Goal: Task Accomplishment & Management: Manage account settings

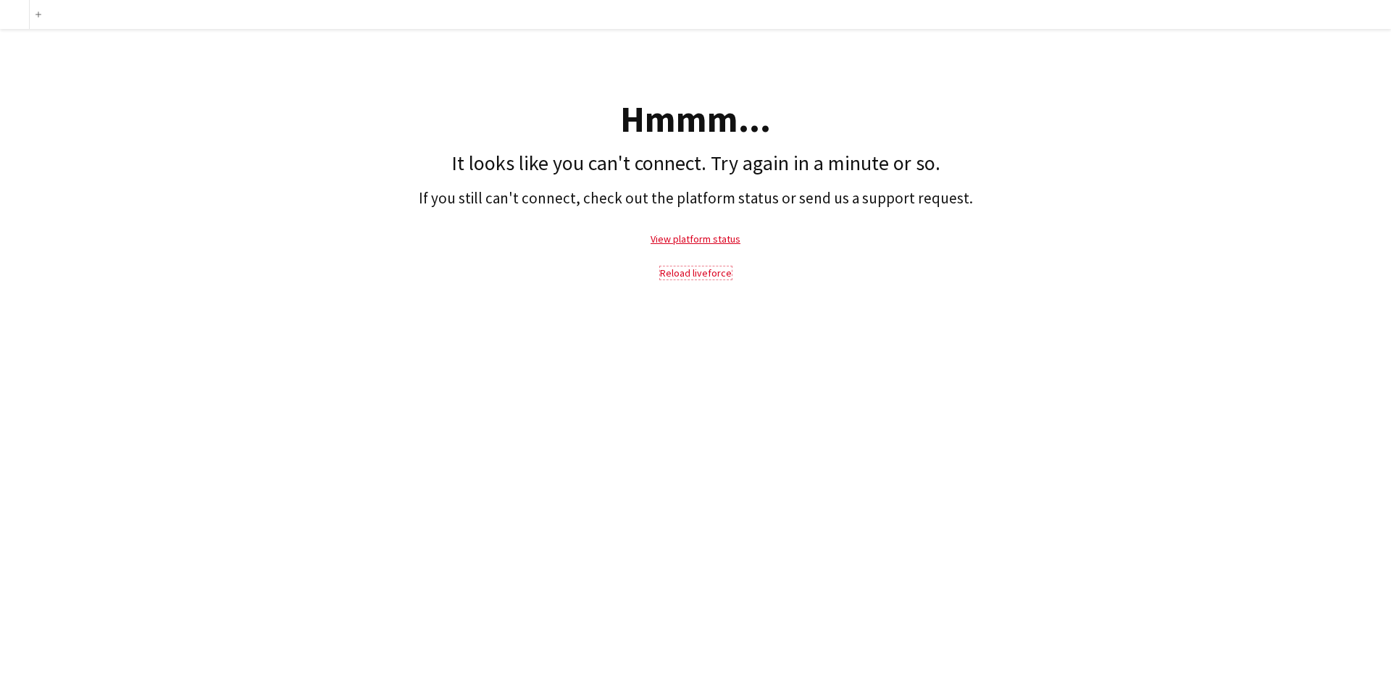
click at [693, 272] on link "Reload liveforce" at bounding box center [696, 273] width 72 height 13
click at [688, 271] on link "Reload liveforce" at bounding box center [696, 273] width 72 height 13
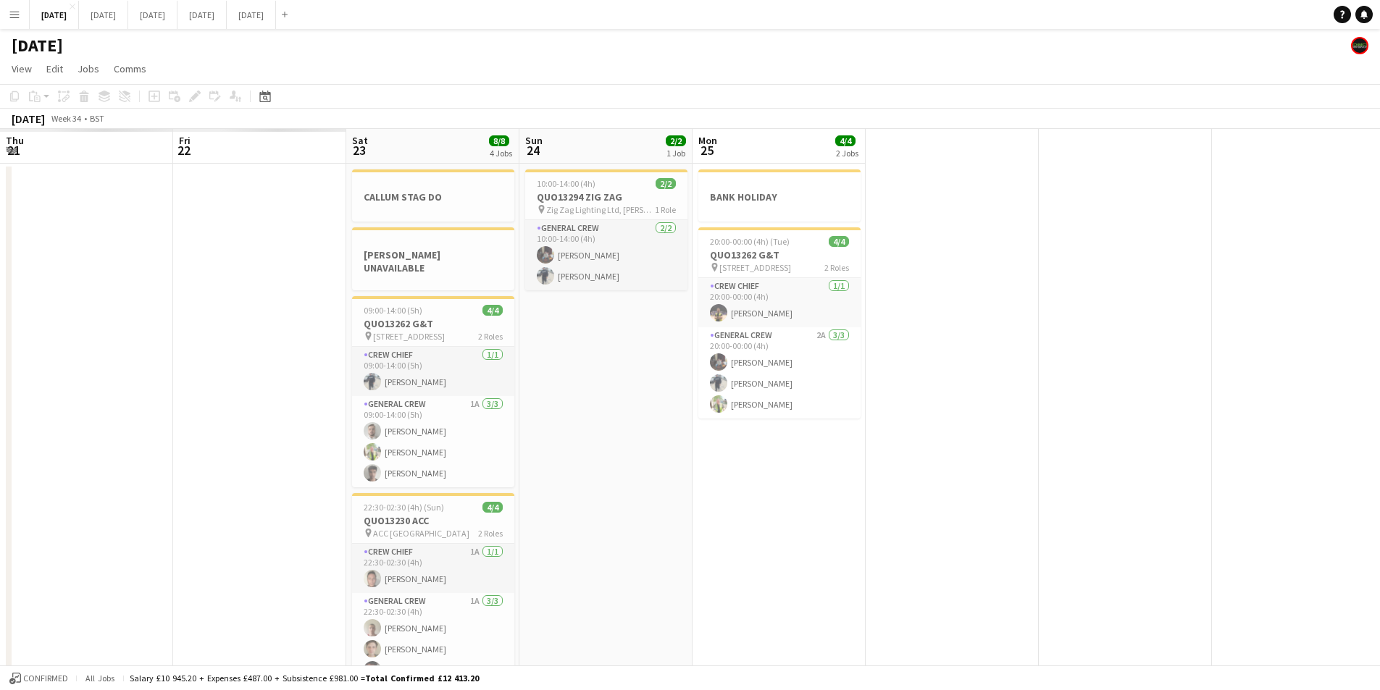
drag, startPoint x: 775, startPoint y: 485, endPoint x: 689, endPoint y: 443, distance: 96.2
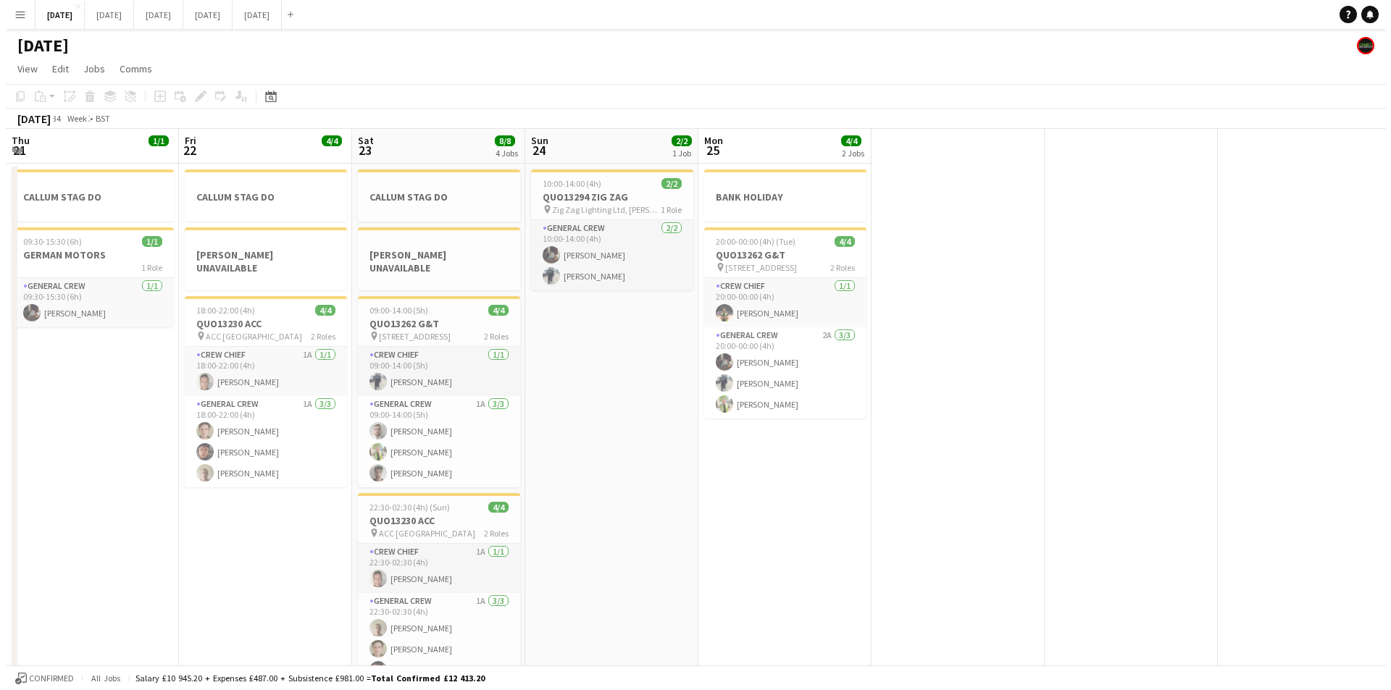
scroll to position [0, 435]
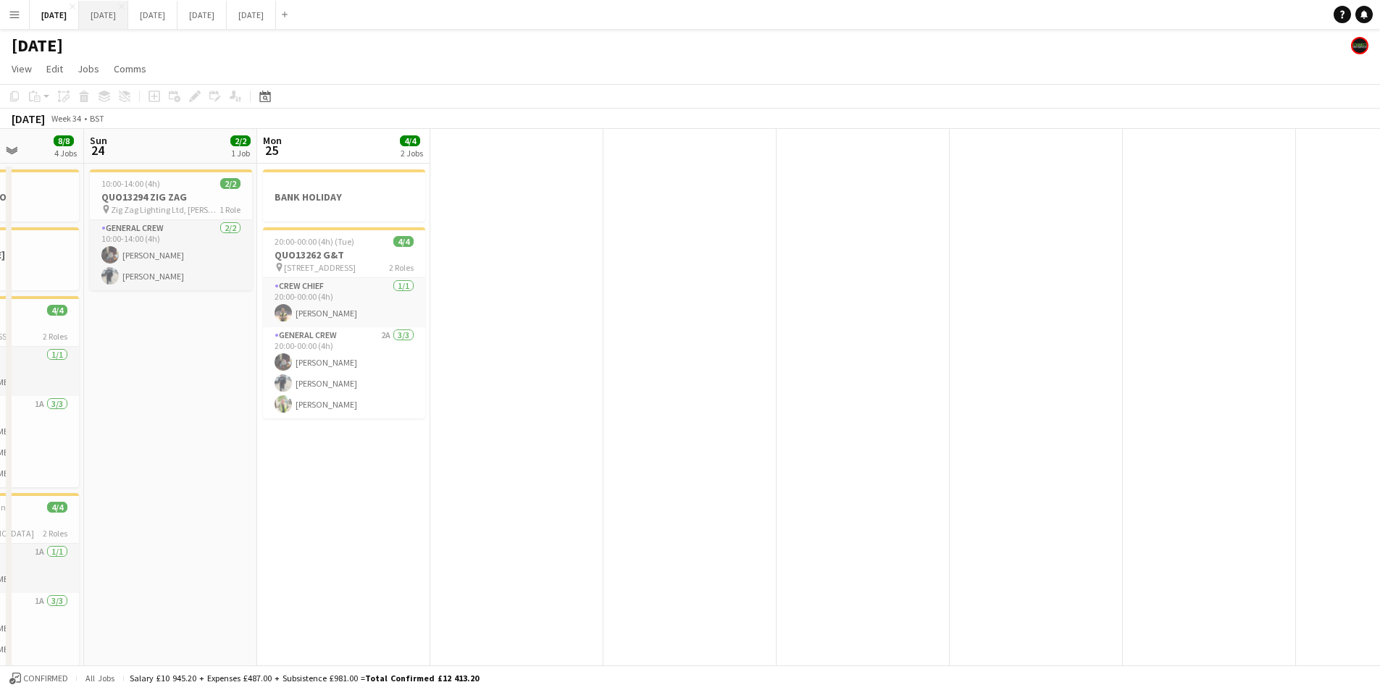
click at [128, 4] on button "[DATE] Close" at bounding box center [103, 15] width 49 height 28
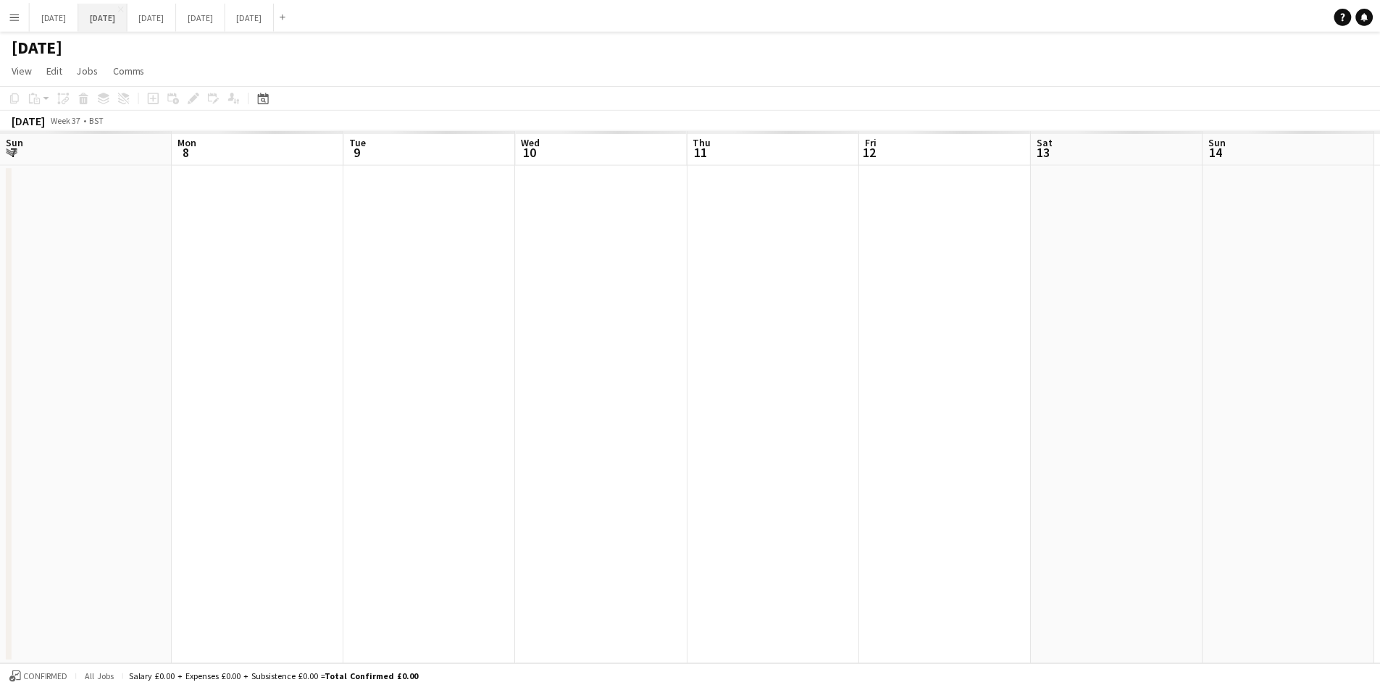
scroll to position [0, 450]
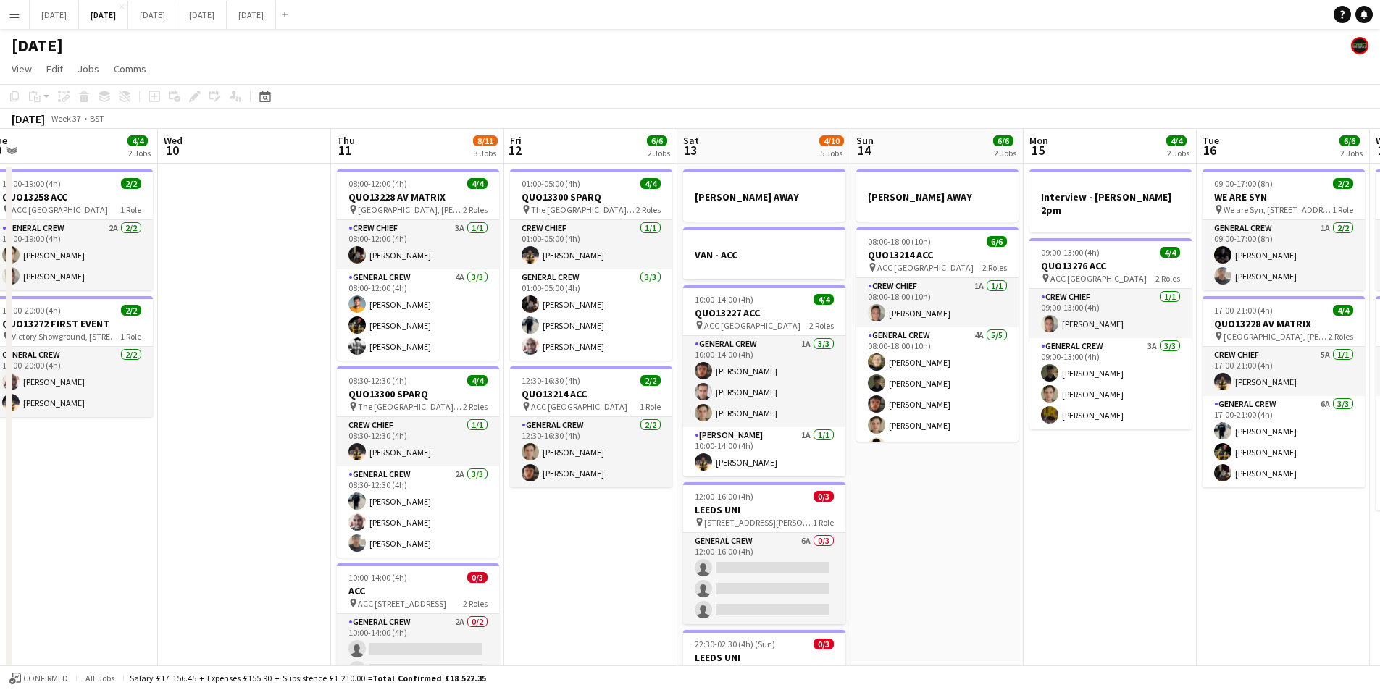
drag, startPoint x: 547, startPoint y: 530, endPoint x: 706, endPoint y: 511, distance: 159.8
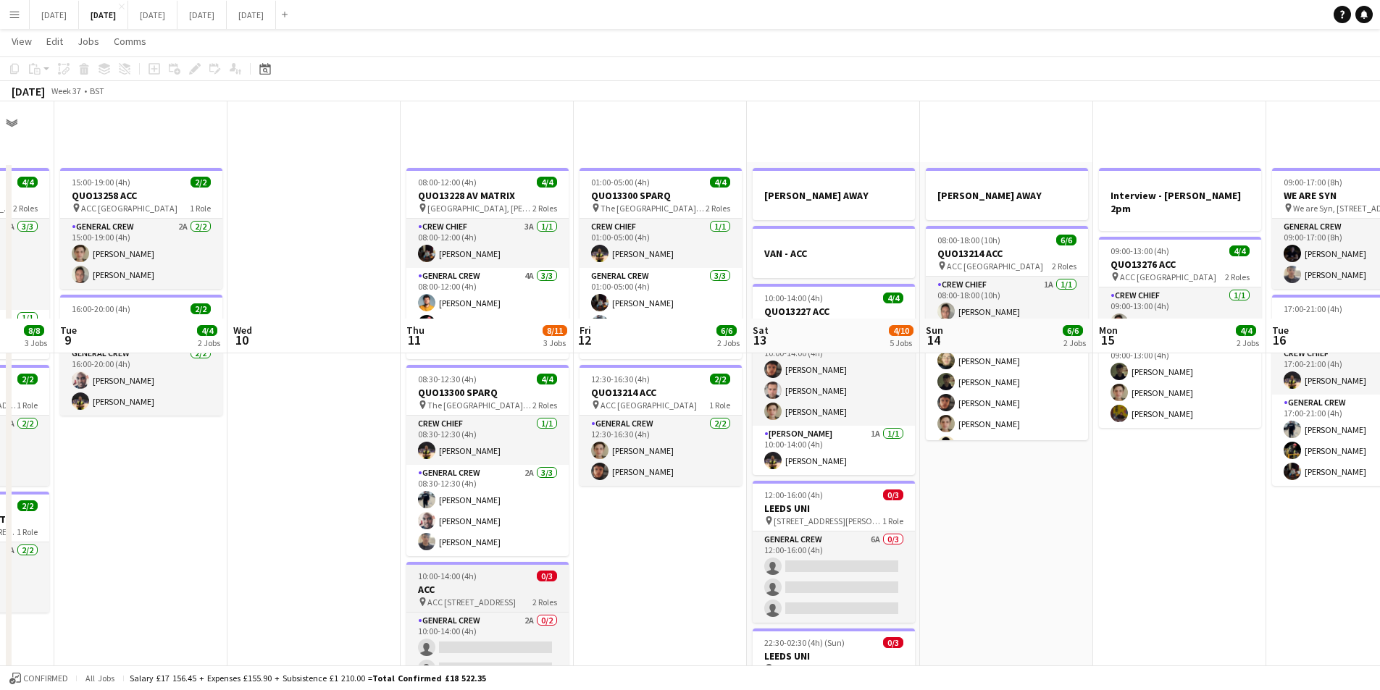
scroll to position [217, 0]
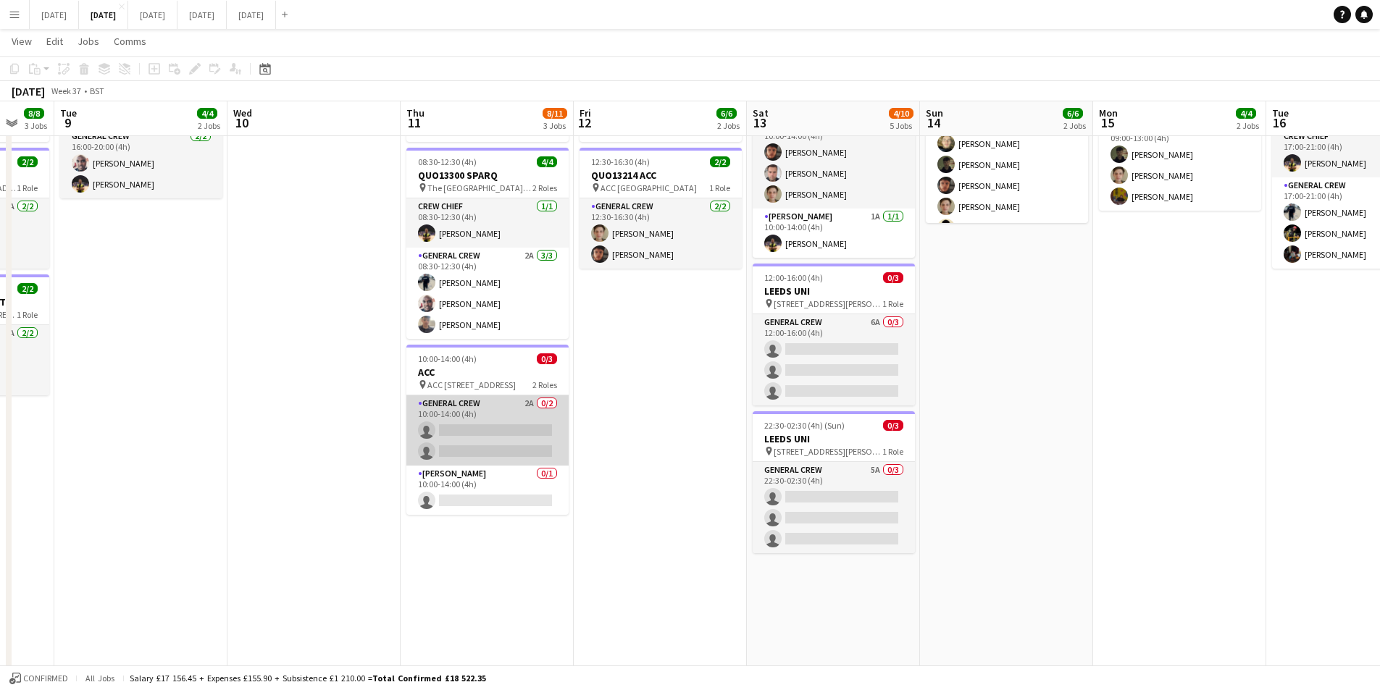
click at [472, 418] on app-card-role "General Crew 2A 0/2 10:00-14:00 (4h) single-neutral-actions single-neutral-acti…" at bounding box center [487, 431] width 162 height 70
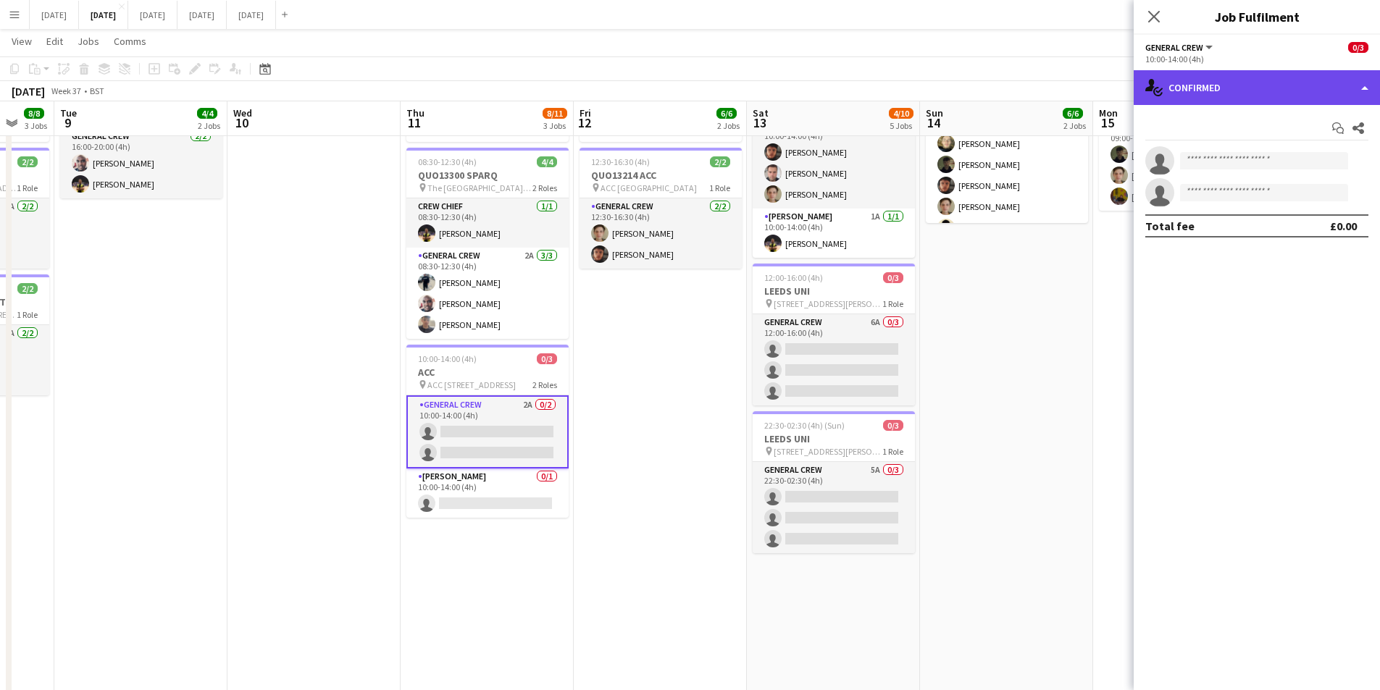
click at [1289, 91] on div "single-neutral-actions-check-2 Confirmed" at bounding box center [1257, 87] width 246 height 35
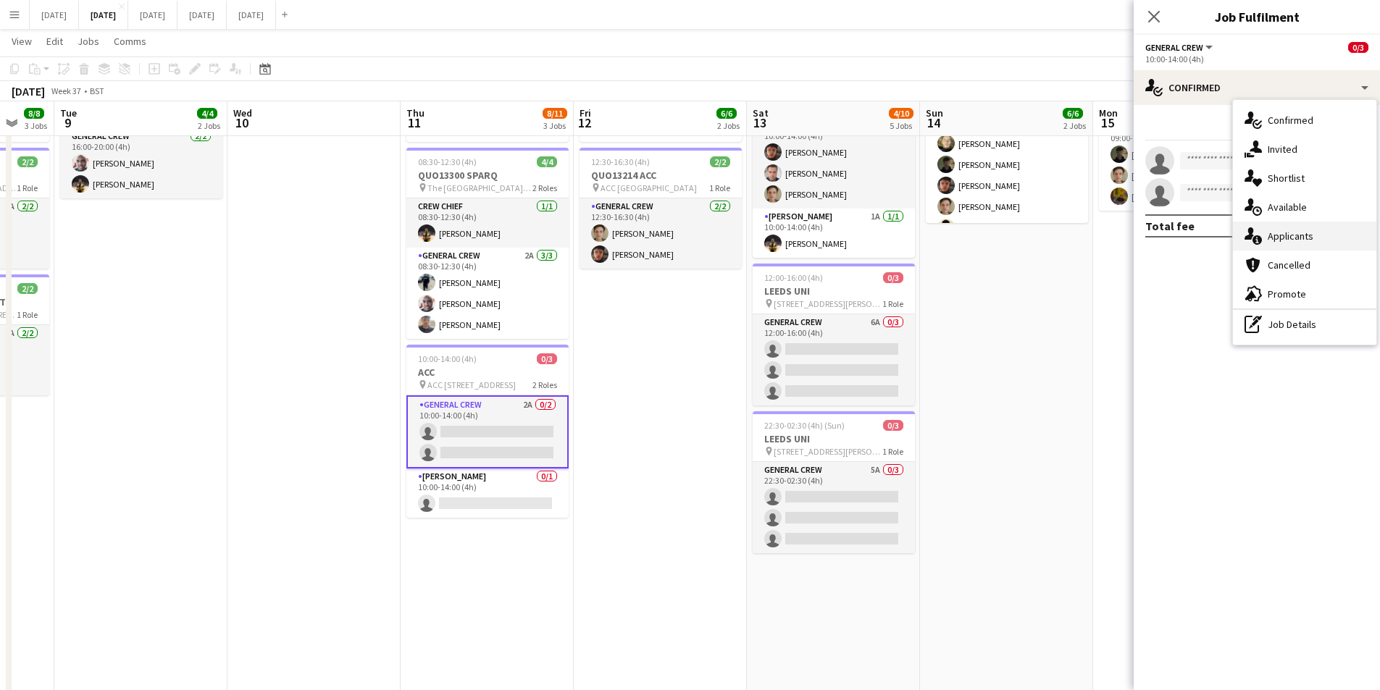
click at [1310, 232] on span "Applicants" at bounding box center [1291, 236] width 46 height 13
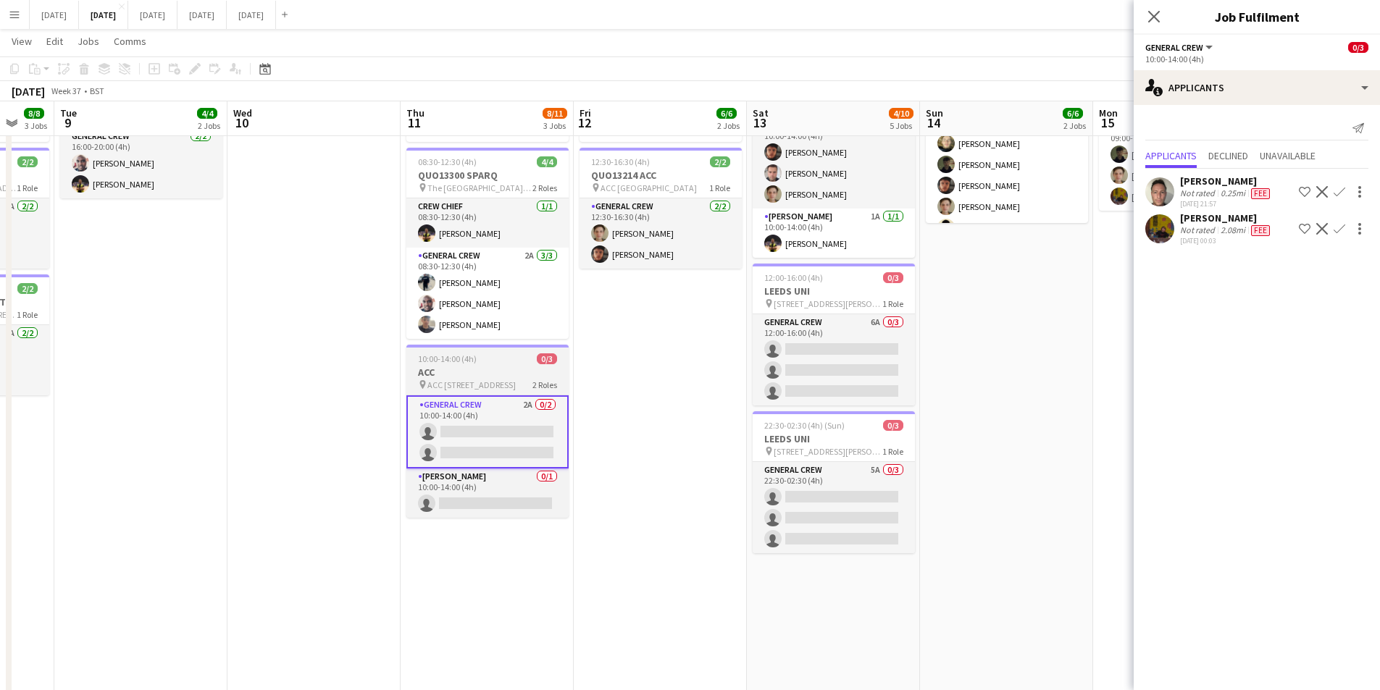
click at [485, 370] on h3 "ACC" at bounding box center [487, 372] width 162 height 13
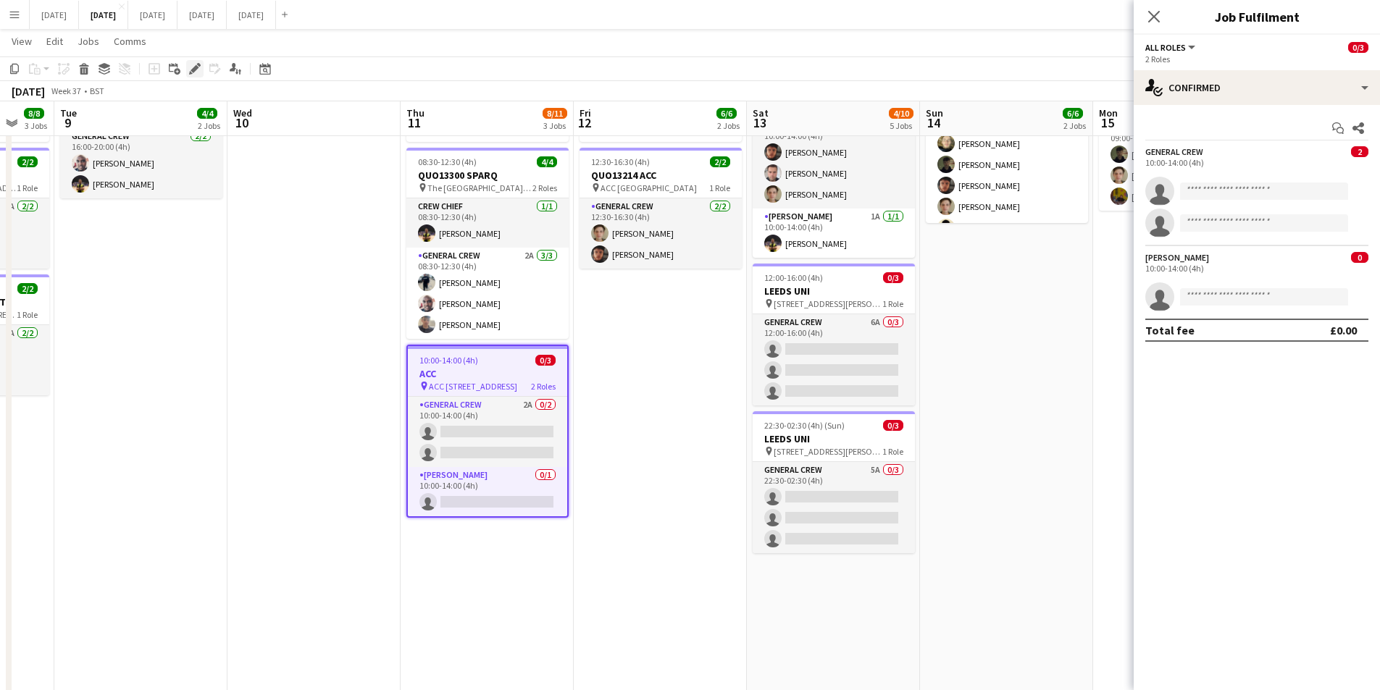
click at [196, 69] on icon at bounding box center [195, 69] width 8 height 8
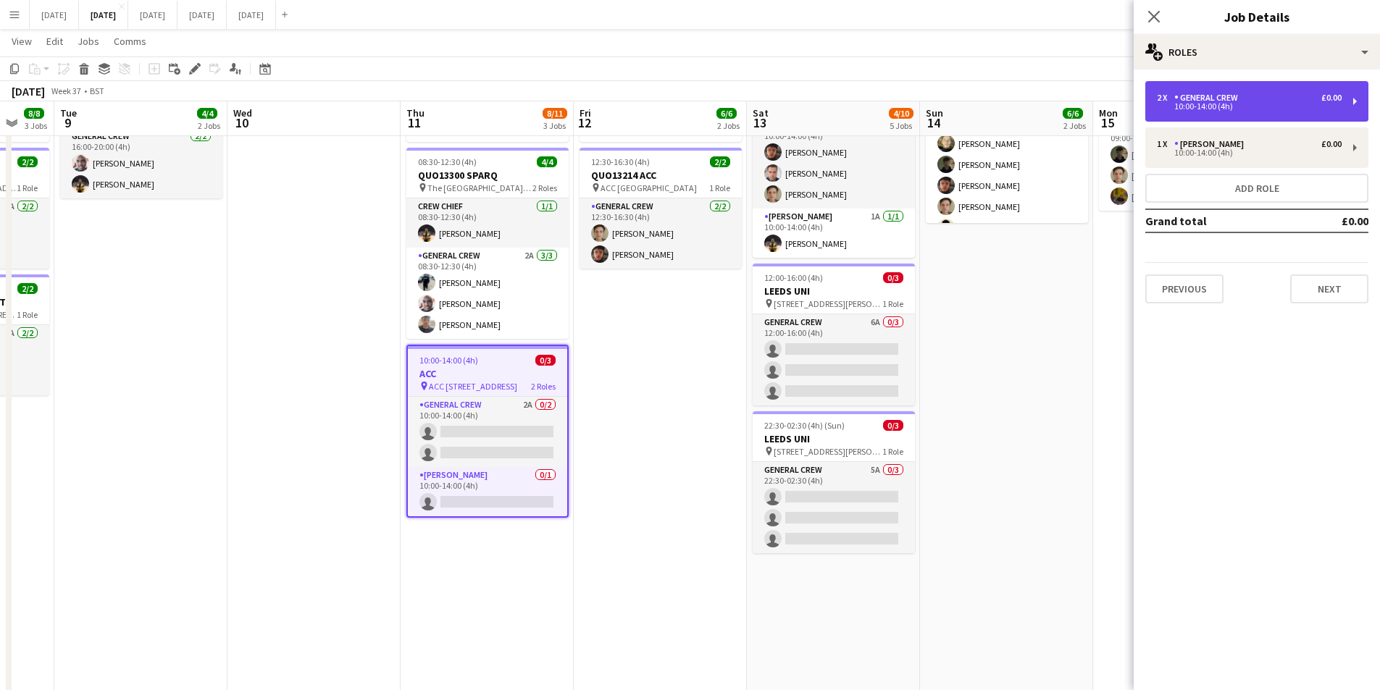
click at [1258, 95] on div "2 x General Crew £0.00" at bounding box center [1249, 98] width 185 height 10
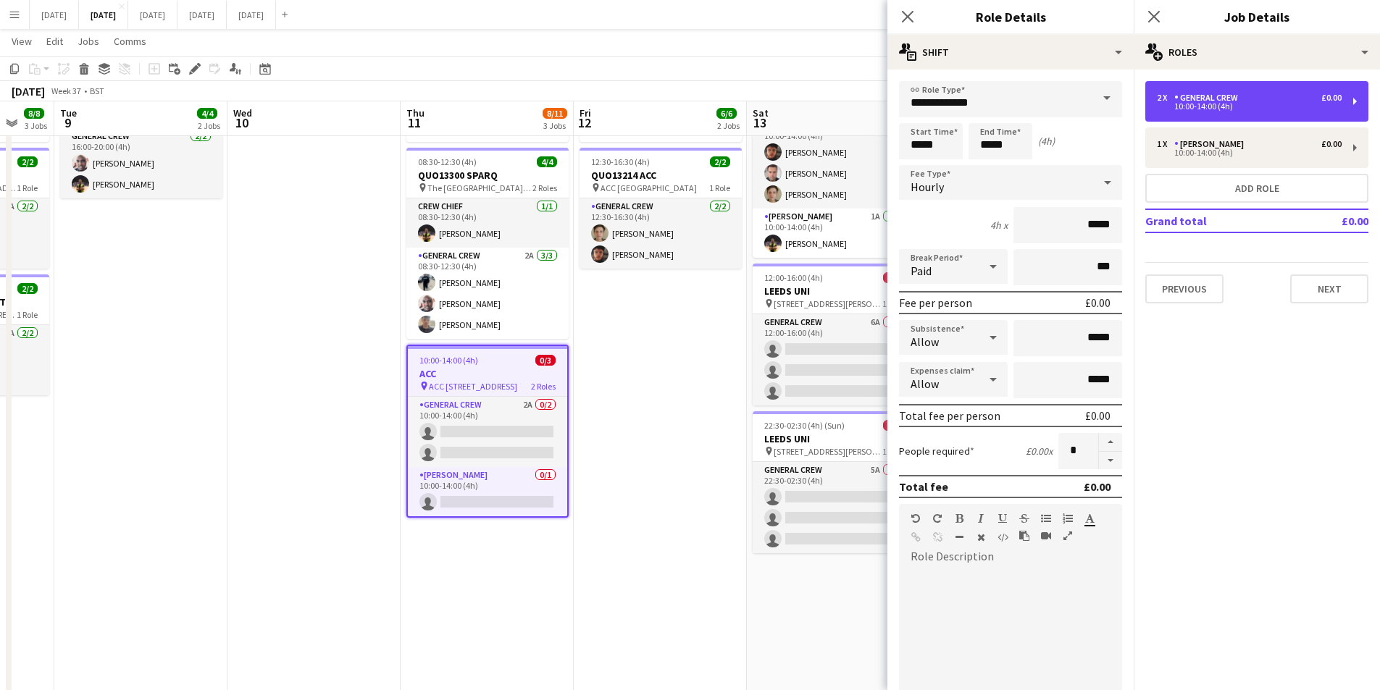
scroll to position [291, 0]
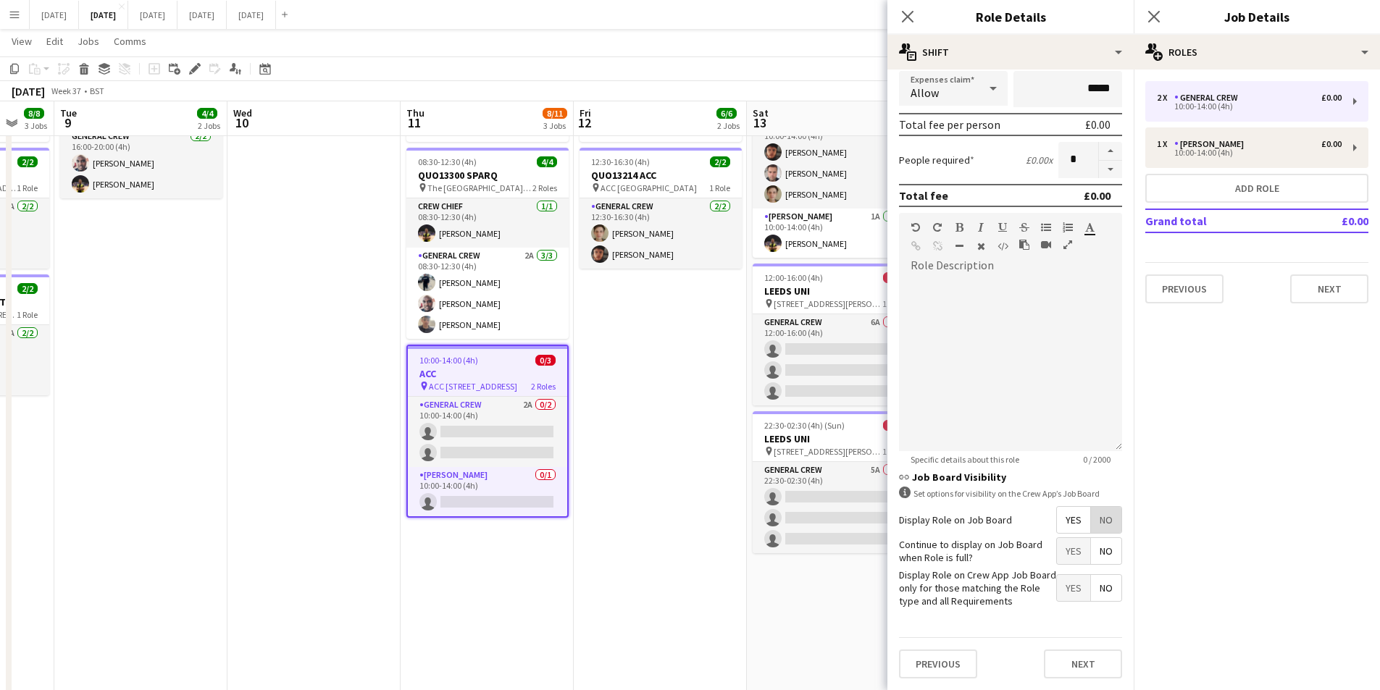
click at [1095, 519] on span "No" at bounding box center [1106, 520] width 30 height 26
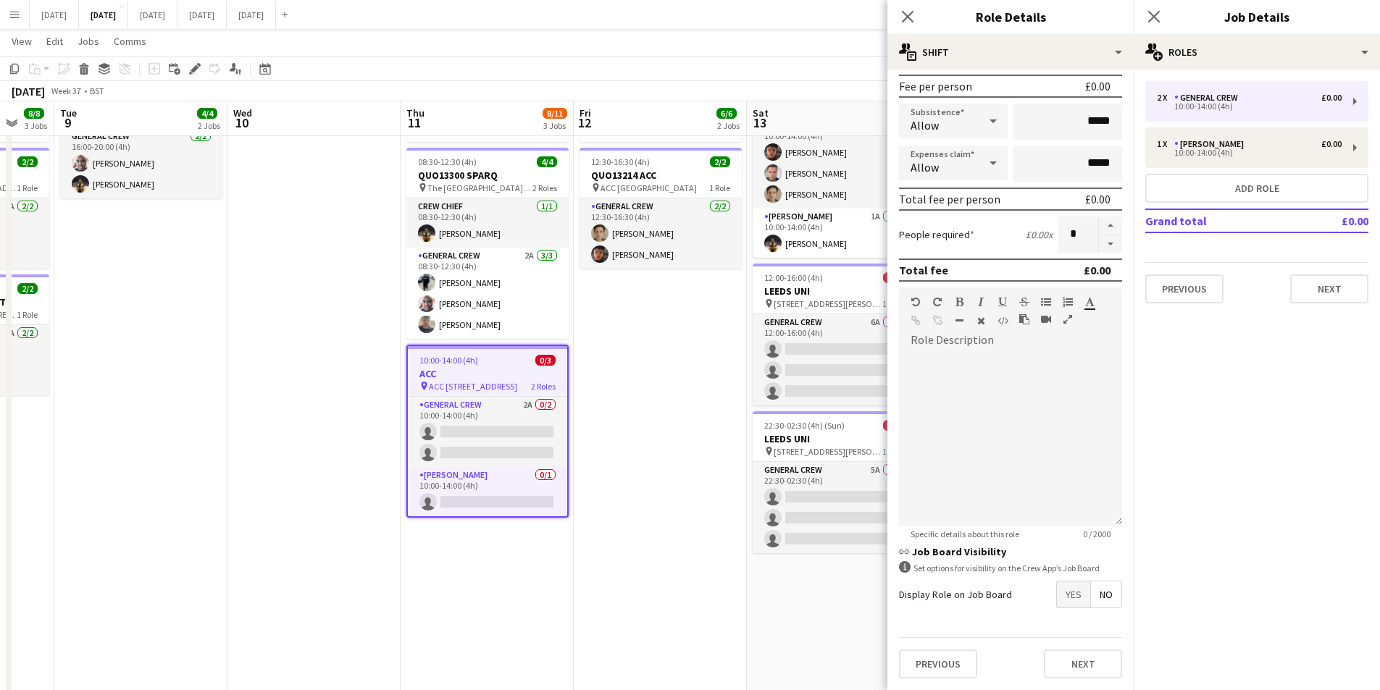
scroll to position [217, 0]
click at [902, 14] on icon "Close pop-in" at bounding box center [908, 17] width 12 height 12
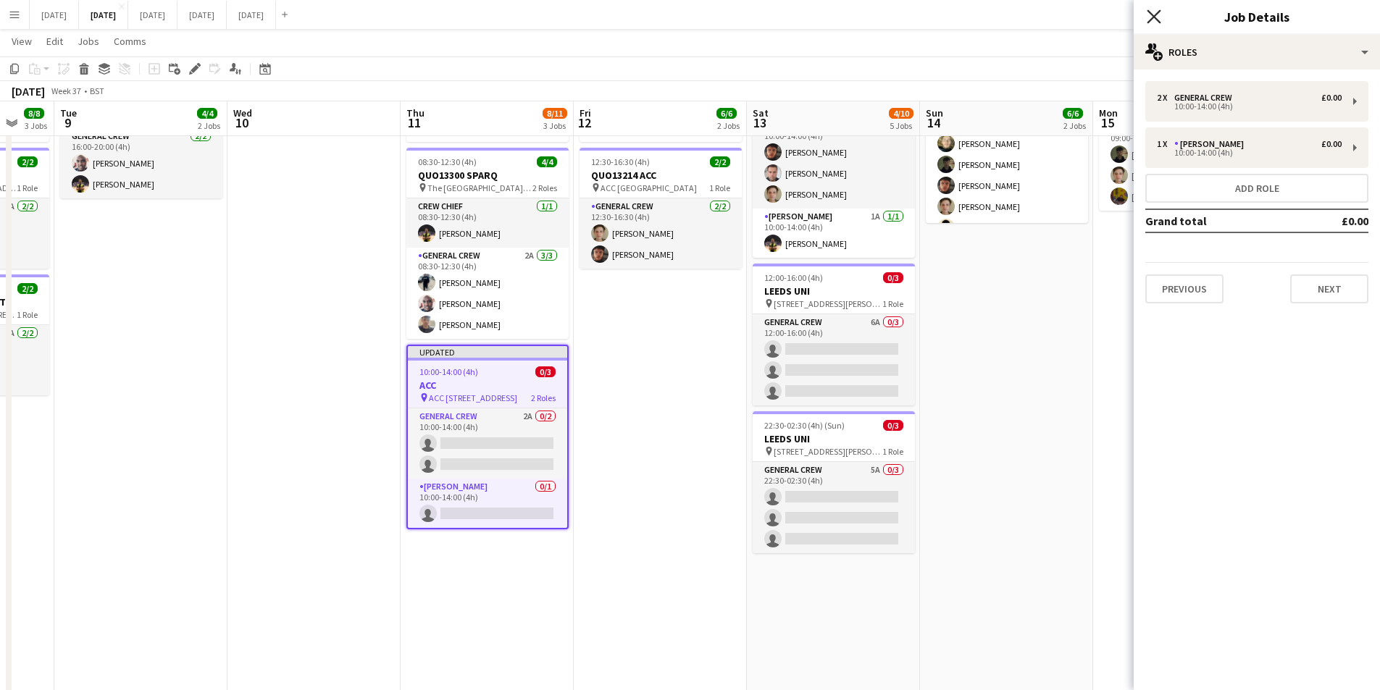
click at [1154, 14] on icon "Close pop-in" at bounding box center [1154, 16] width 14 height 14
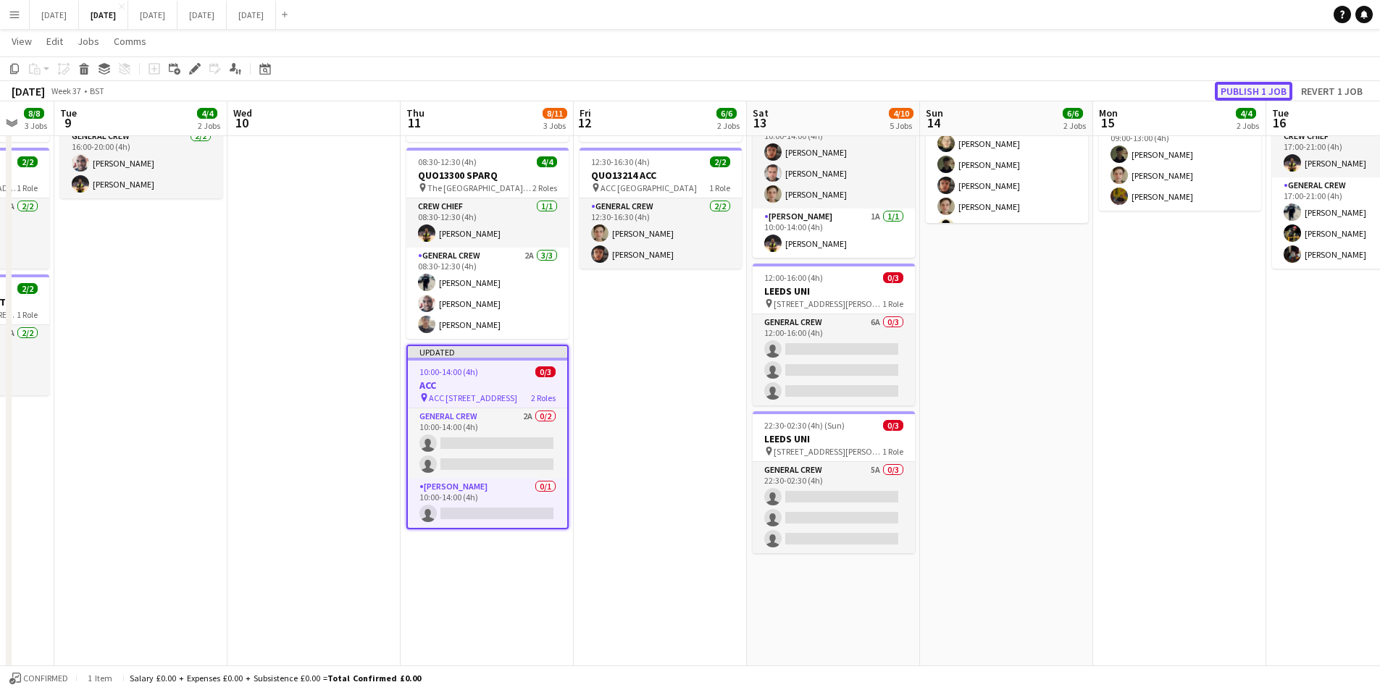
click at [1230, 92] on button "Publish 1 job" at bounding box center [1254, 91] width 78 height 19
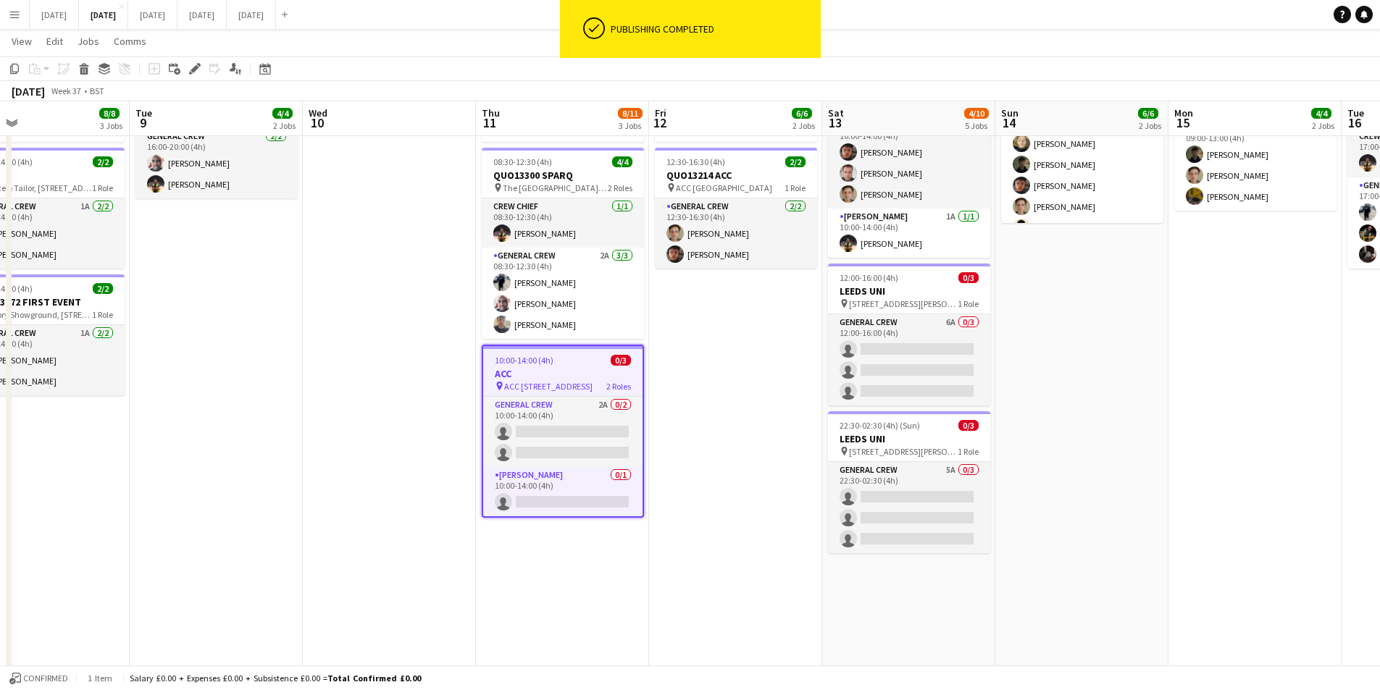
scroll to position [0, 365]
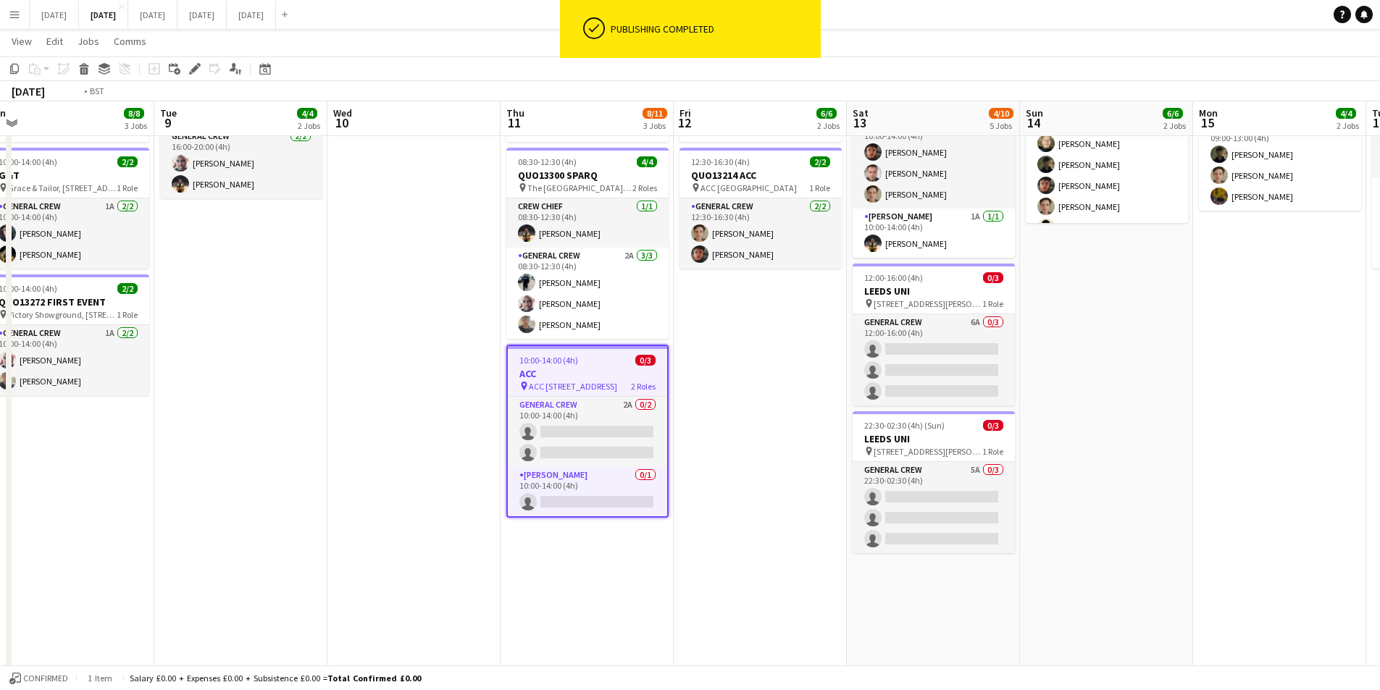
drag, startPoint x: 634, startPoint y: 452, endPoint x: 785, endPoint y: 445, distance: 150.9
click at [864, 493] on app-calendar-viewport "Sat 6 17/18 6 Jobs Sun 7 7/8 2 Jobs Mon 8 8/8 3 Jobs Tue 9 4/4 2 Jobs Wed 10 Th…" at bounding box center [690, 473] width 1380 height 1268
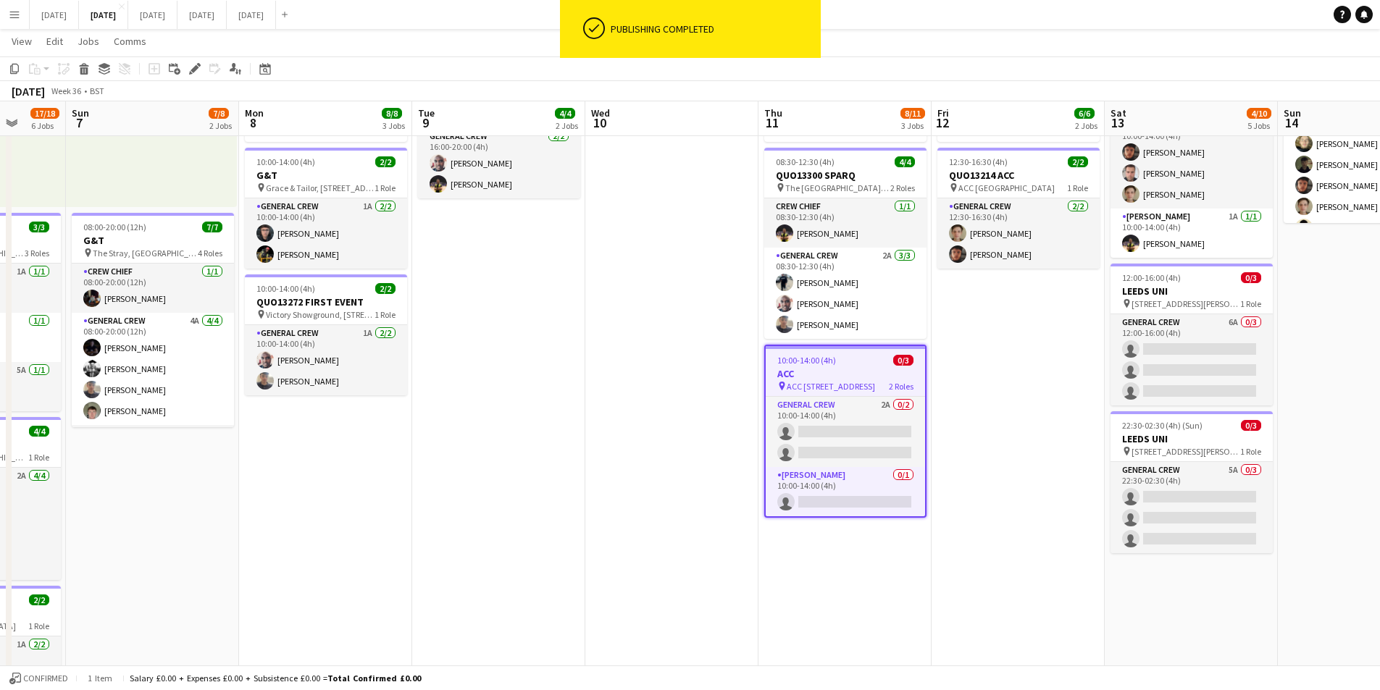
drag, startPoint x: 589, startPoint y: 472, endPoint x: 607, endPoint y: 455, distance: 24.6
click at [597, 472] on app-calendar-viewport "Fri 5 15/16 4 Jobs Sat 6 17/18 6 Jobs Sun 7 7/8 2 Jobs Mon 8 8/8 3 Jobs Tue 9 4…" at bounding box center [690, 473] width 1380 height 1268
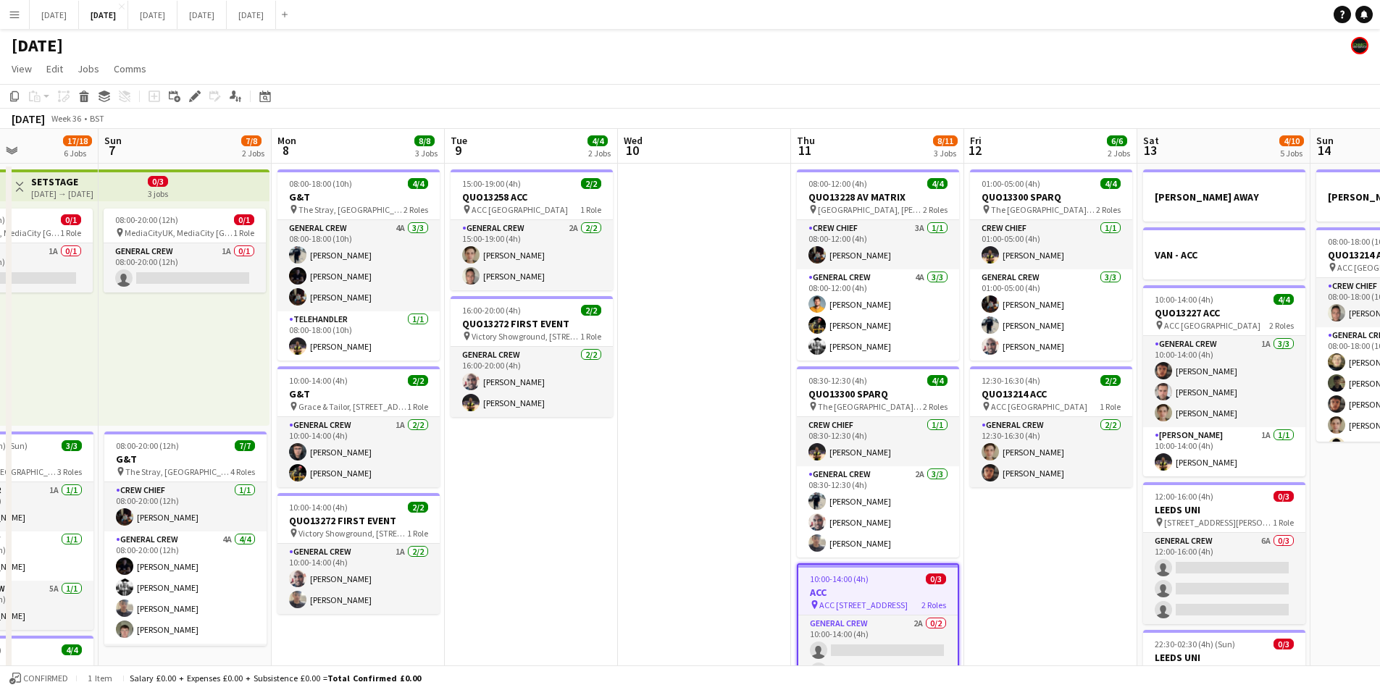
scroll to position [0, 420]
drag, startPoint x: 550, startPoint y: 478, endPoint x: 601, endPoint y: 469, distance: 51.6
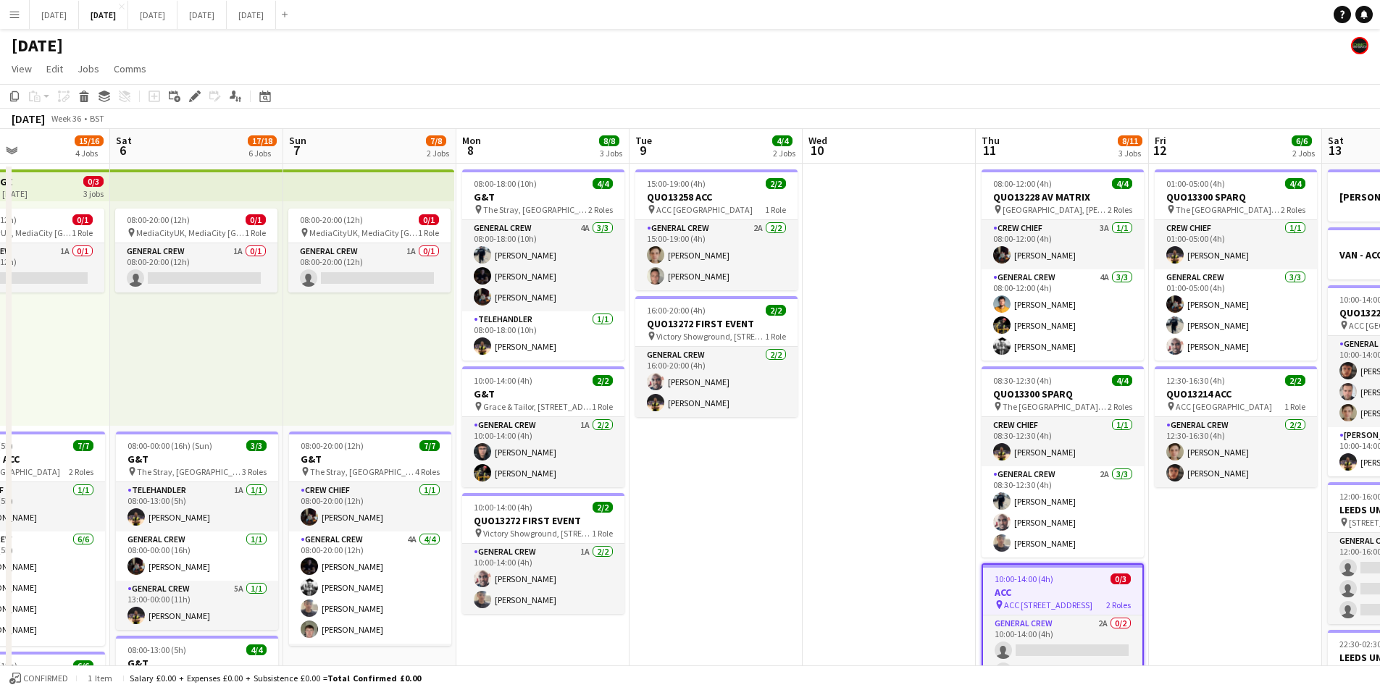
drag, startPoint x: 480, startPoint y: 472, endPoint x: 779, endPoint y: 472, distance: 299.2
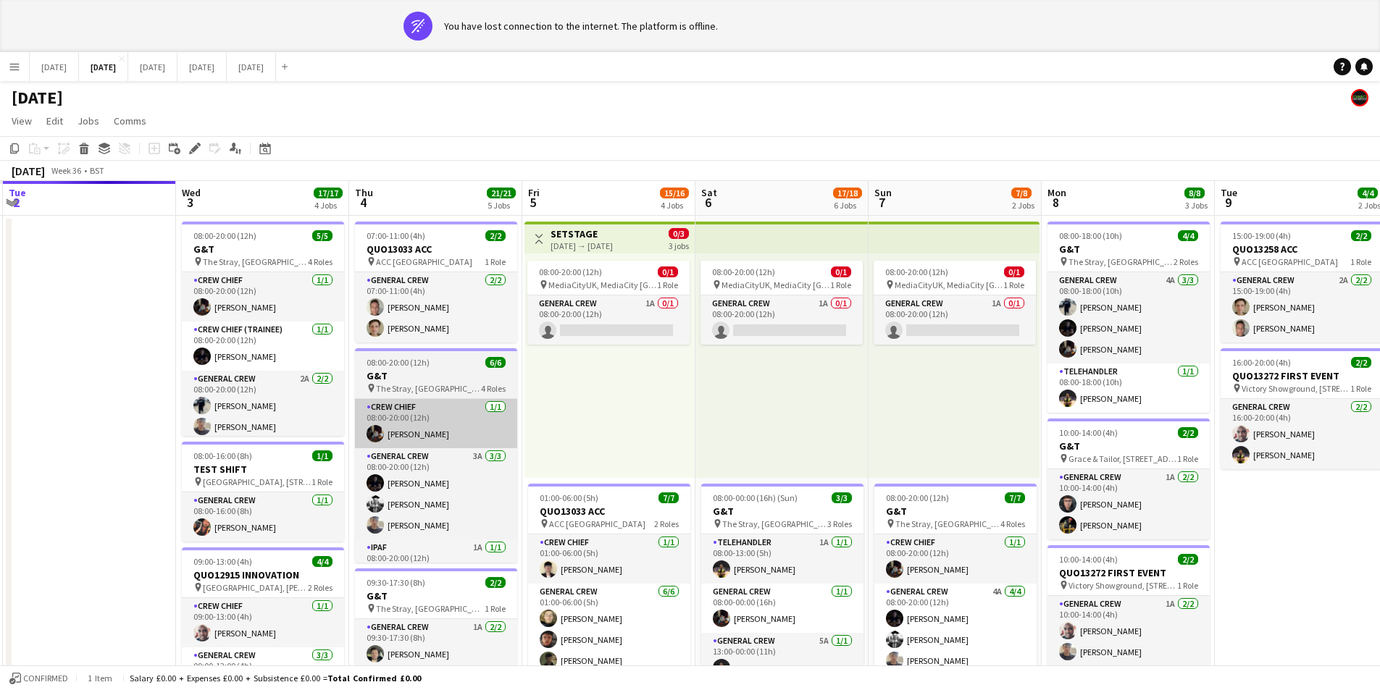
drag, startPoint x: 546, startPoint y: 459, endPoint x: 568, endPoint y: 408, distance: 55.8
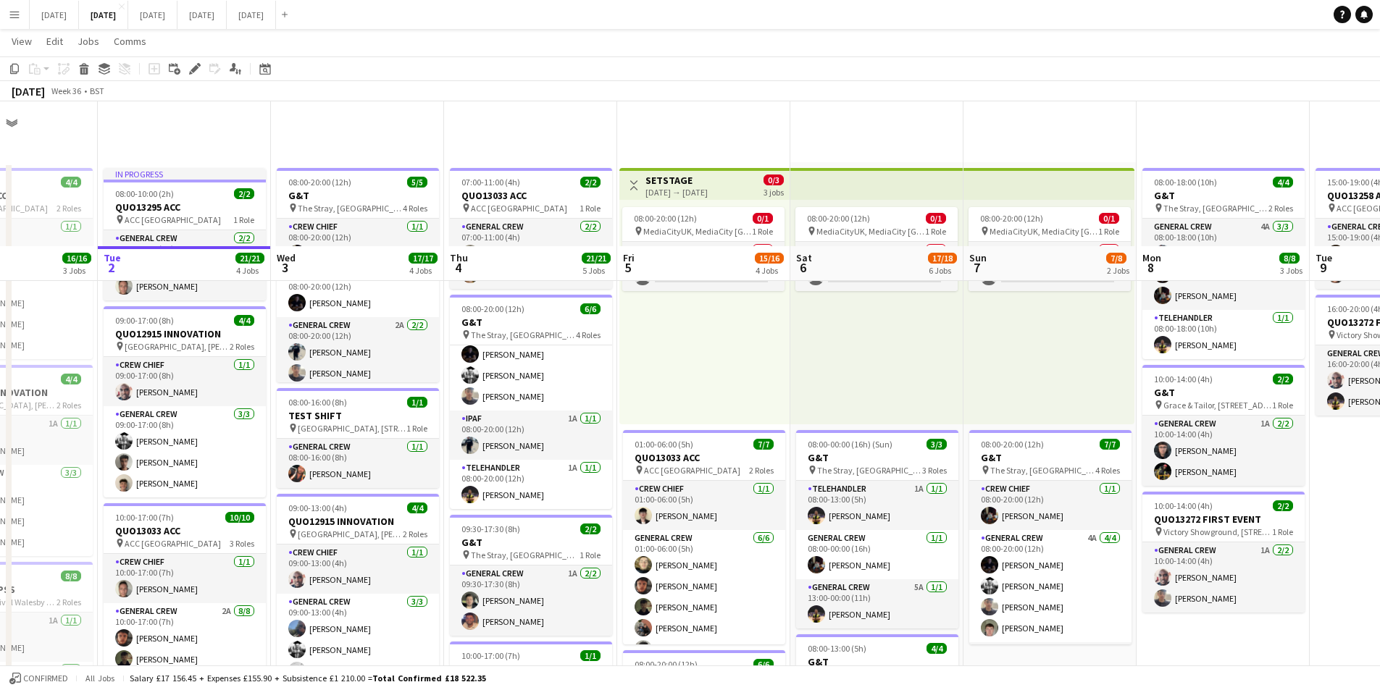
scroll to position [362, 0]
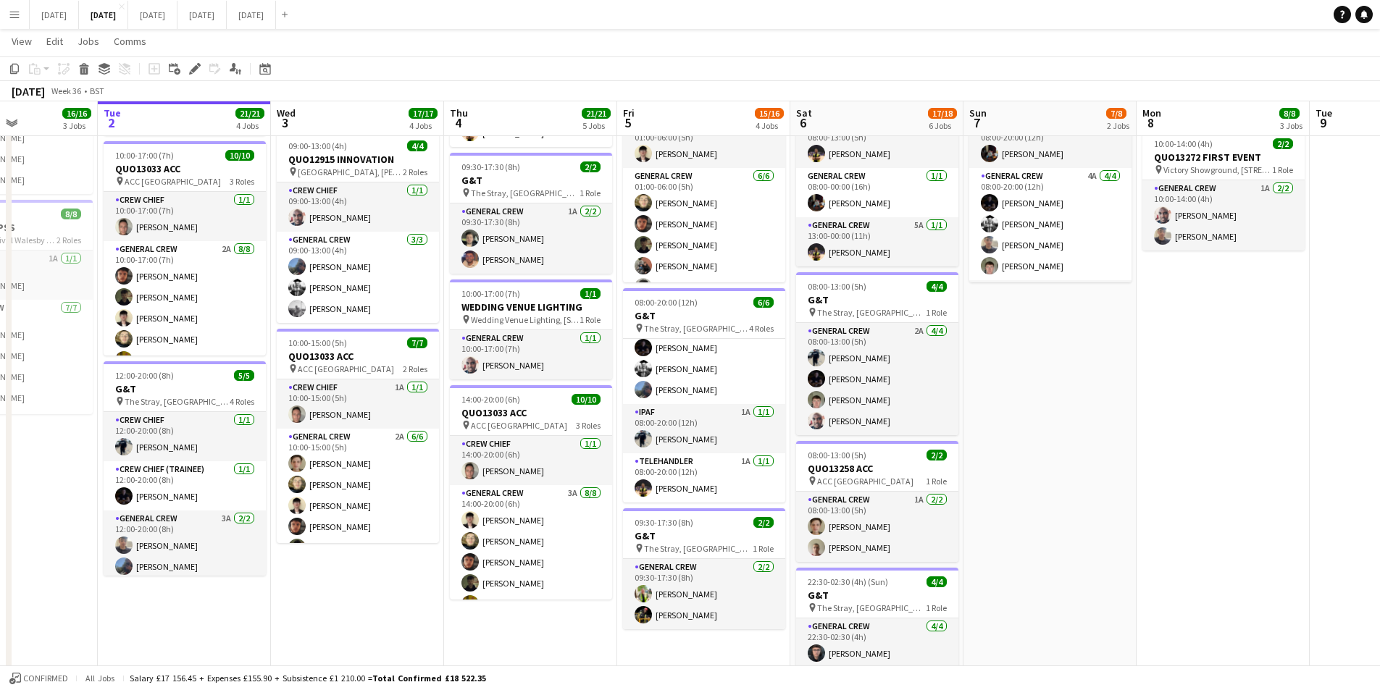
drag, startPoint x: 1165, startPoint y: 486, endPoint x: 1054, endPoint y: 509, distance: 113.2
click at [808, 458] on app-calendar-viewport "Sat 30 Sun 31 Mon 1 16/16 3 Jobs Tue 2 21/21 4 Jobs Wed 3 17/17 4 Jobs Thu 4 21…" at bounding box center [690, 328] width 1380 height 1268
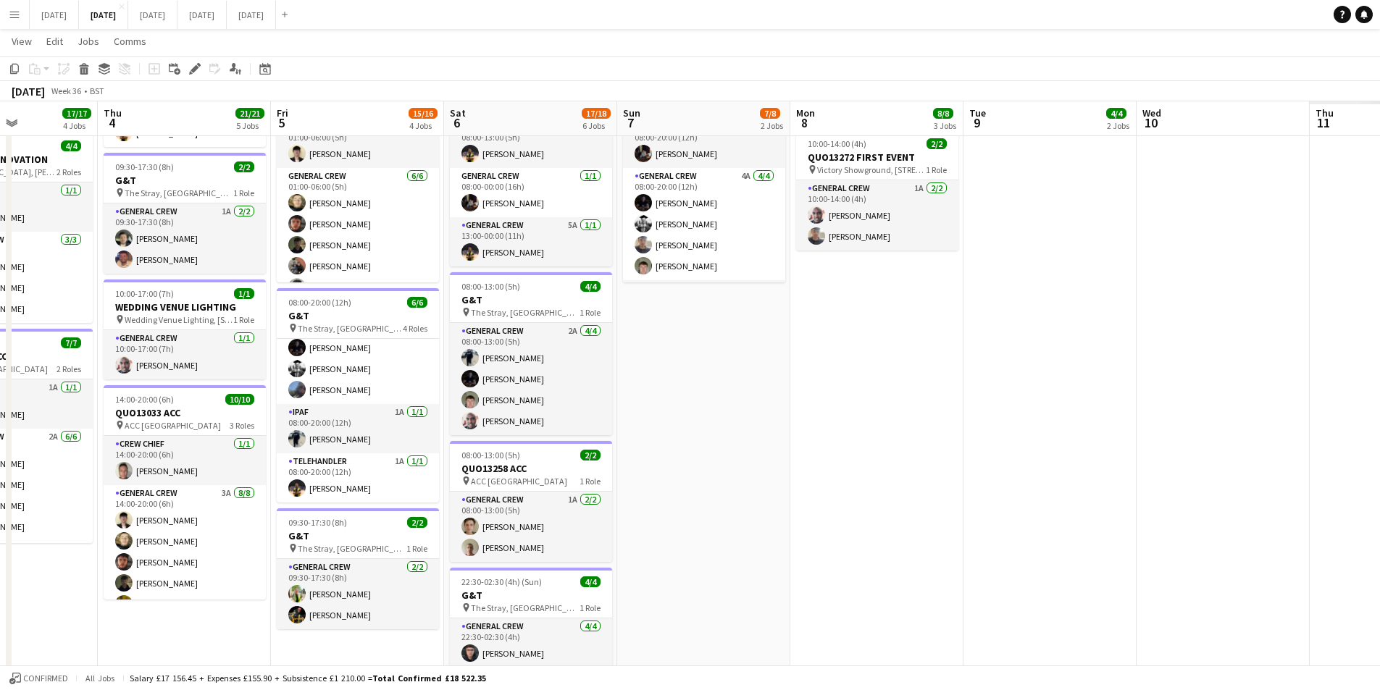
click at [791, 456] on app-calendar-viewport "Mon 1 16/16 3 Jobs Tue 2 21/21 4 Jobs Wed 3 17/17 4 Jobs Thu 4 21/21 5 Jobs Fri…" at bounding box center [690, 328] width 1380 height 1268
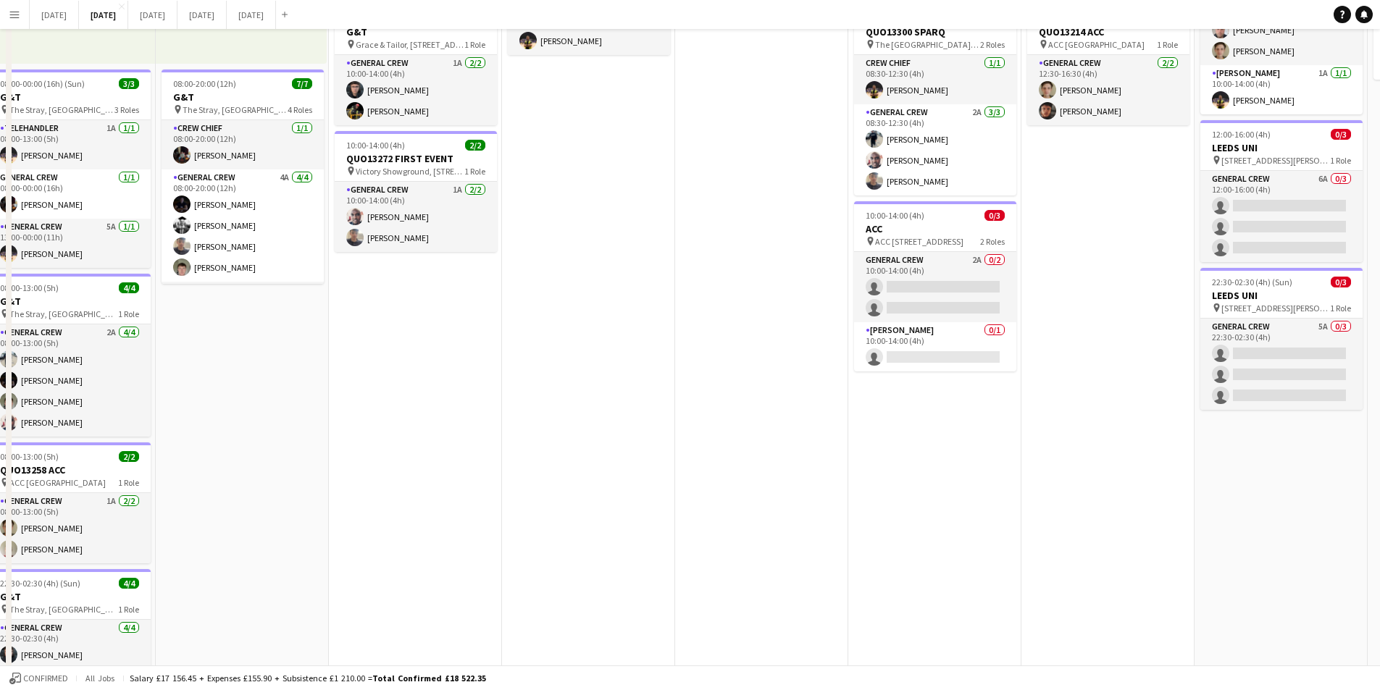
scroll to position [0, 0]
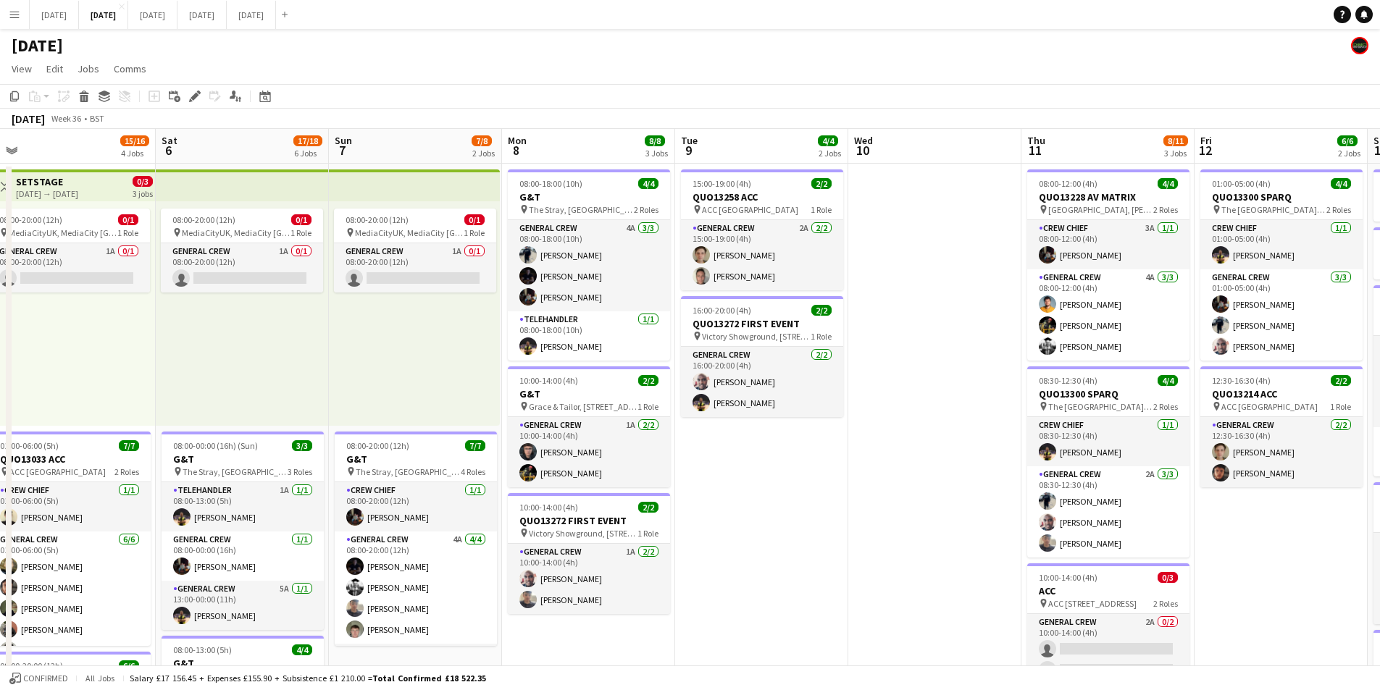
drag, startPoint x: 958, startPoint y: 493, endPoint x: 913, endPoint y: 479, distance: 47.2
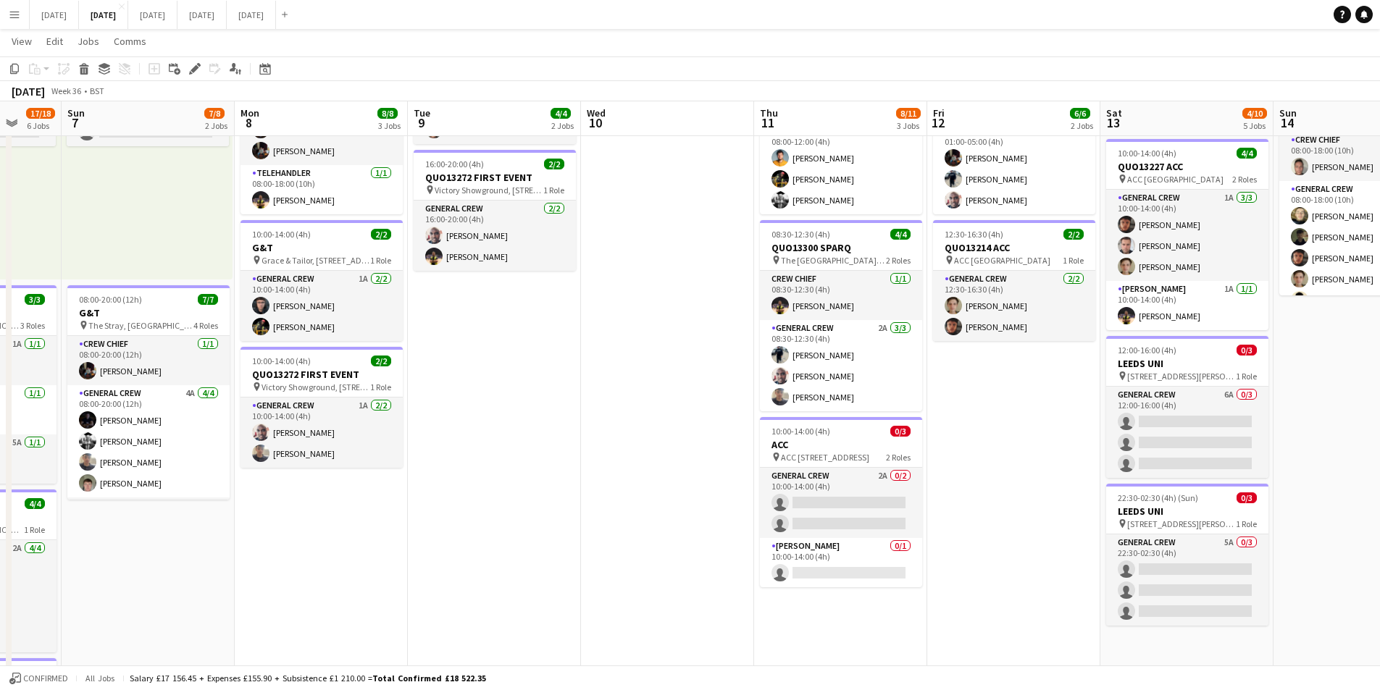
scroll to position [0, 456]
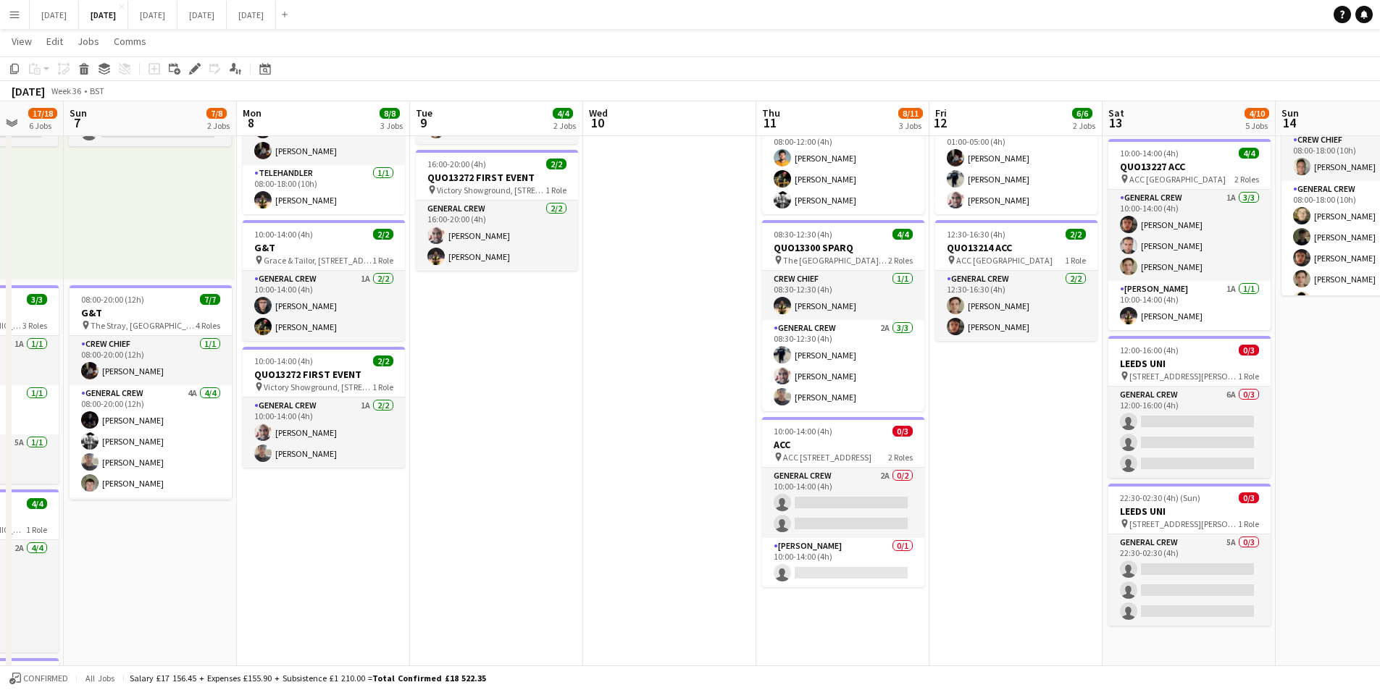
drag, startPoint x: 883, startPoint y: 389, endPoint x: 663, endPoint y: 385, distance: 220.3
click at [663, 385] on app-calendar-viewport "Thu 4 21/21 5 Jobs Fri 5 15/16 4 Jobs Sat 6 17/18 6 Jobs Sun 7 7/8 2 Jobs Mon 8…" at bounding box center [690, 546] width 1380 height 1268
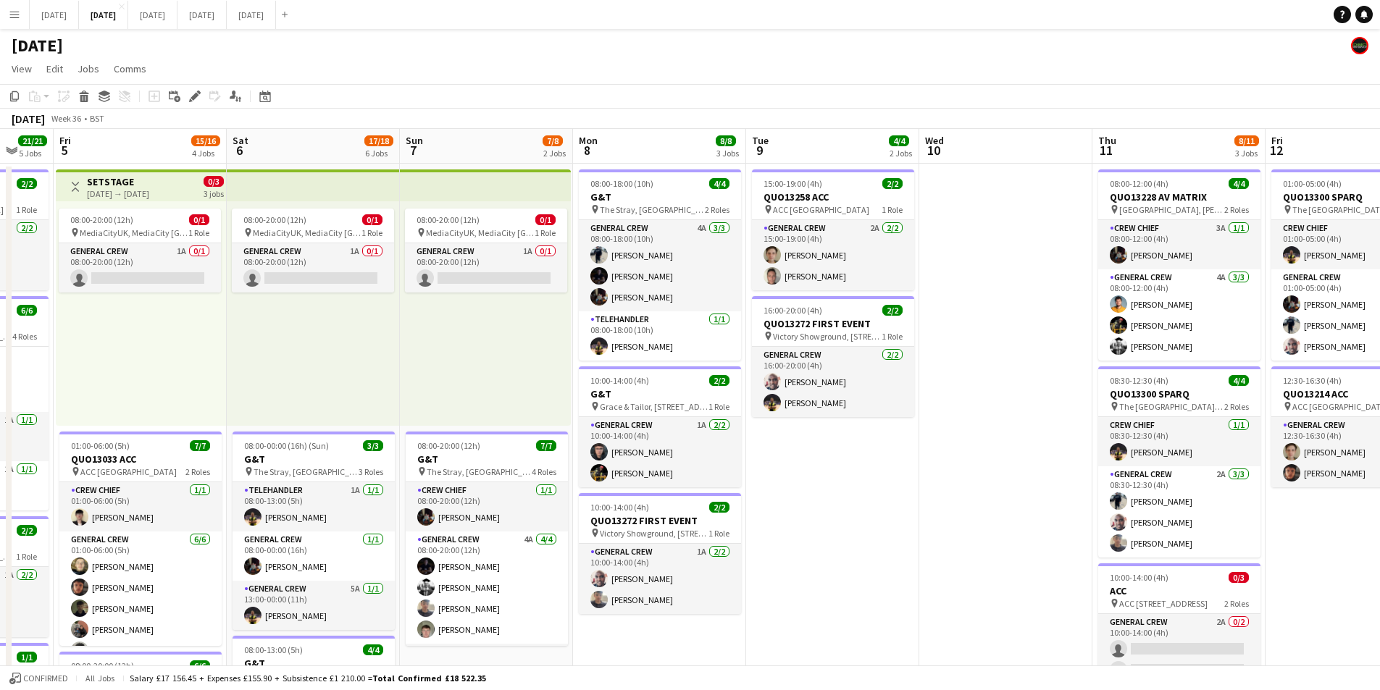
scroll to position [0, 428]
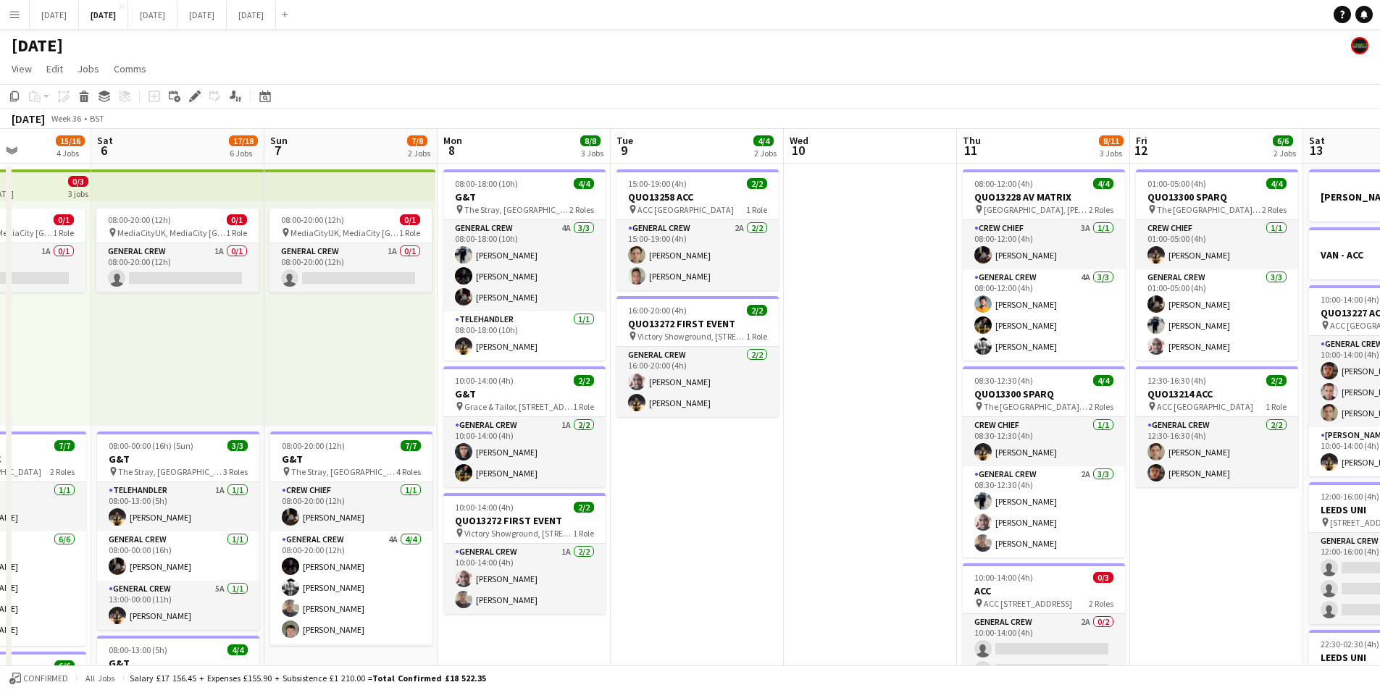
drag, startPoint x: 630, startPoint y: 442, endPoint x: 831, endPoint y: 456, distance: 201.2
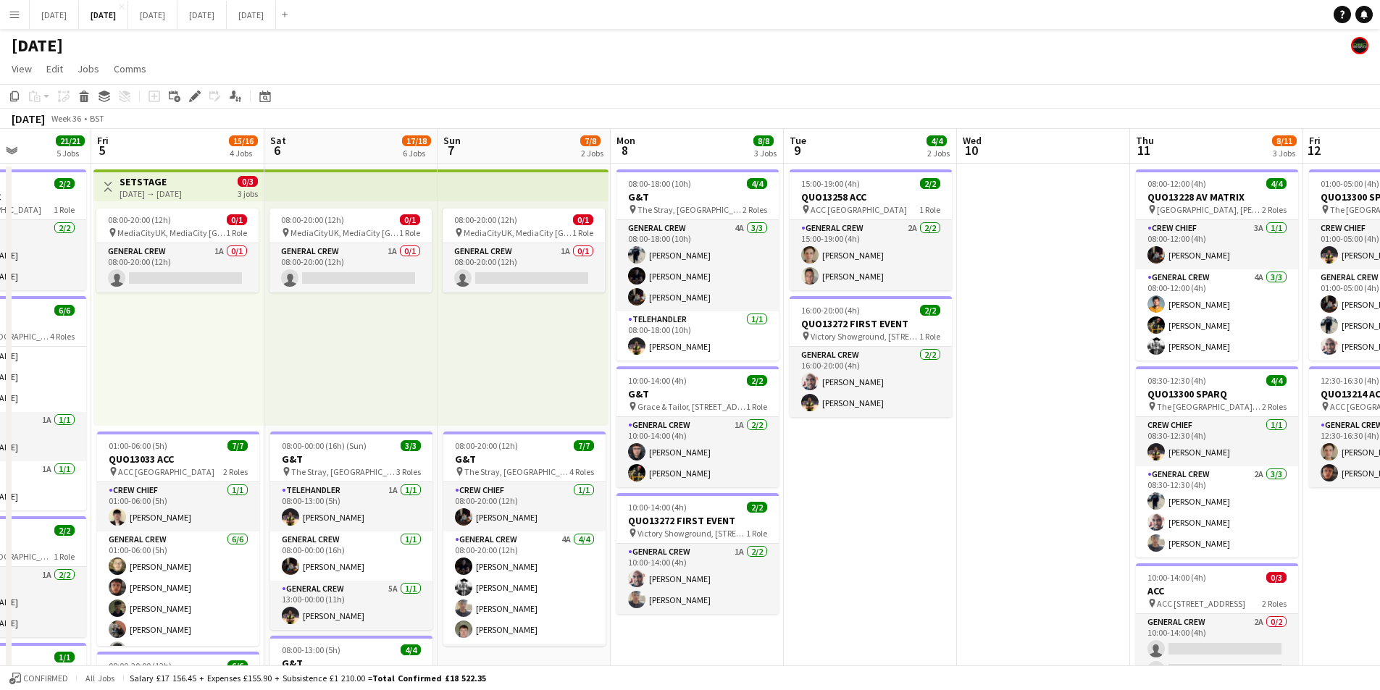
scroll to position [0, 359]
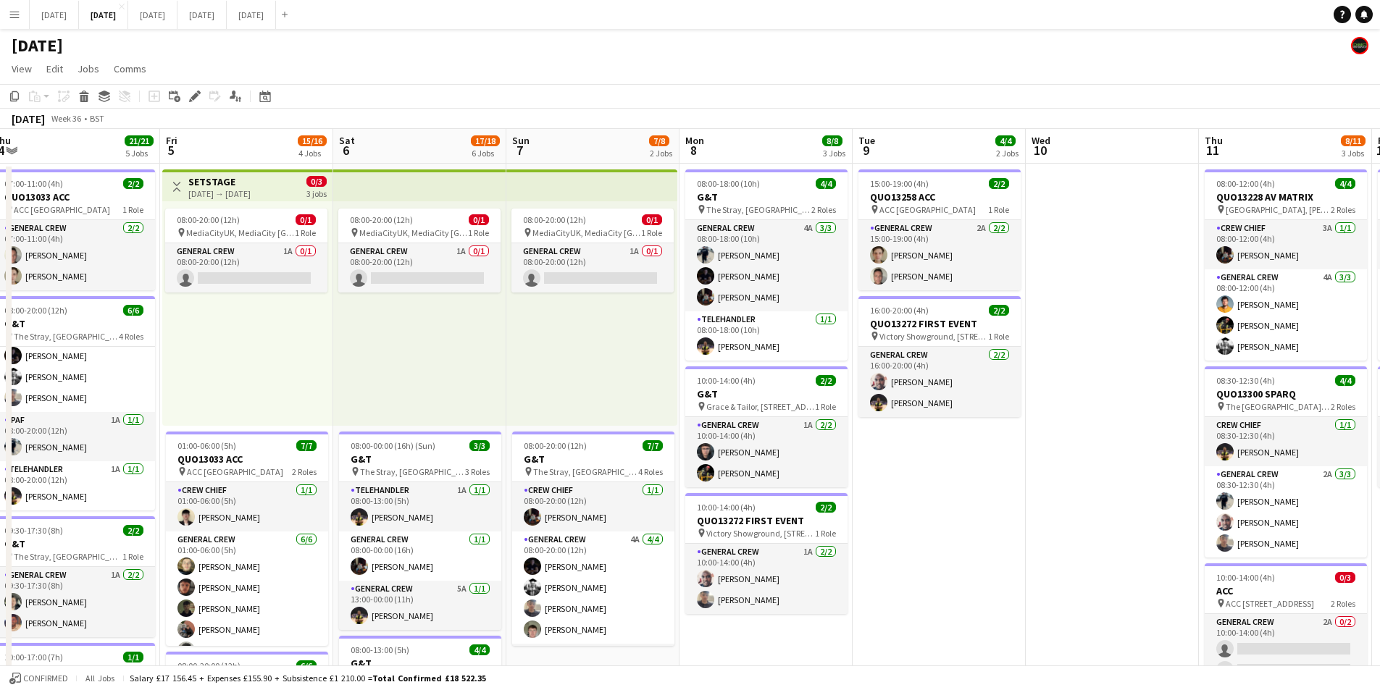
drag, startPoint x: 732, startPoint y: 436, endPoint x: 971, endPoint y: 427, distance: 239.2
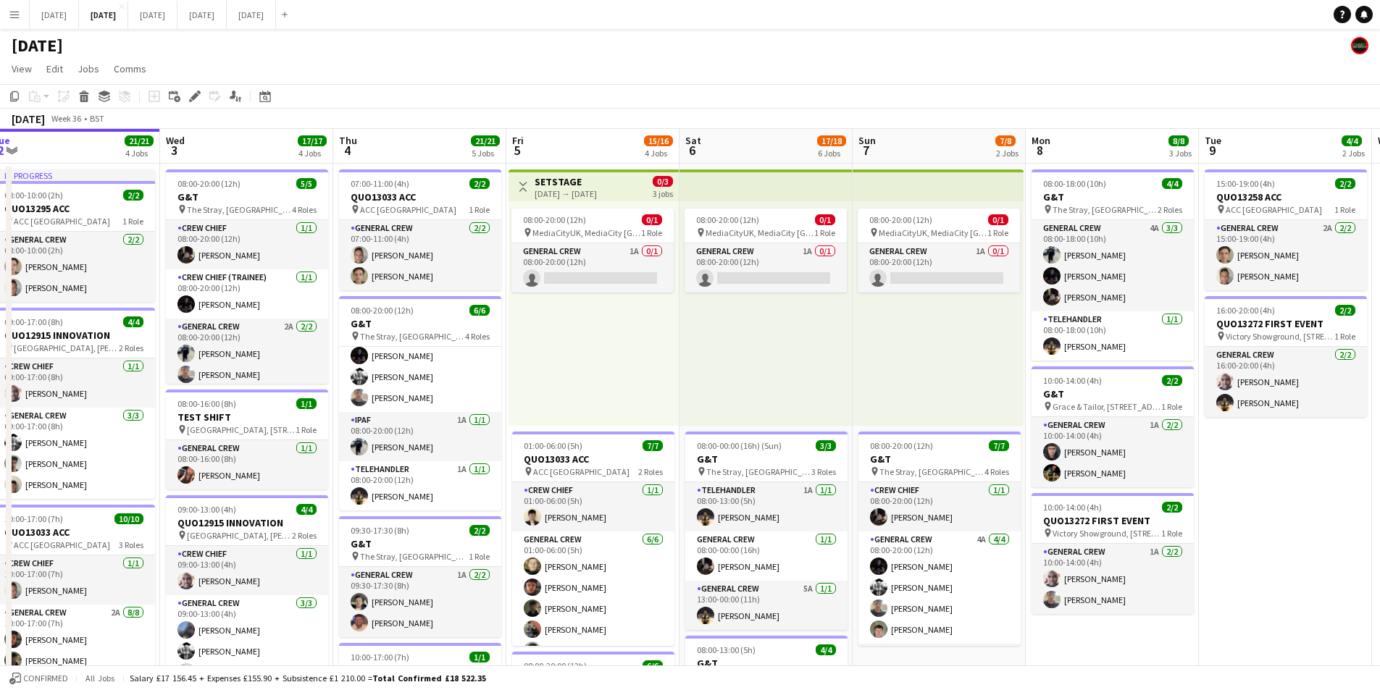
scroll to position [0, 312]
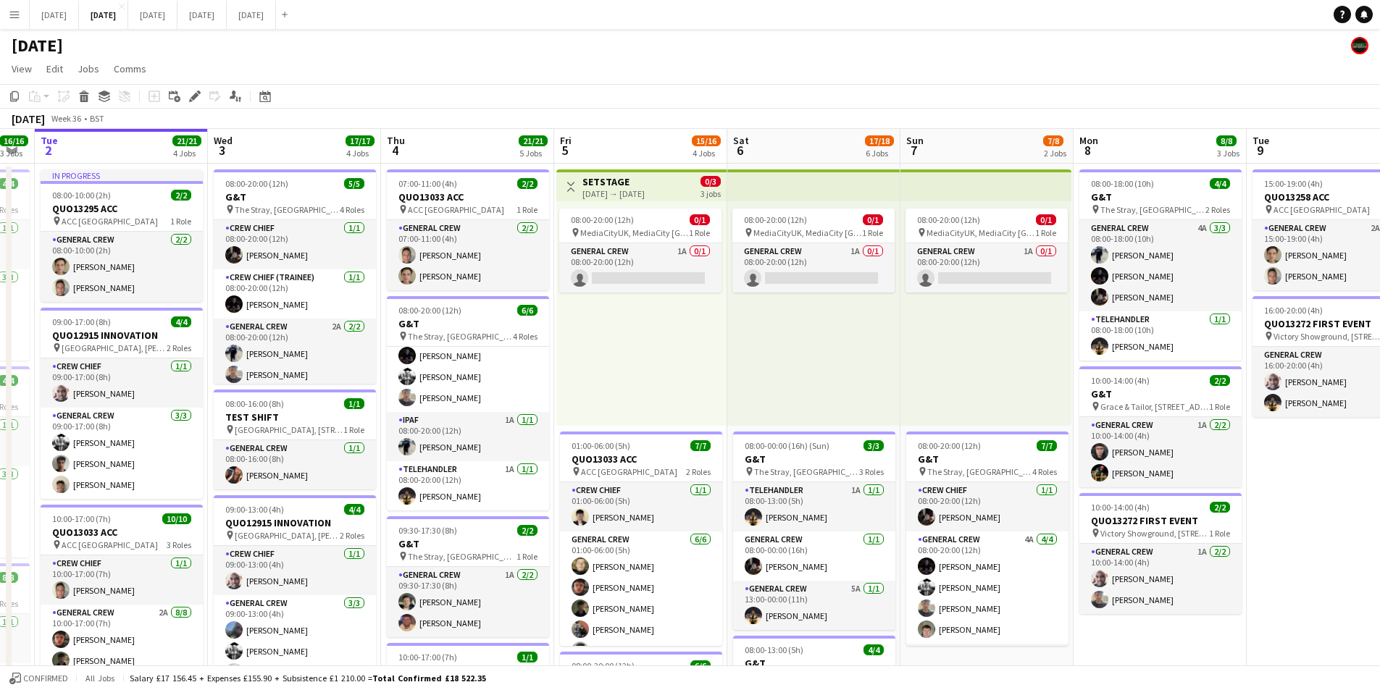
drag, startPoint x: 1242, startPoint y: 427, endPoint x: 859, endPoint y: 367, distance: 387.2
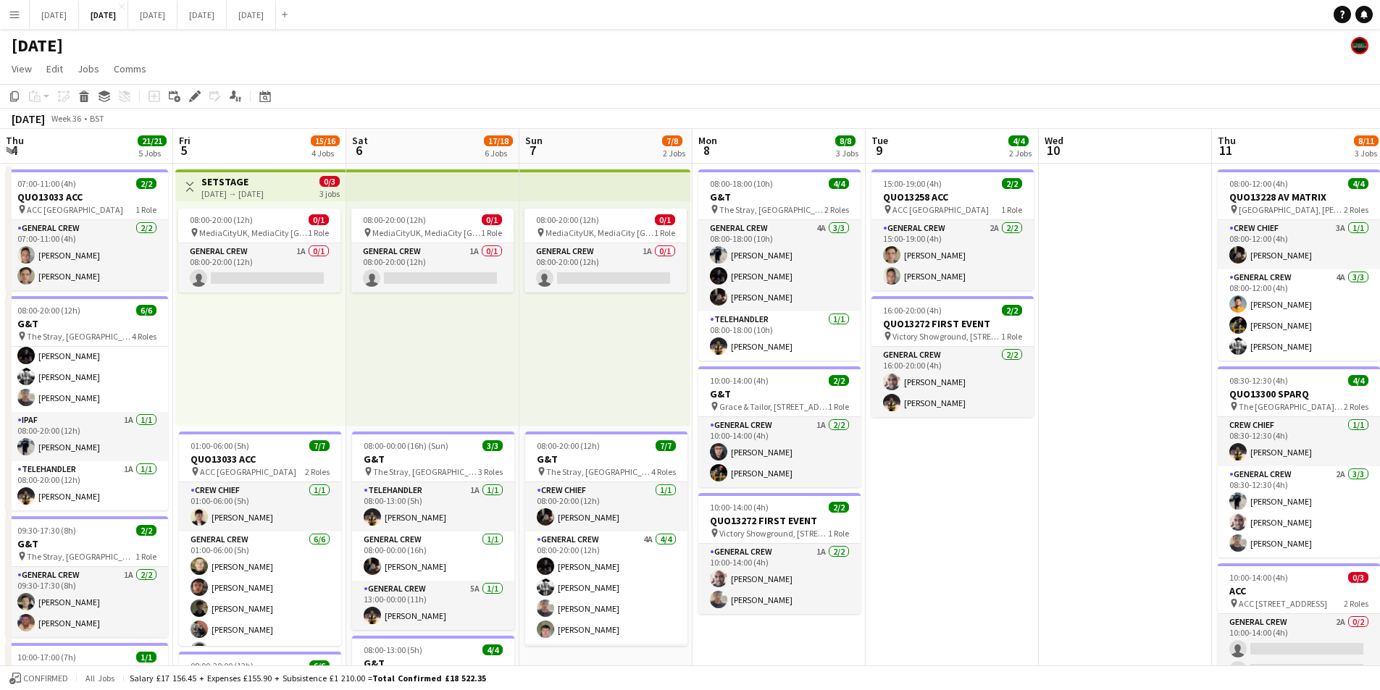
drag, startPoint x: 1091, startPoint y: 438, endPoint x: 840, endPoint y: 391, distance: 254.9
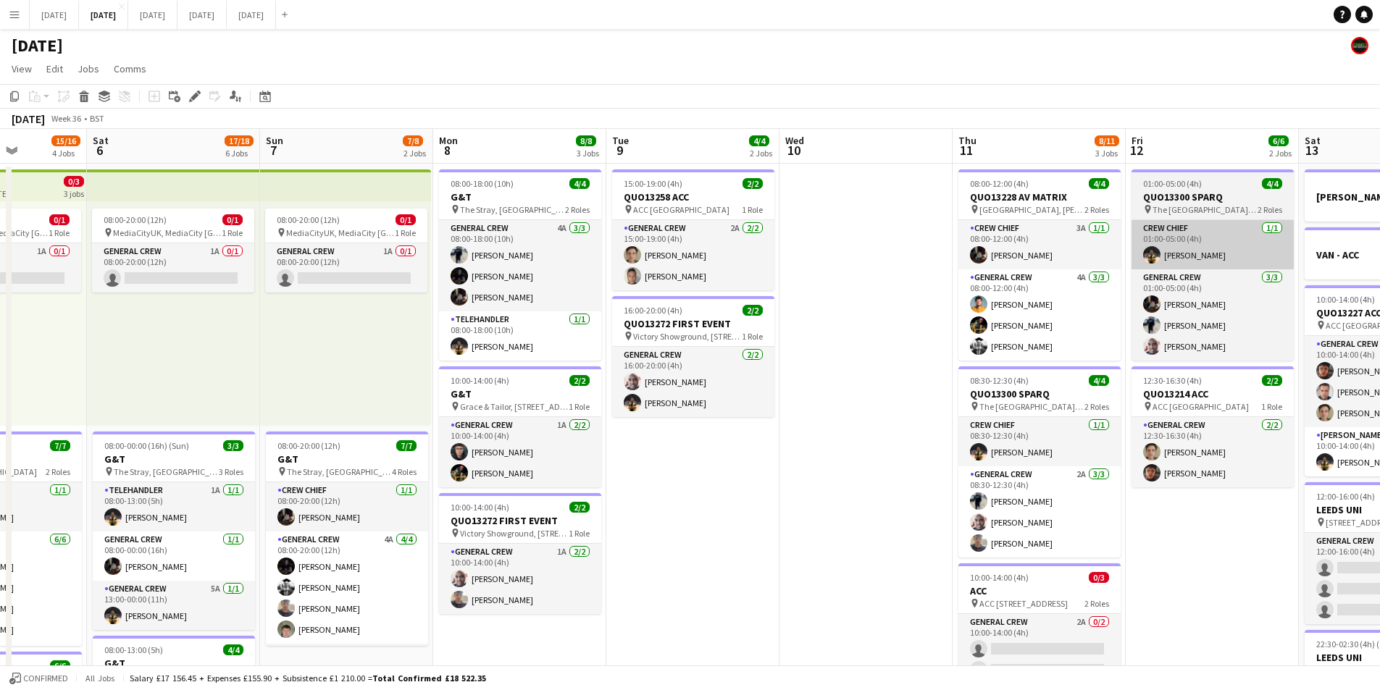
click at [1053, 331] on app-card-role "General Crew 4A [DATE] 08:00-12:00 (4h) [PERSON_NAME] [PERSON_NAME] [PERSON_NAM…" at bounding box center [1039, 314] width 162 height 91
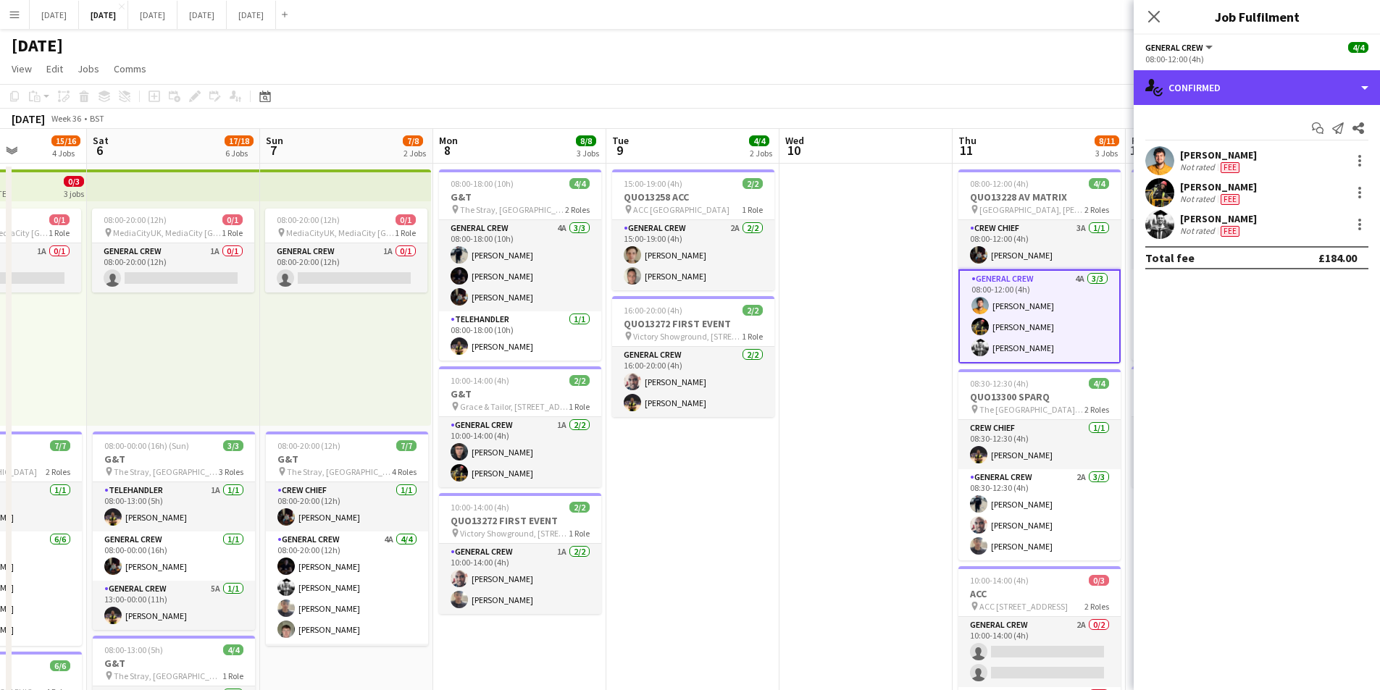
click at [1268, 86] on div "single-neutral-actions-check-2 Confirmed" at bounding box center [1257, 87] width 246 height 35
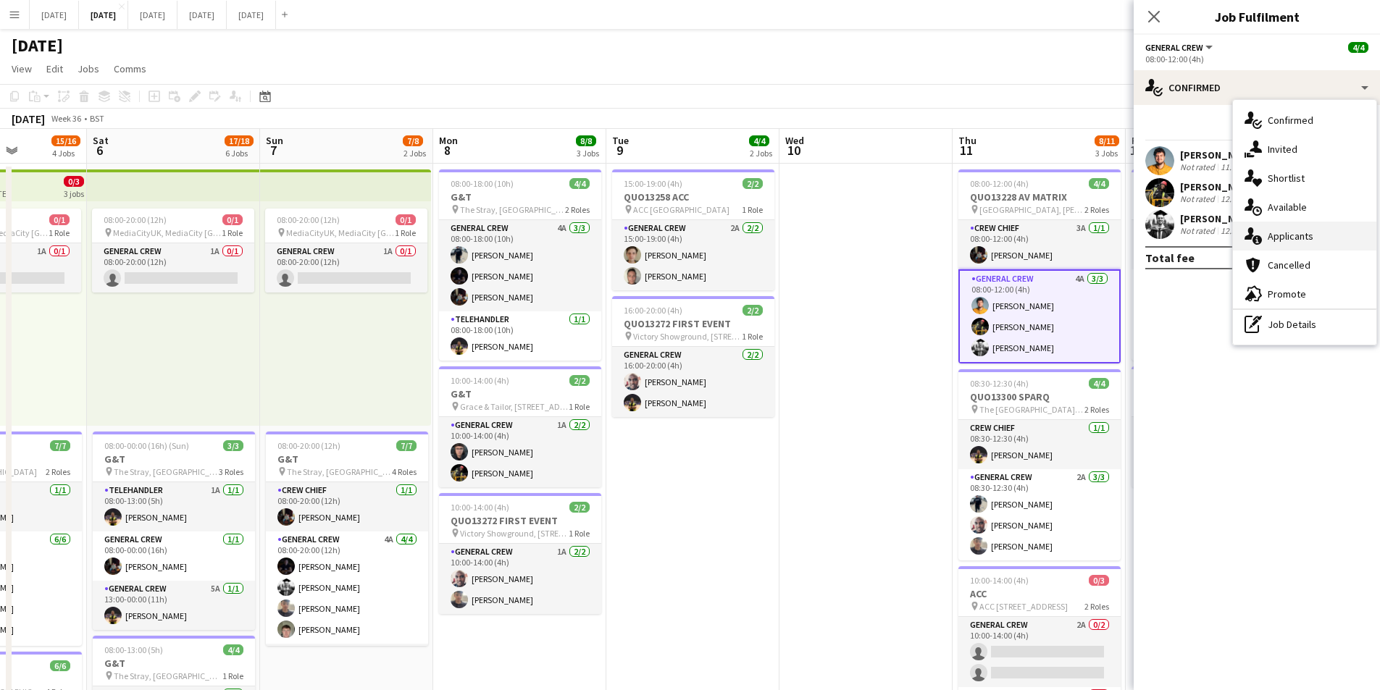
click at [1301, 235] on span "Applicants" at bounding box center [1291, 236] width 46 height 13
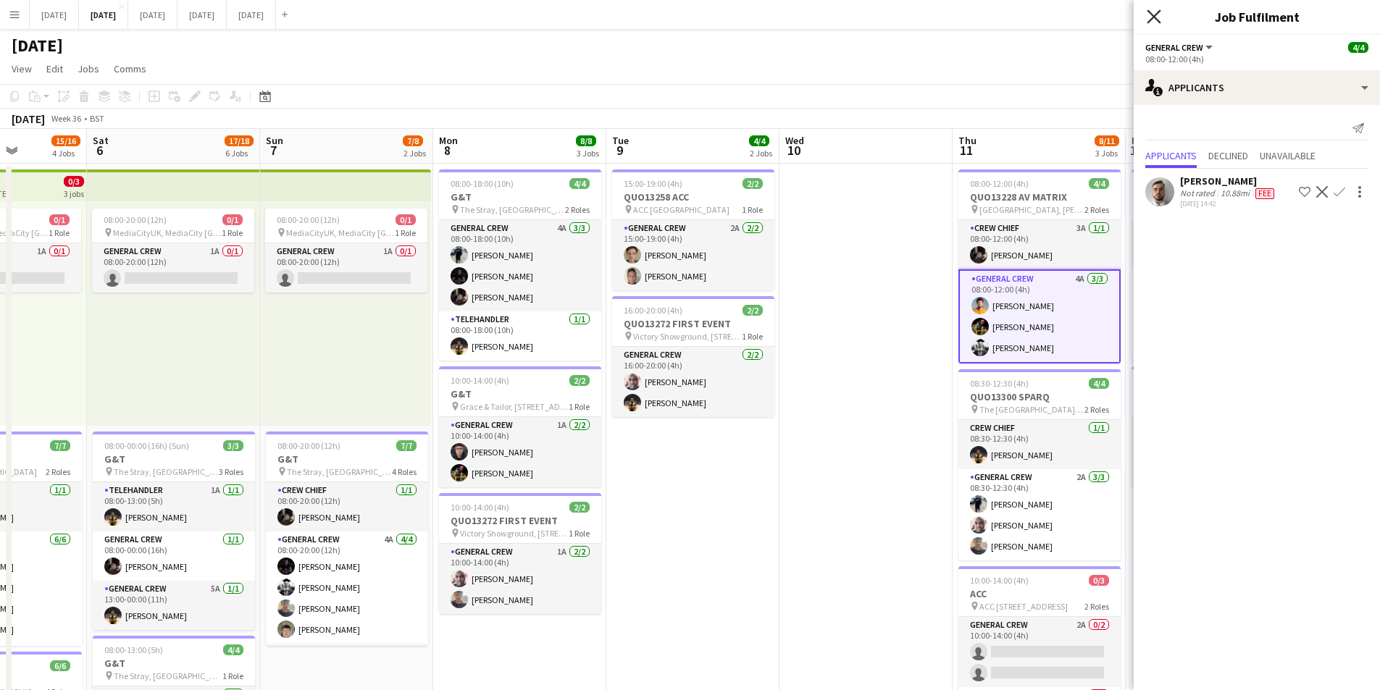
click at [1149, 14] on icon "Close pop-in" at bounding box center [1154, 16] width 14 height 14
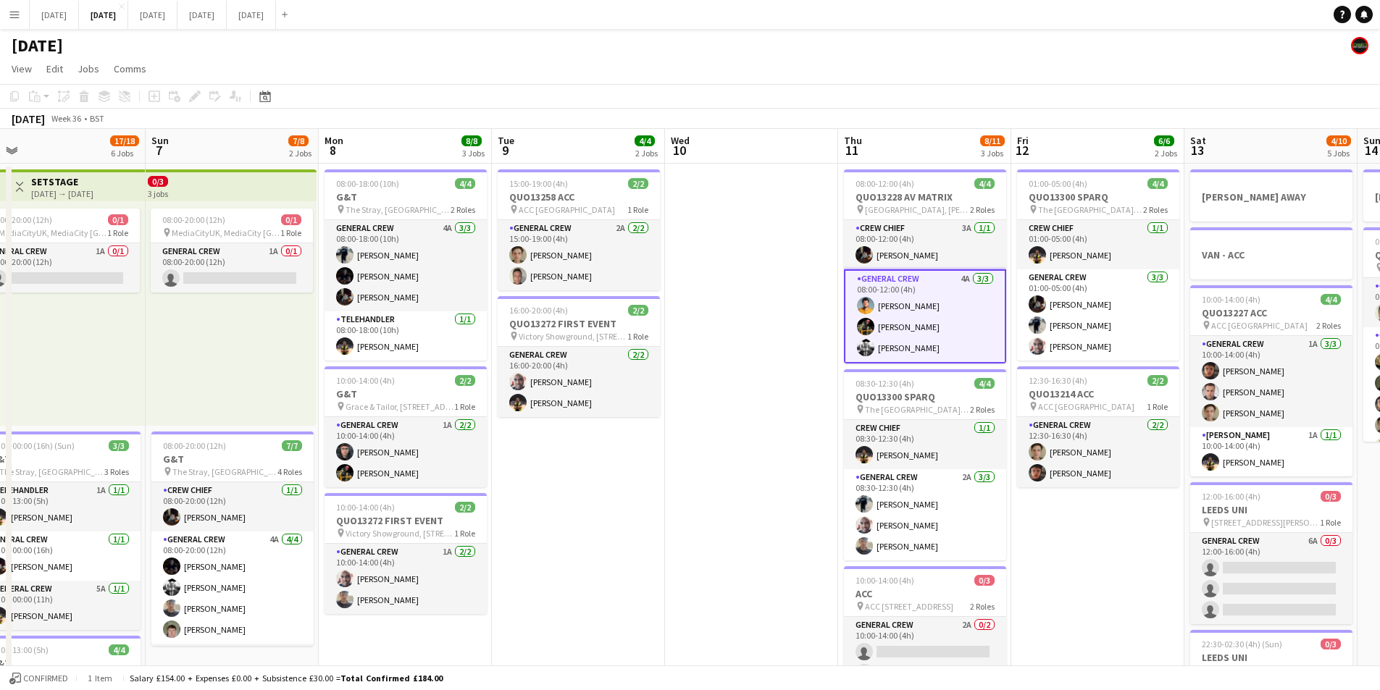
drag, startPoint x: 1236, startPoint y: 526, endPoint x: 1116, endPoint y: 519, distance: 119.7
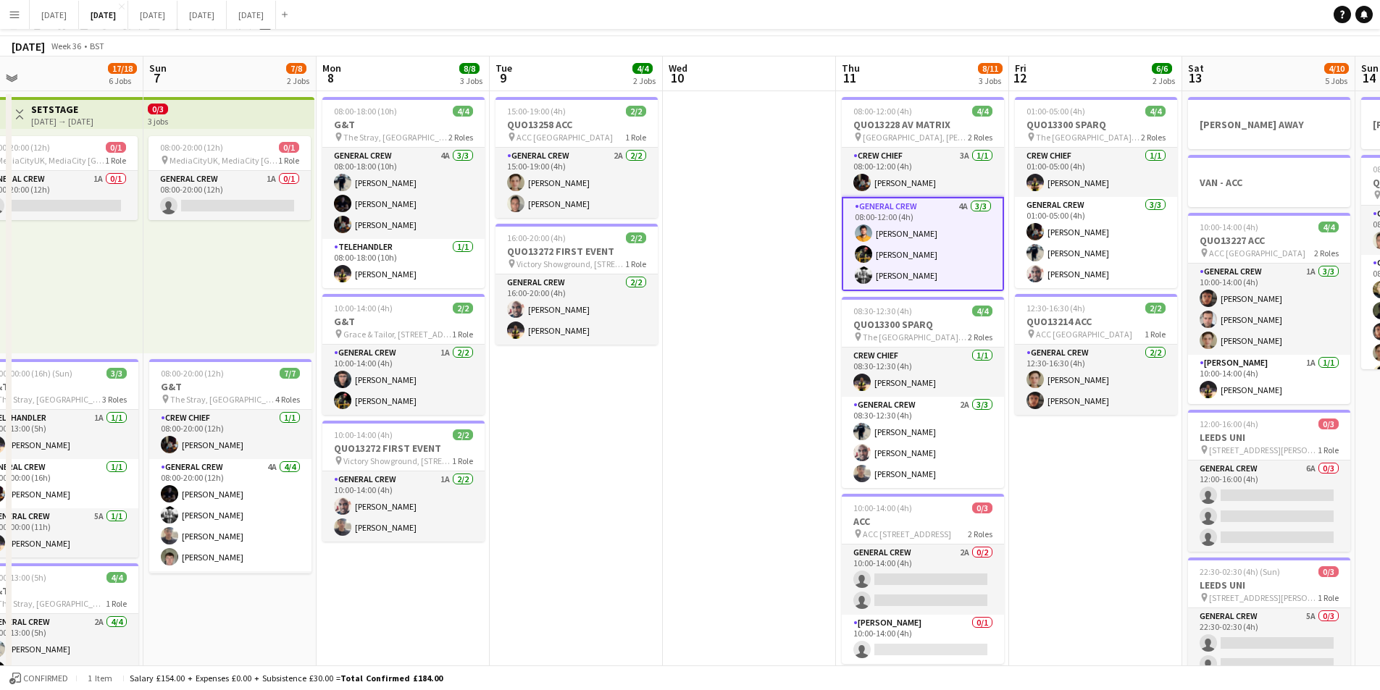
scroll to position [0, 0]
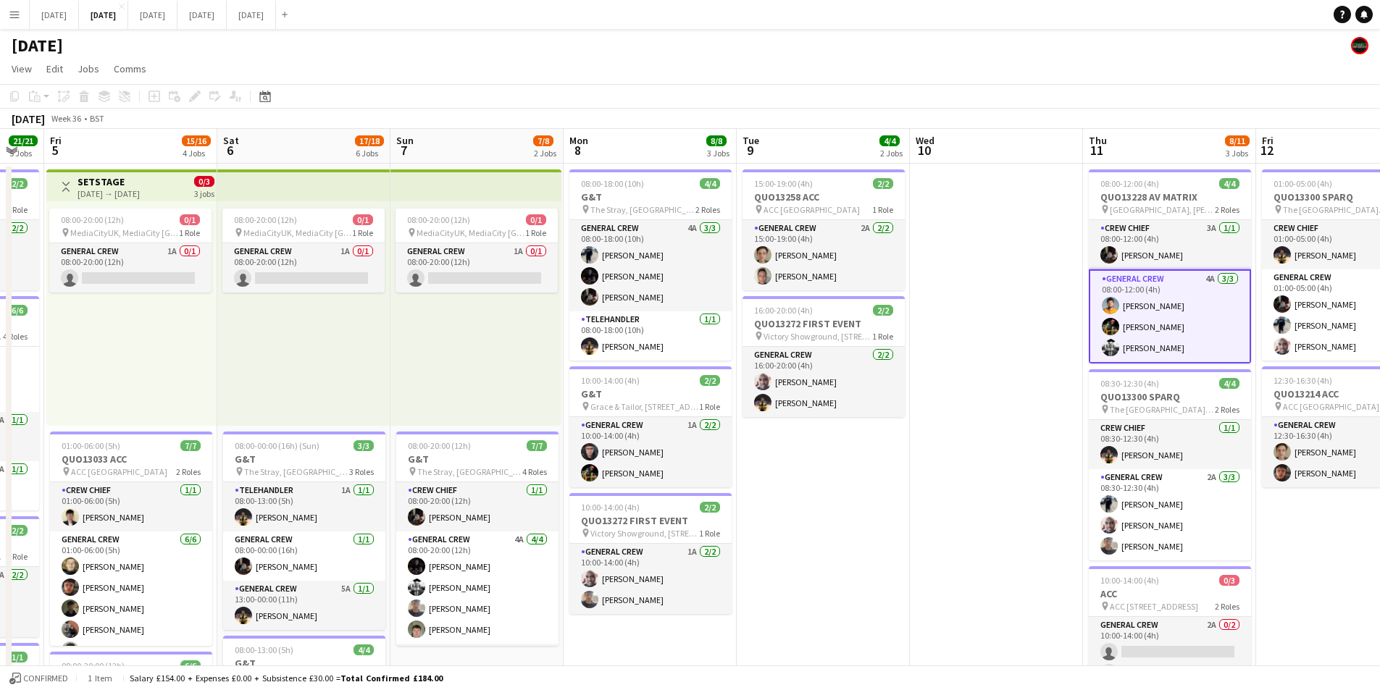
drag, startPoint x: 706, startPoint y: 523, endPoint x: 998, endPoint y: 511, distance: 292.2
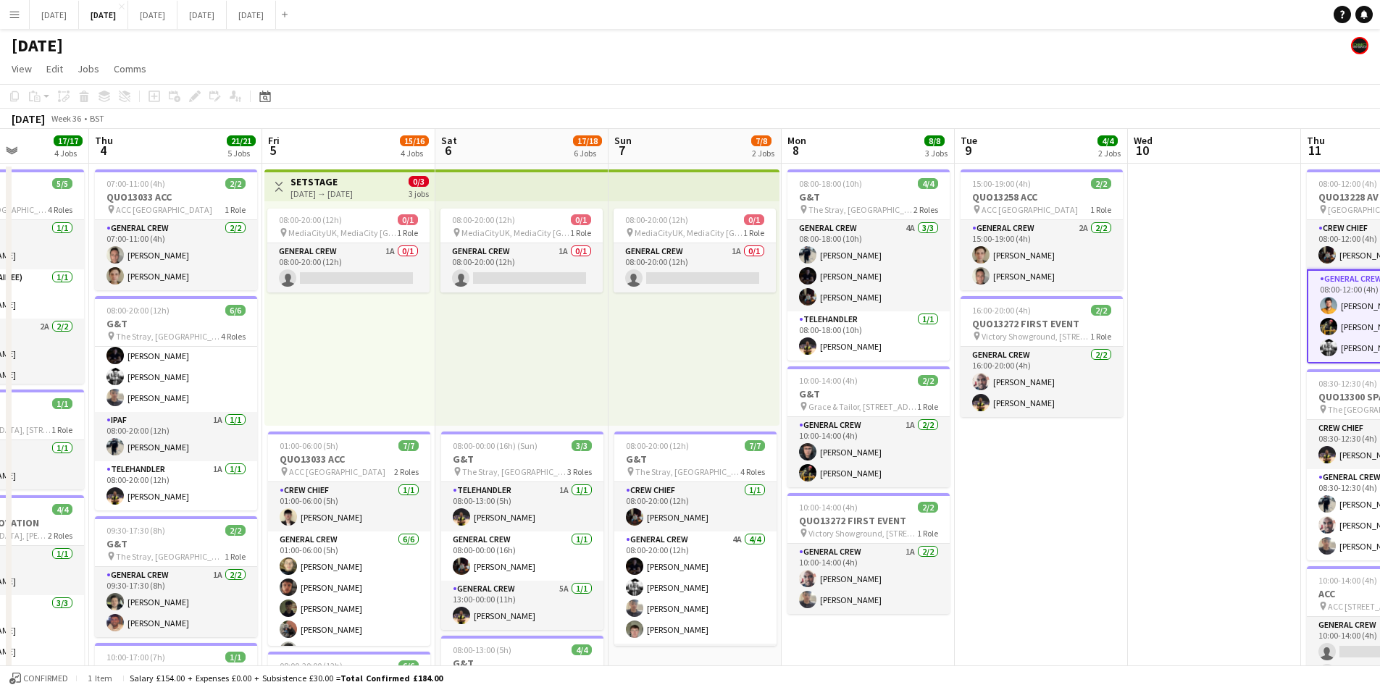
drag, startPoint x: 892, startPoint y: 530, endPoint x: 676, endPoint y: 458, distance: 227.5
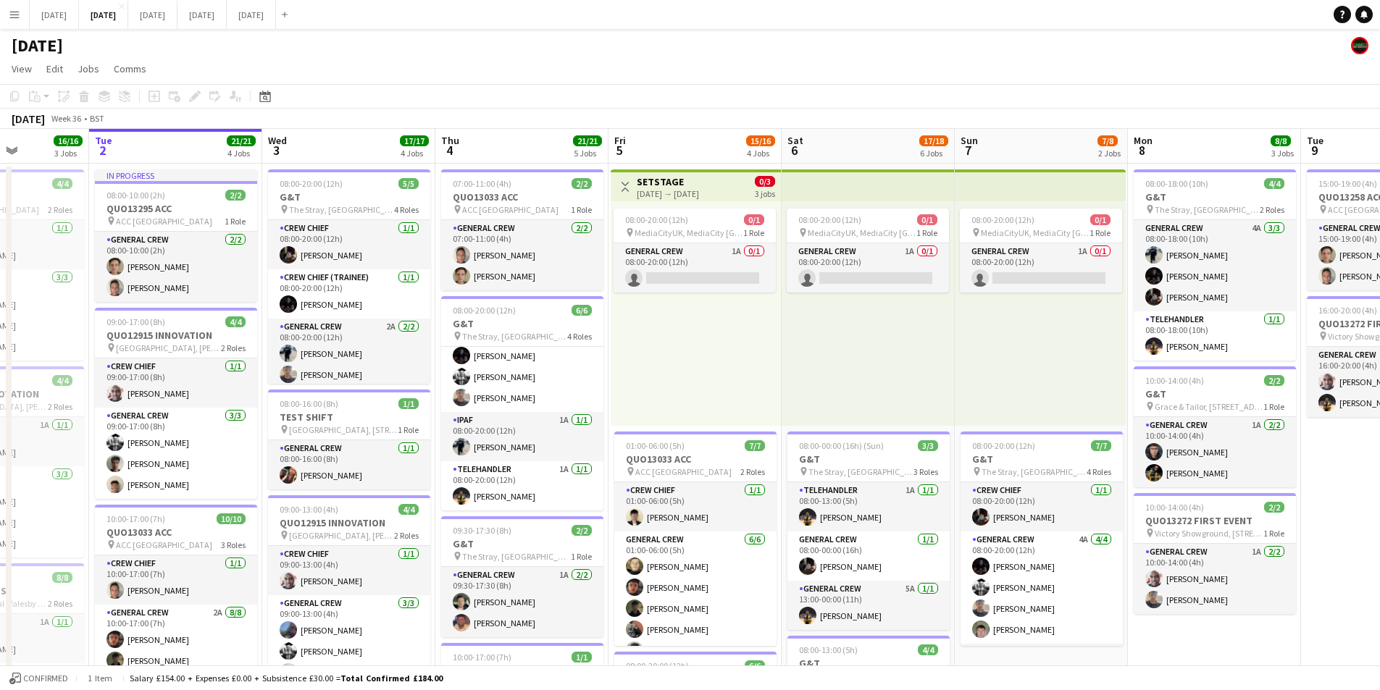
scroll to position [0, 499]
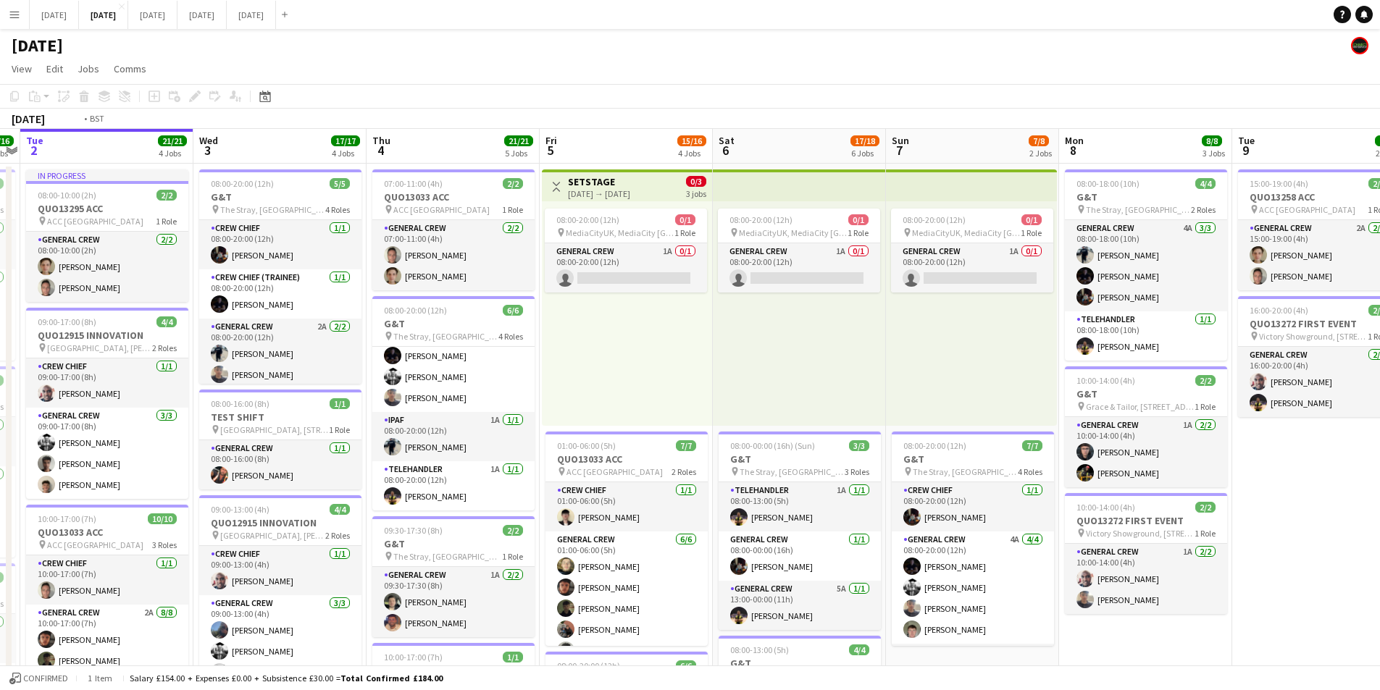
drag, startPoint x: 715, startPoint y: 499, endPoint x: 934, endPoint y: 490, distance: 218.9
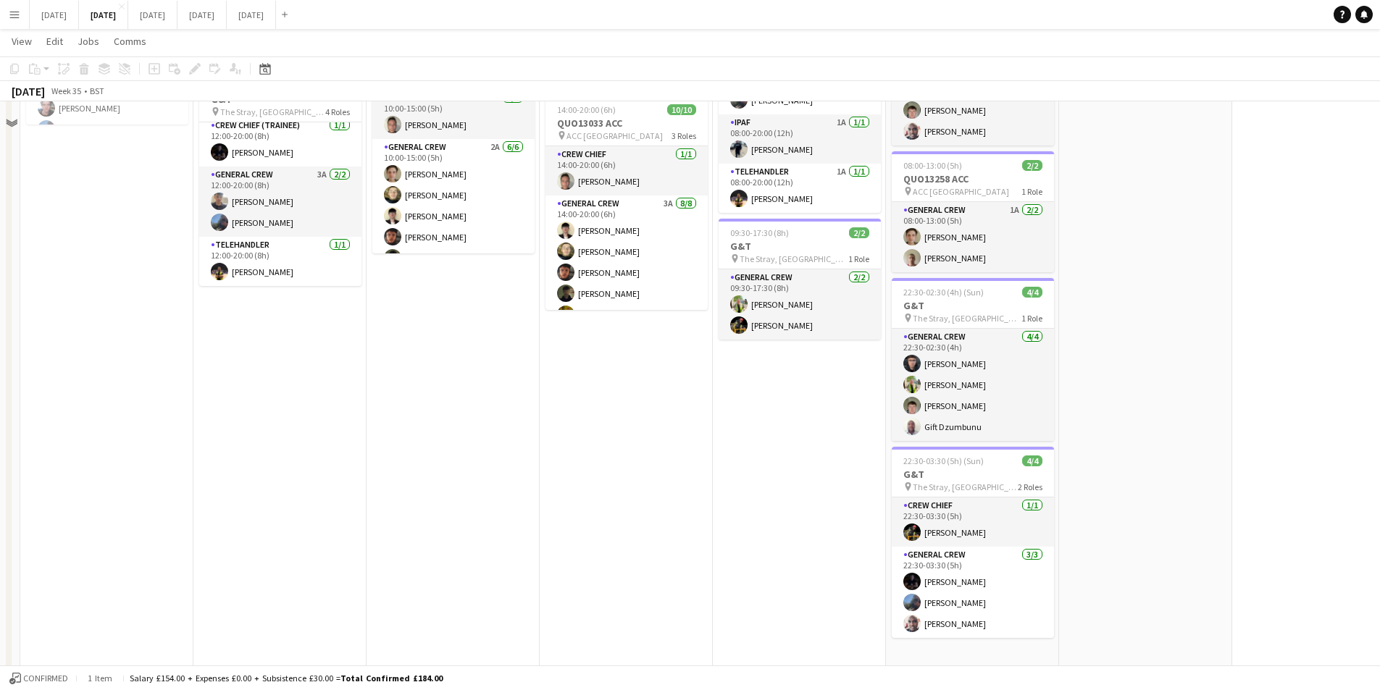
scroll to position [217, 0]
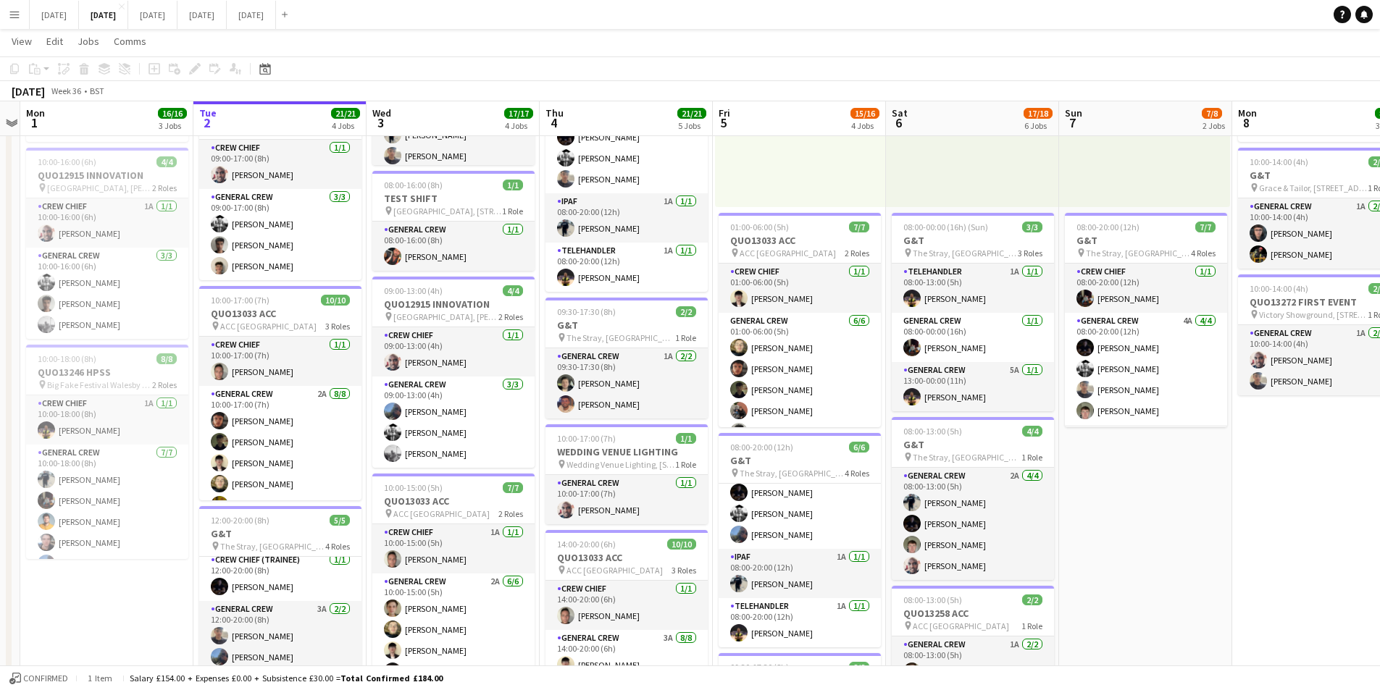
drag, startPoint x: 1201, startPoint y: 546, endPoint x: 968, endPoint y: 518, distance: 235.0
click at [937, 519] on app-calendar-viewport "Sat 30 Sun 31 Mon 1 16/16 3 Jobs Tue 2 21/21 4 Jobs Wed 3 17/17 4 Jobs Thu 4 21…" at bounding box center [690, 473] width 1380 height 1268
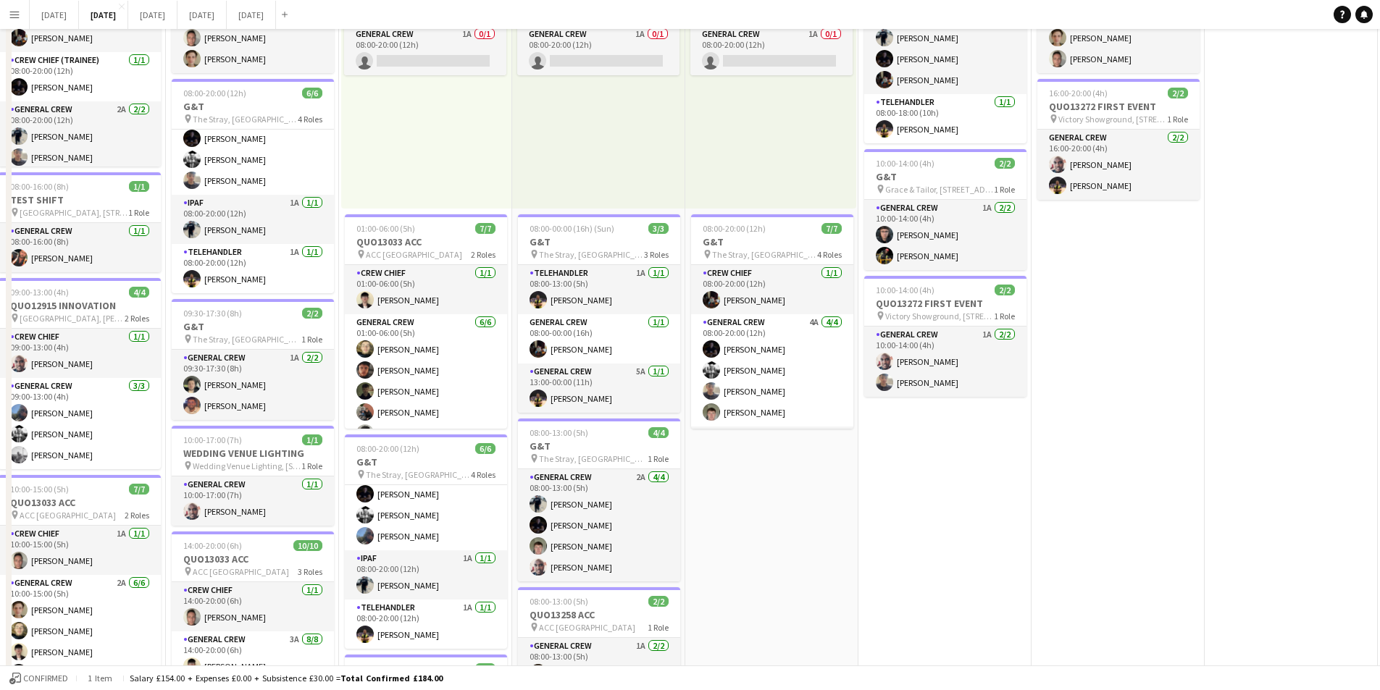
scroll to position [0, 0]
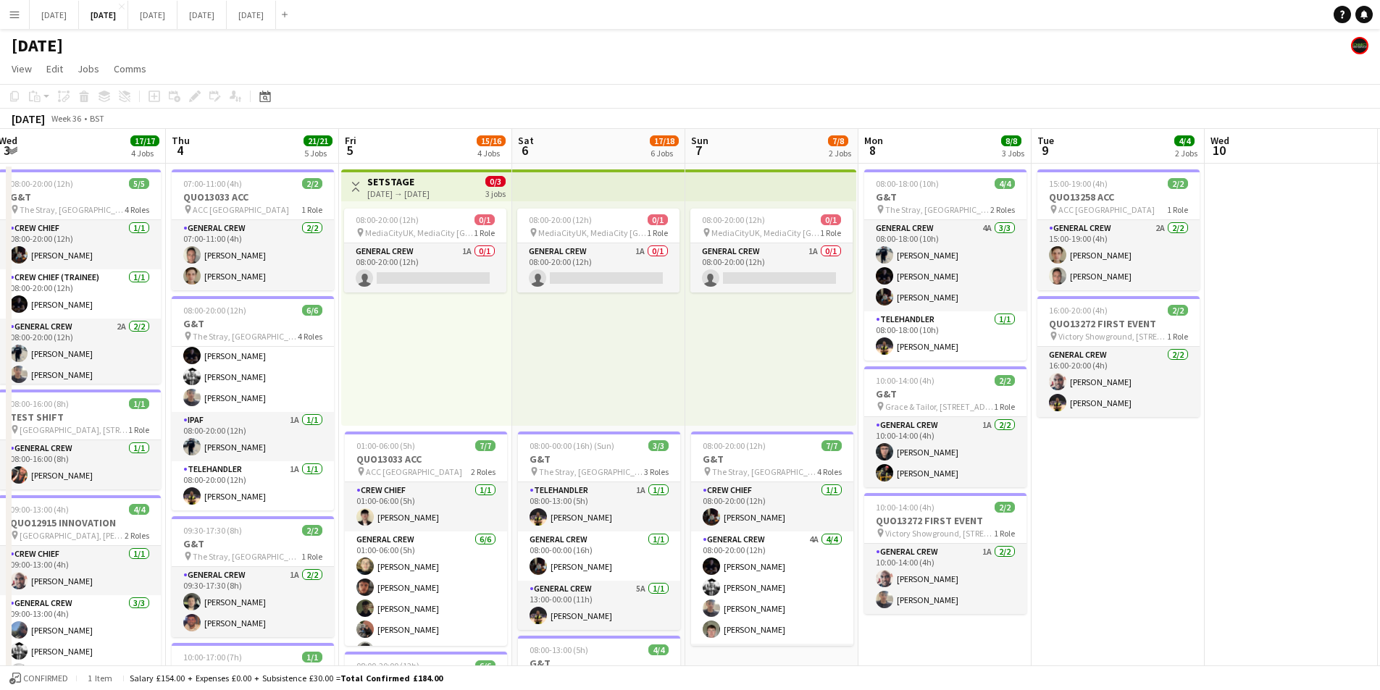
drag, startPoint x: 1261, startPoint y: 532, endPoint x: 961, endPoint y: 525, distance: 300.0
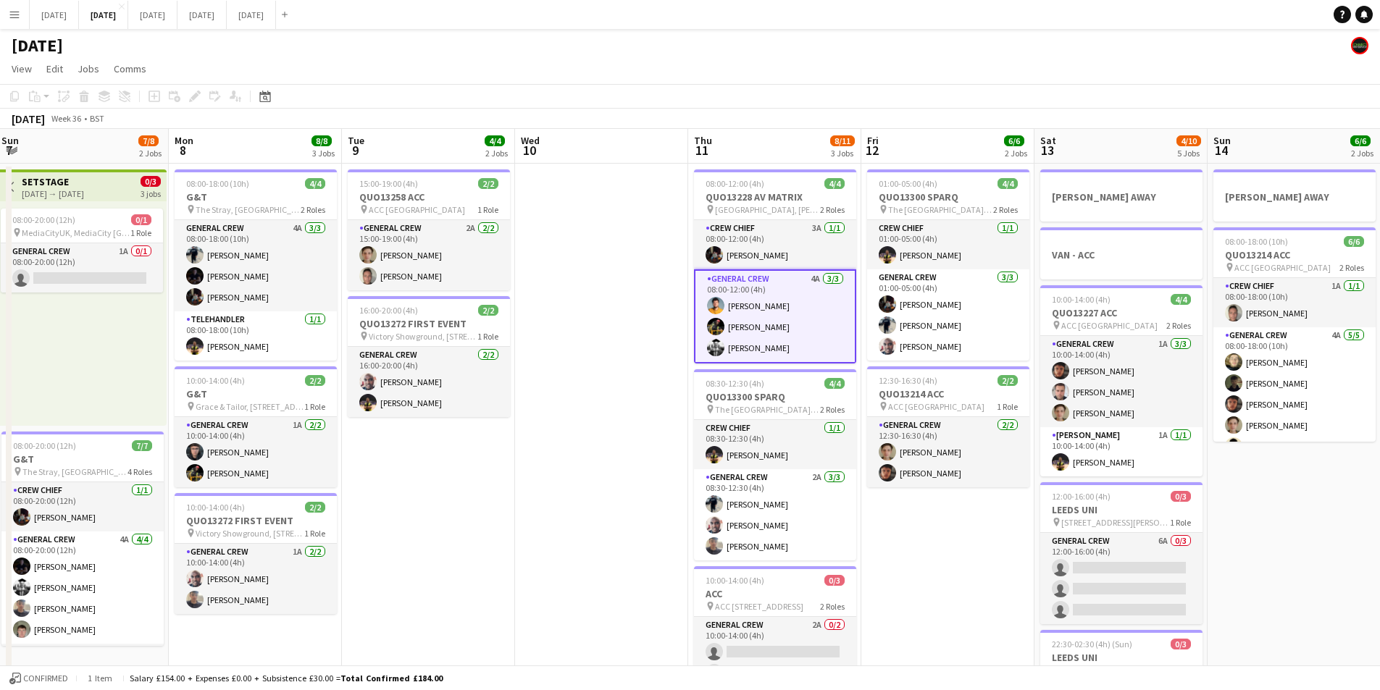
drag, startPoint x: 1055, startPoint y: 539, endPoint x: 653, endPoint y: 469, distance: 408.9
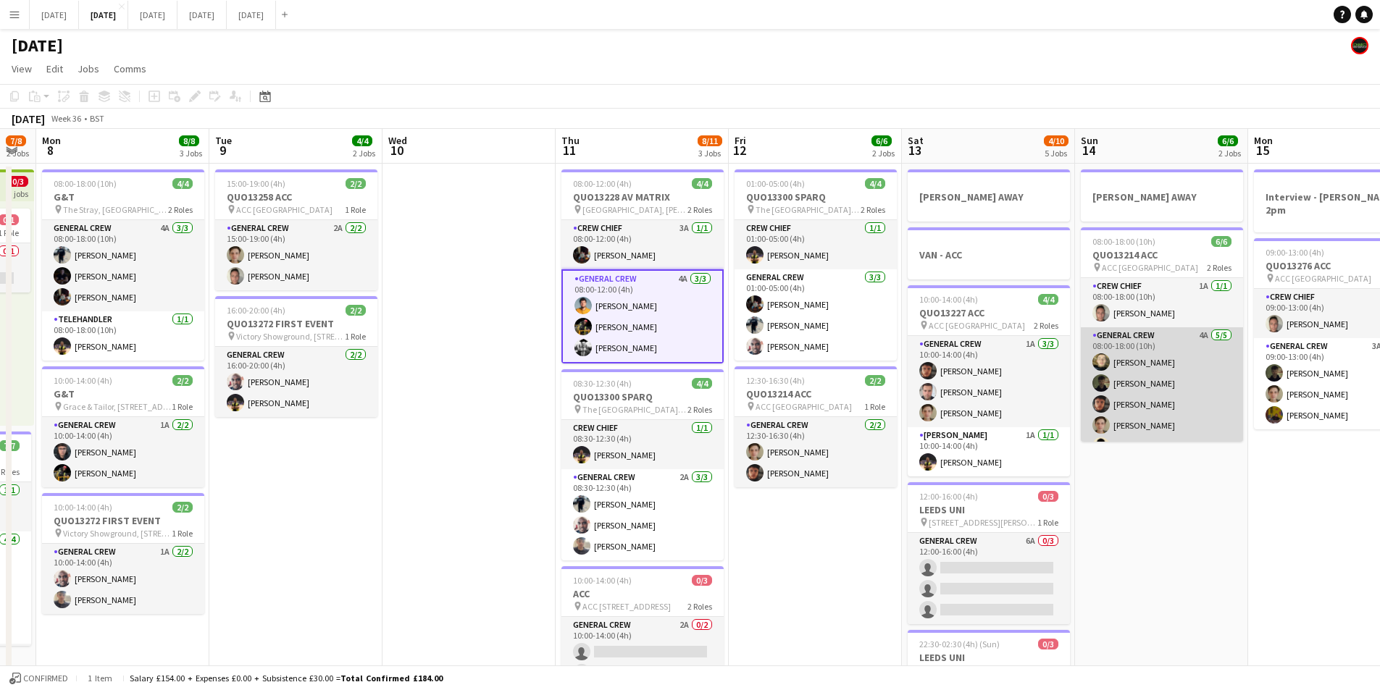
scroll to position [19, 0]
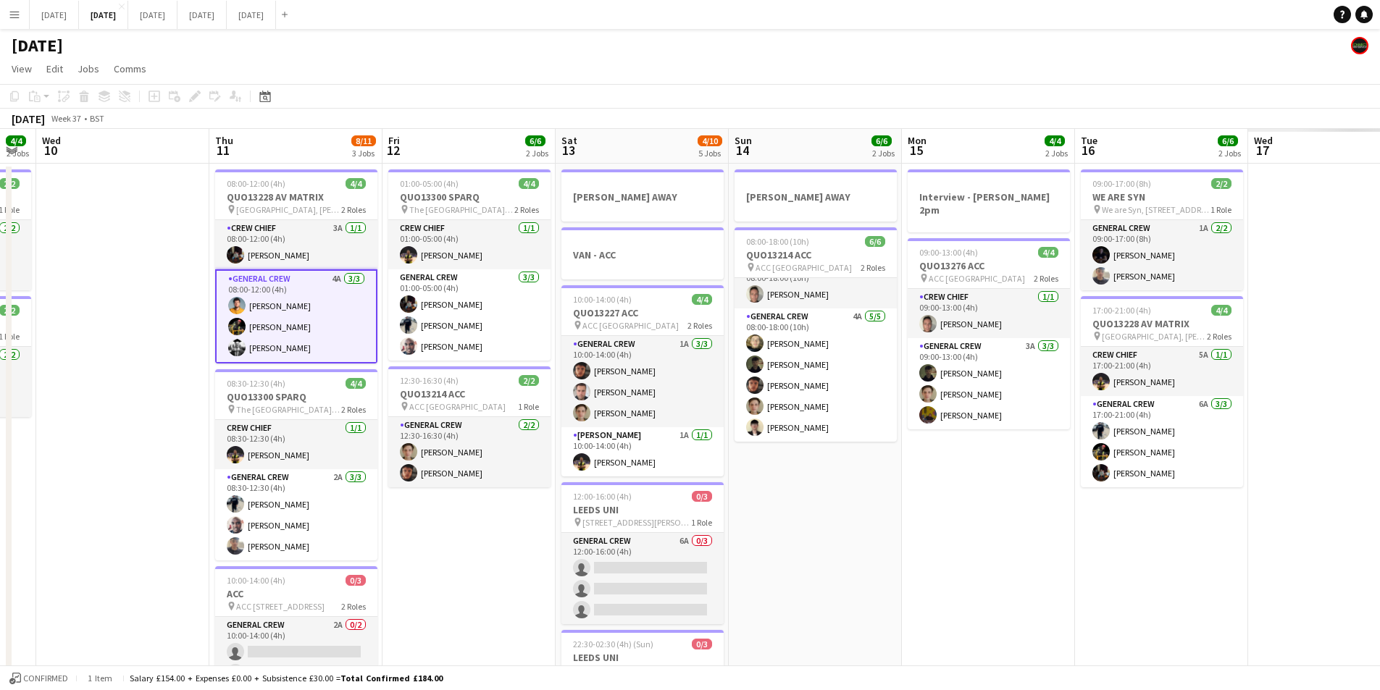
drag, startPoint x: 1215, startPoint y: 559, endPoint x: 1139, endPoint y: 548, distance: 76.7
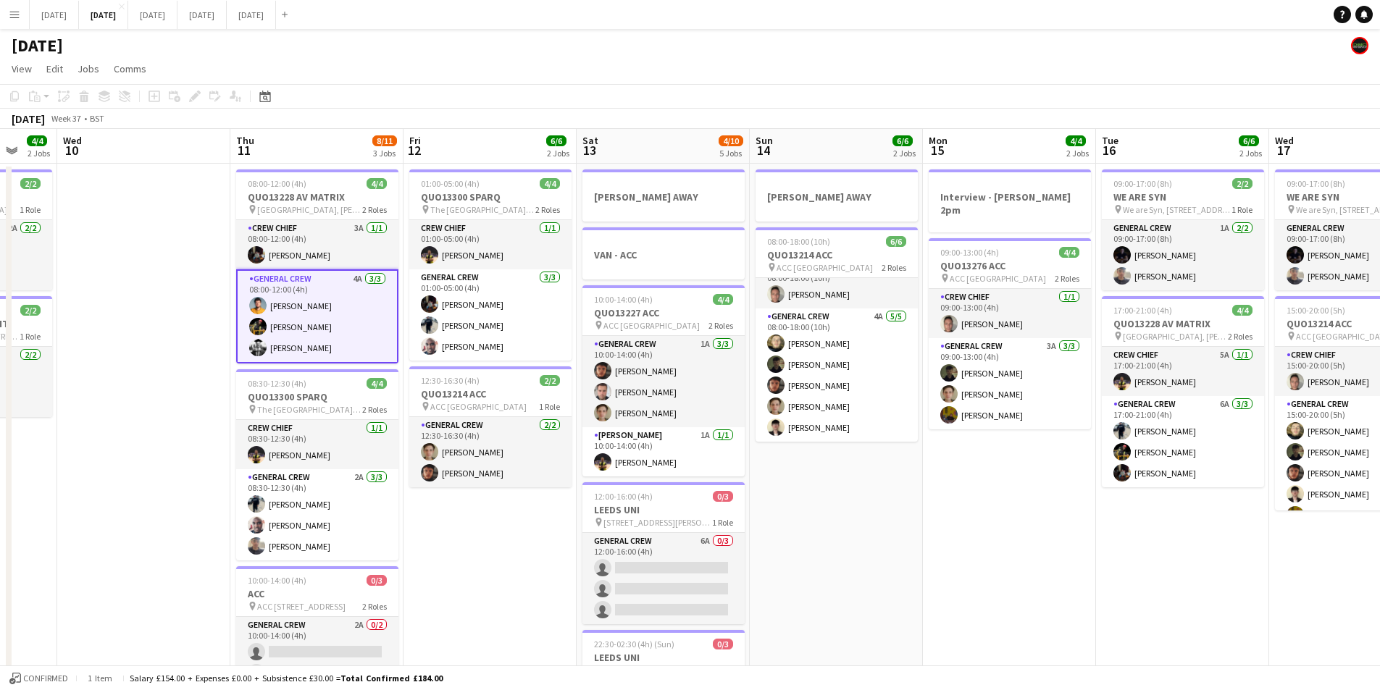
drag, startPoint x: 1139, startPoint y: 548, endPoint x: 852, endPoint y: 540, distance: 287.0
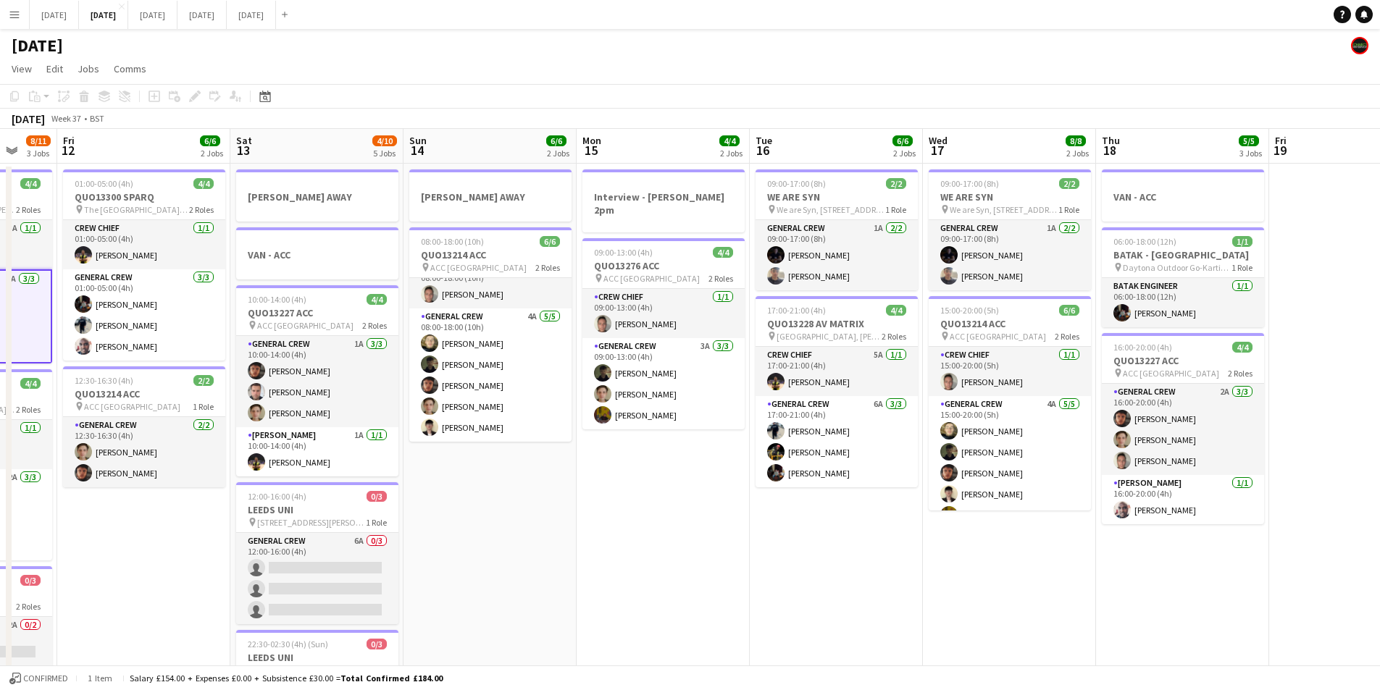
scroll to position [0, 403]
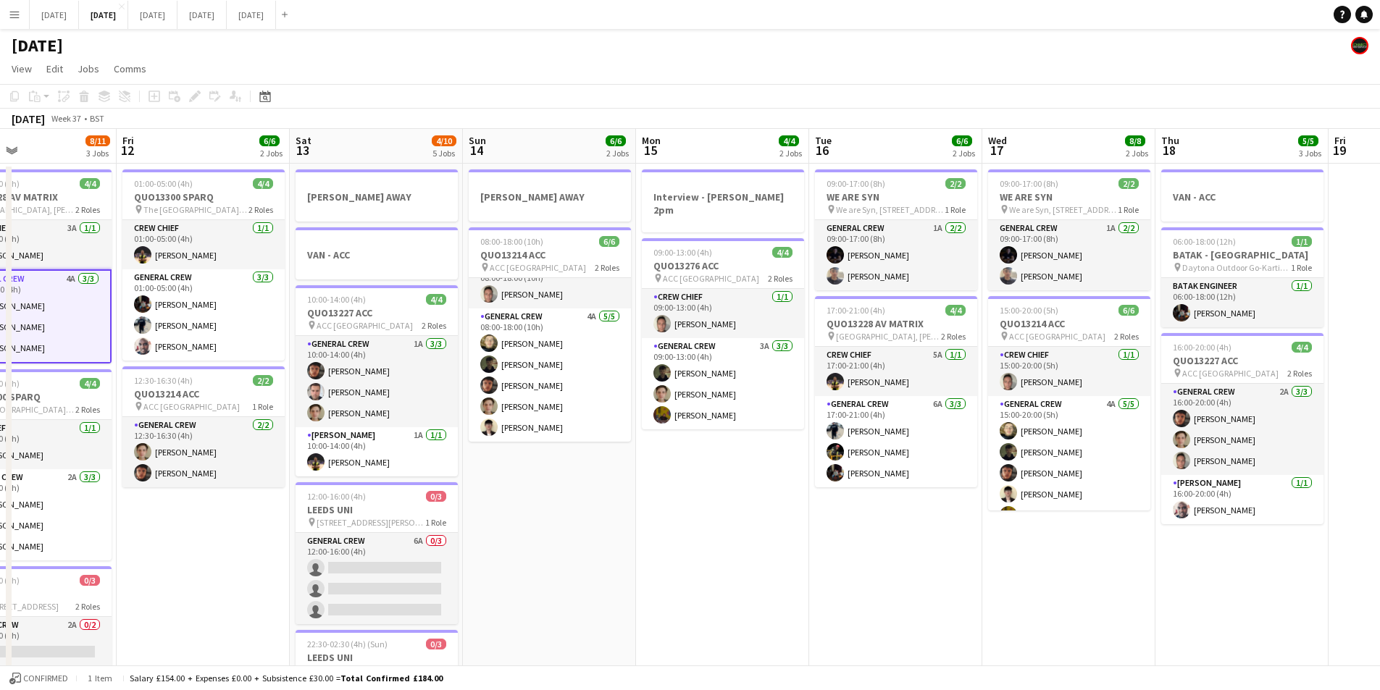
drag, startPoint x: 1176, startPoint y: 568, endPoint x: 858, endPoint y: 478, distance: 330.5
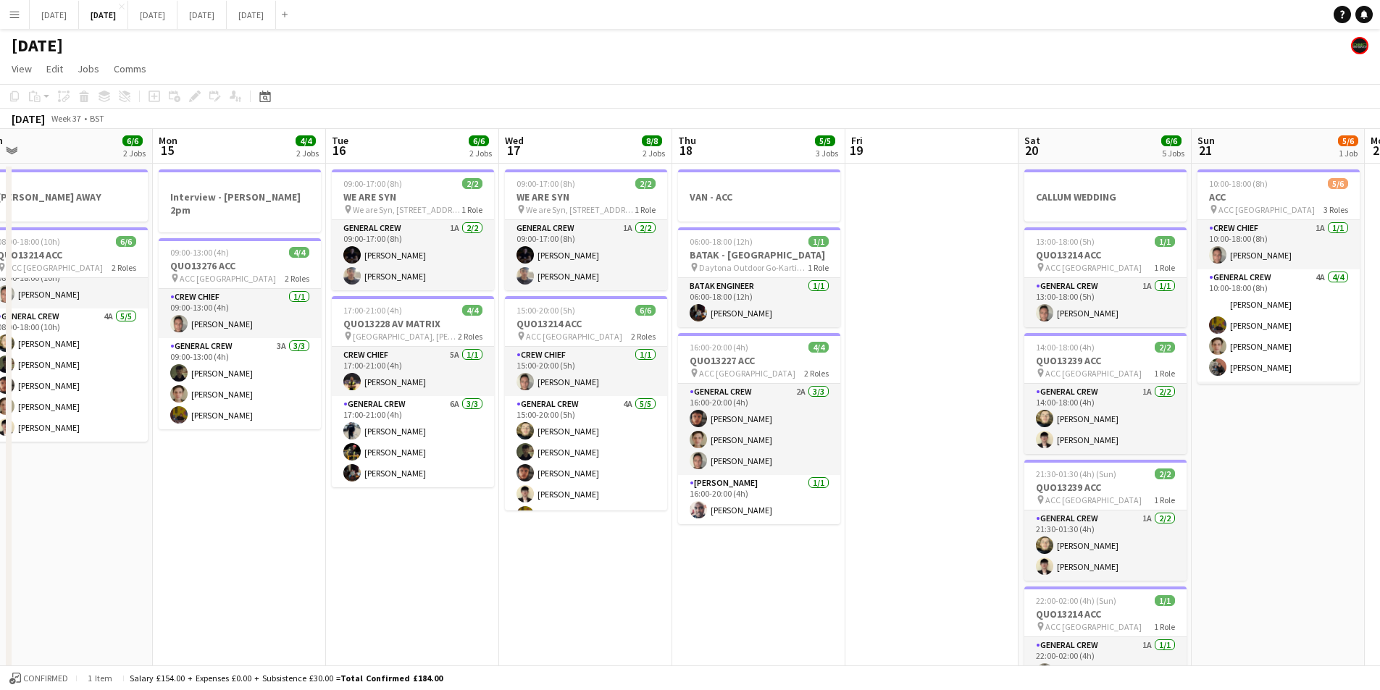
drag, startPoint x: 1127, startPoint y: 561, endPoint x: 861, endPoint y: 533, distance: 268.1
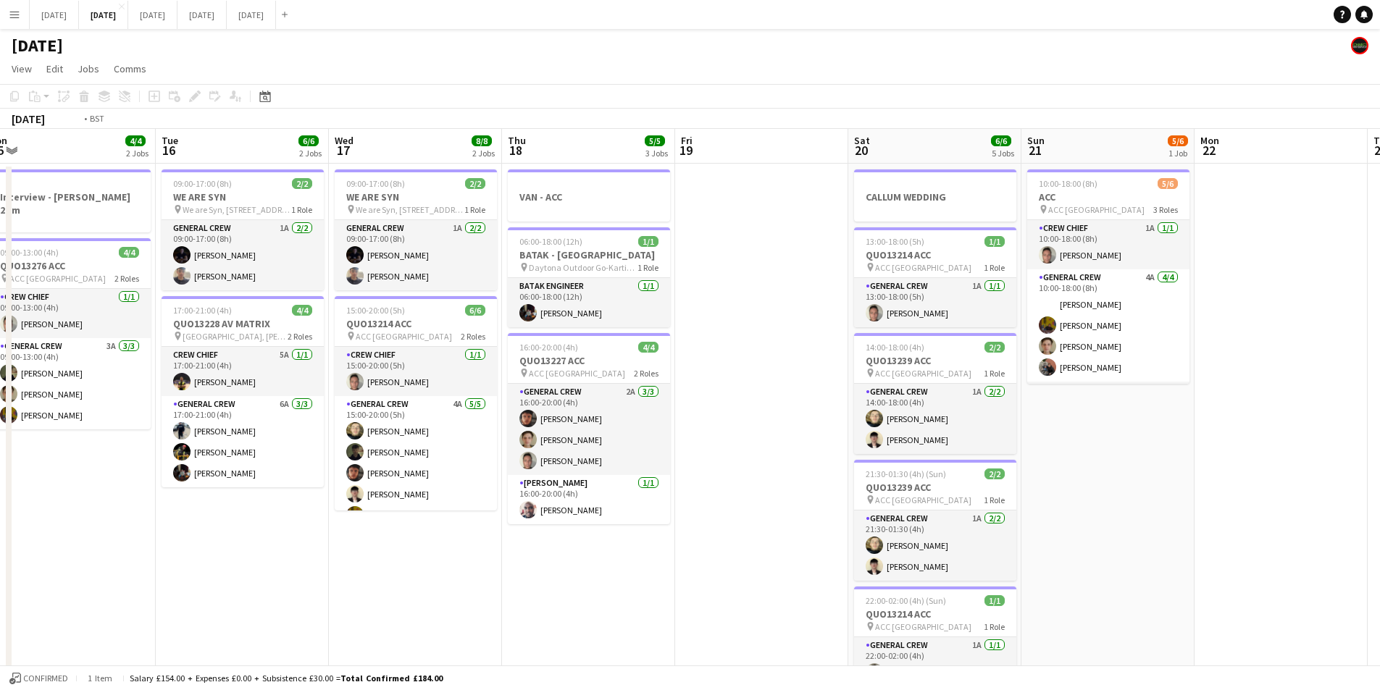
drag, startPoint x: 1208, startPoint y: 537, endPoint x: 1131, endPoint y: 524, distance: 78.6
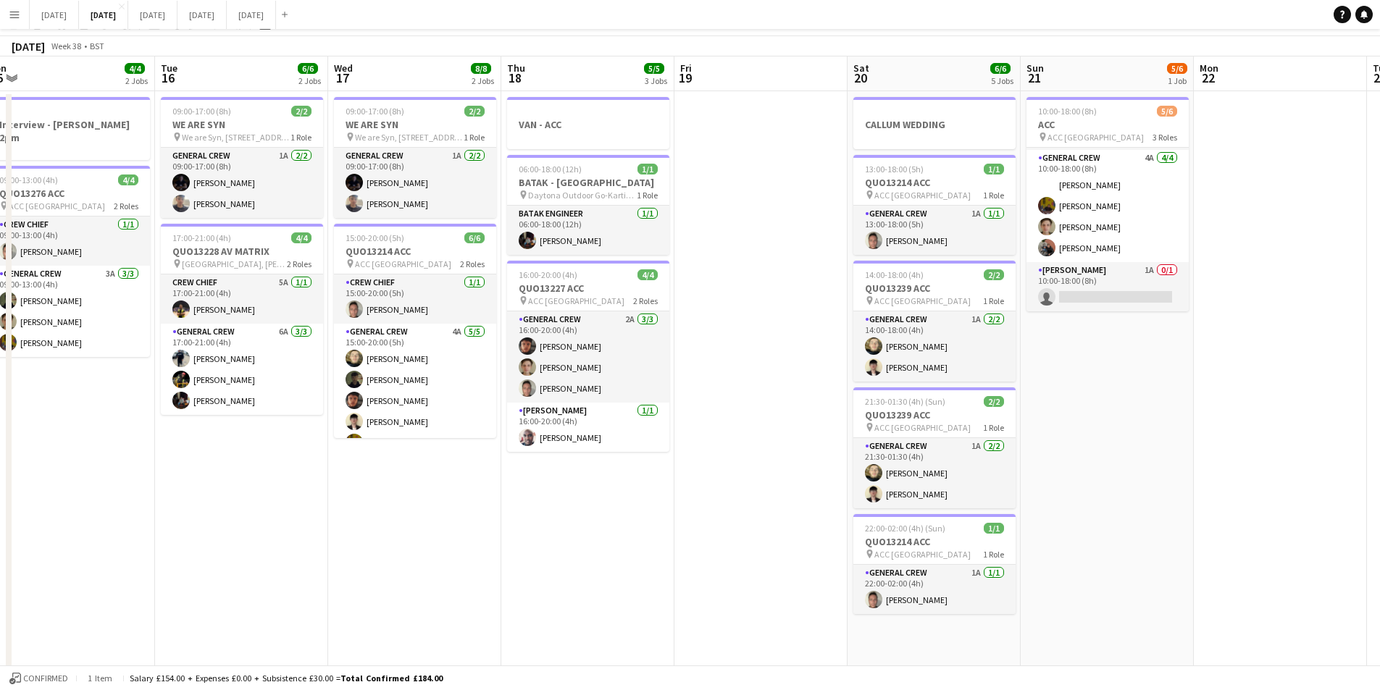
scroll to position [0, 0]
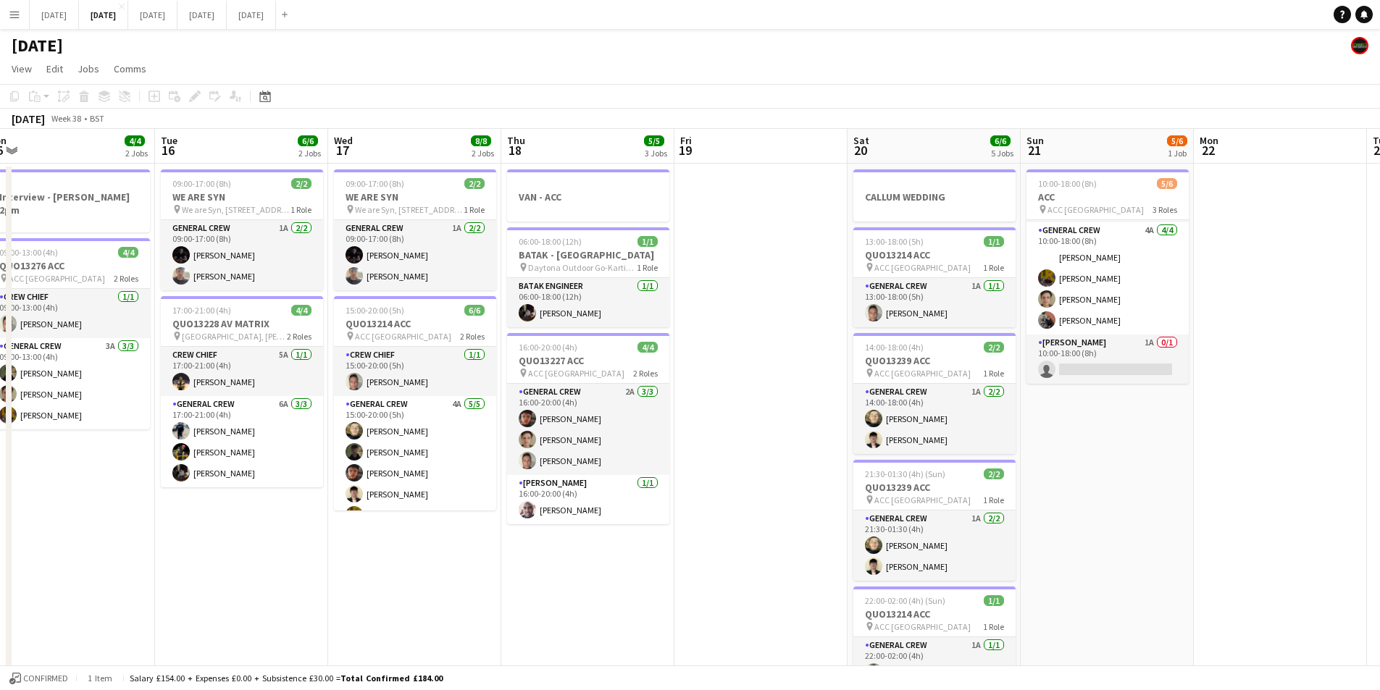
drag, startPoint x: 1216, startPoint y: 498, endPoint x: 893, endPoint y: 459, distance: 324.7
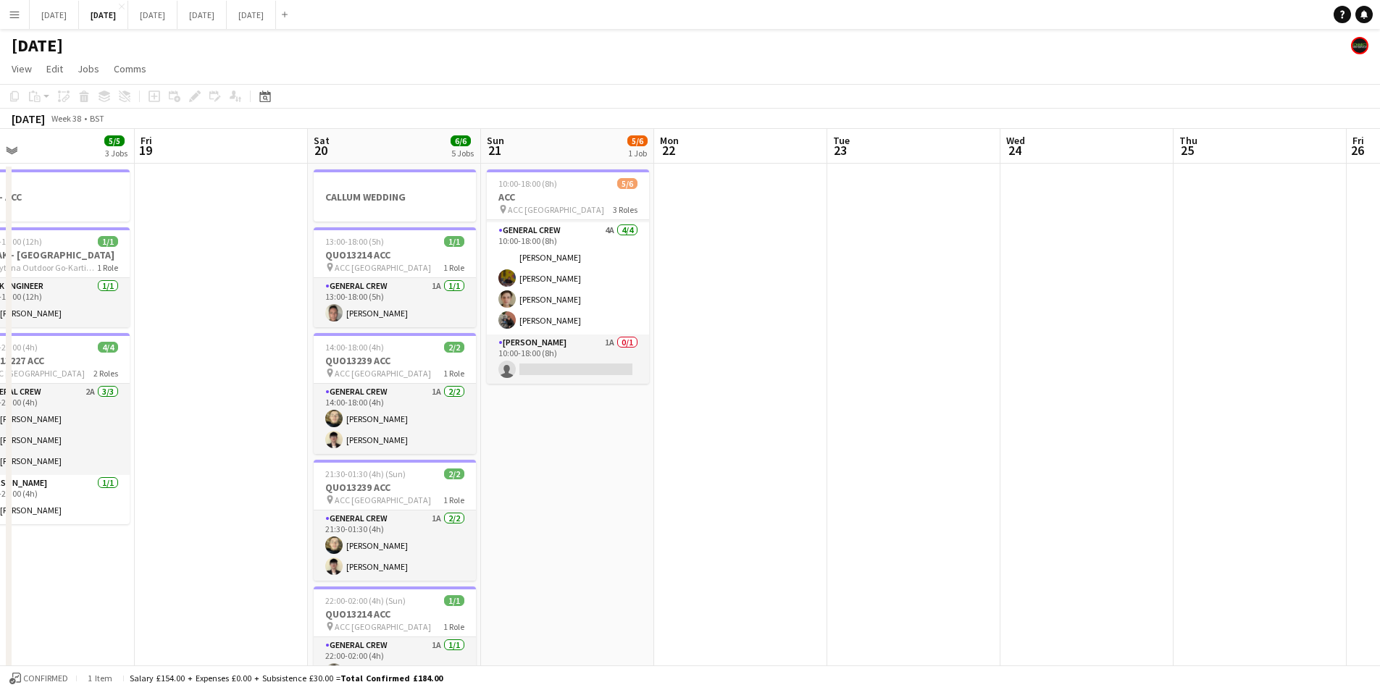
drag, startPoint x: 1059, startPoint y: 518, endPoint x: 755, endPoint y: 476, distance: 307.1
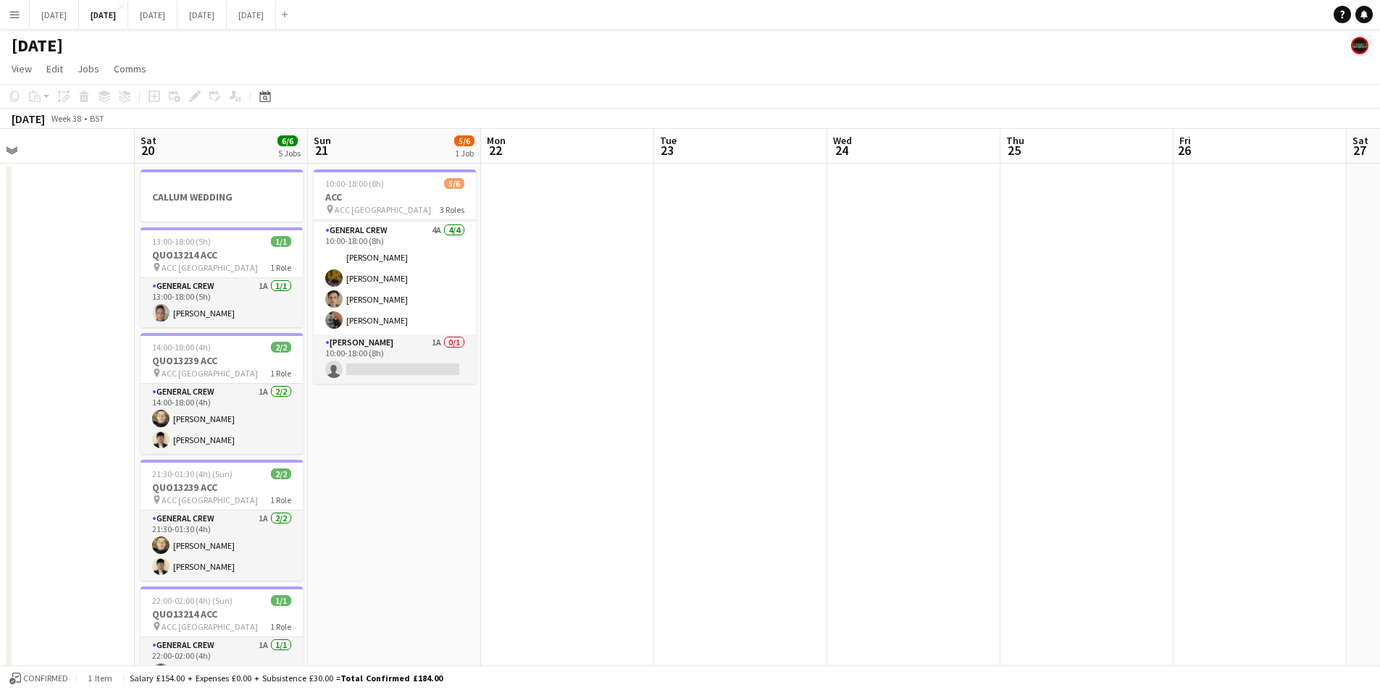
drag, startPoint x: 808, startPoint y: 548, endPoint x: 1184, endPoint y: 527, distance: 375.8
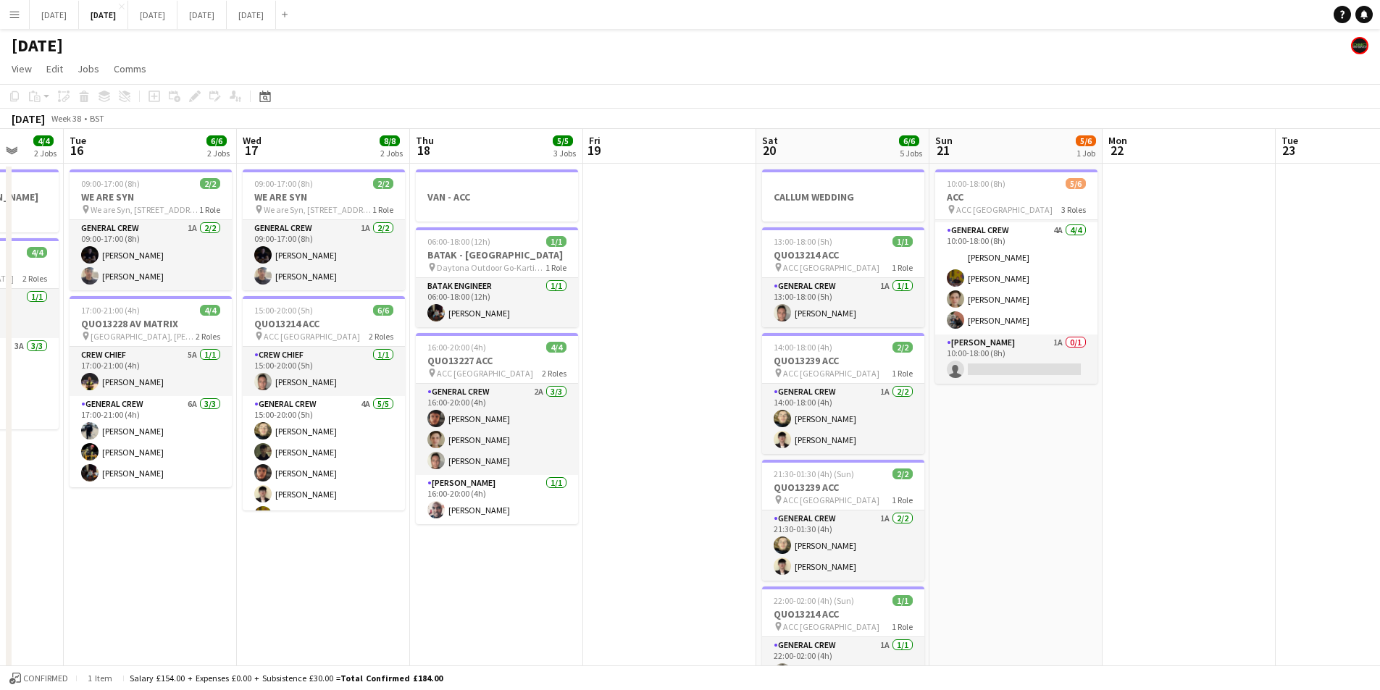
scroll to position [0, 283]
drag, startPoint x: 703, startPoint y: 549, endPoint x: 1100, endPoint y: 503, distance: 400.4
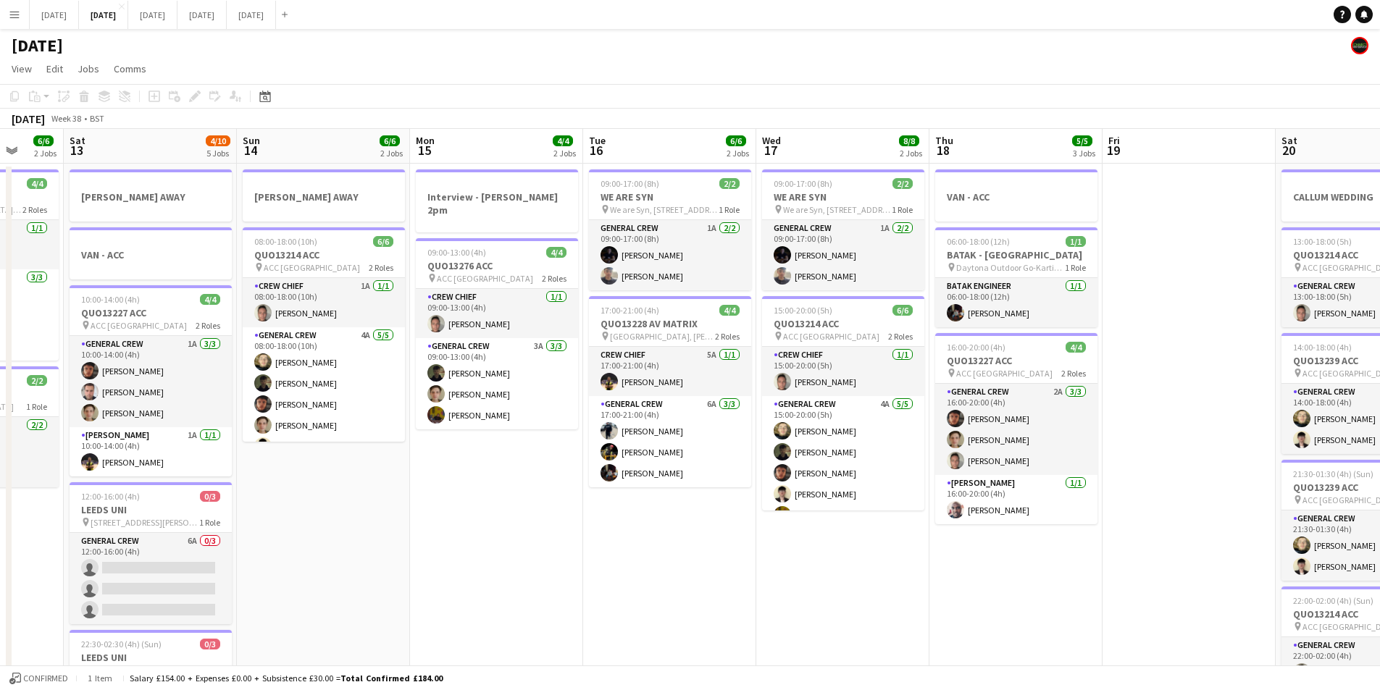
scroll to position [0, 0]
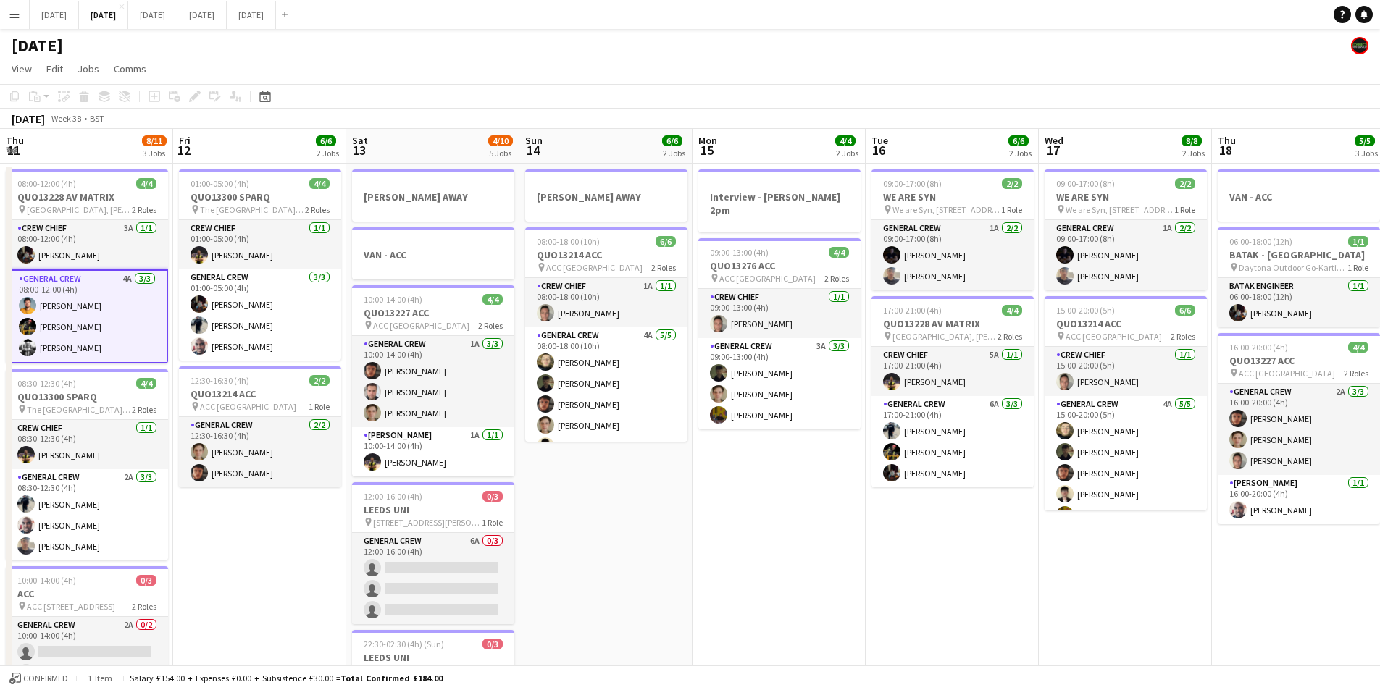
drag, startPoint x: 546, startPoint y: 530, endPoint x: 1062, endPoint y: 572, distance: 517.4
drag, startPoint x: 682, startPoint y: 571, endPoint x: 983, endPoint y: 584, distance: 300.9
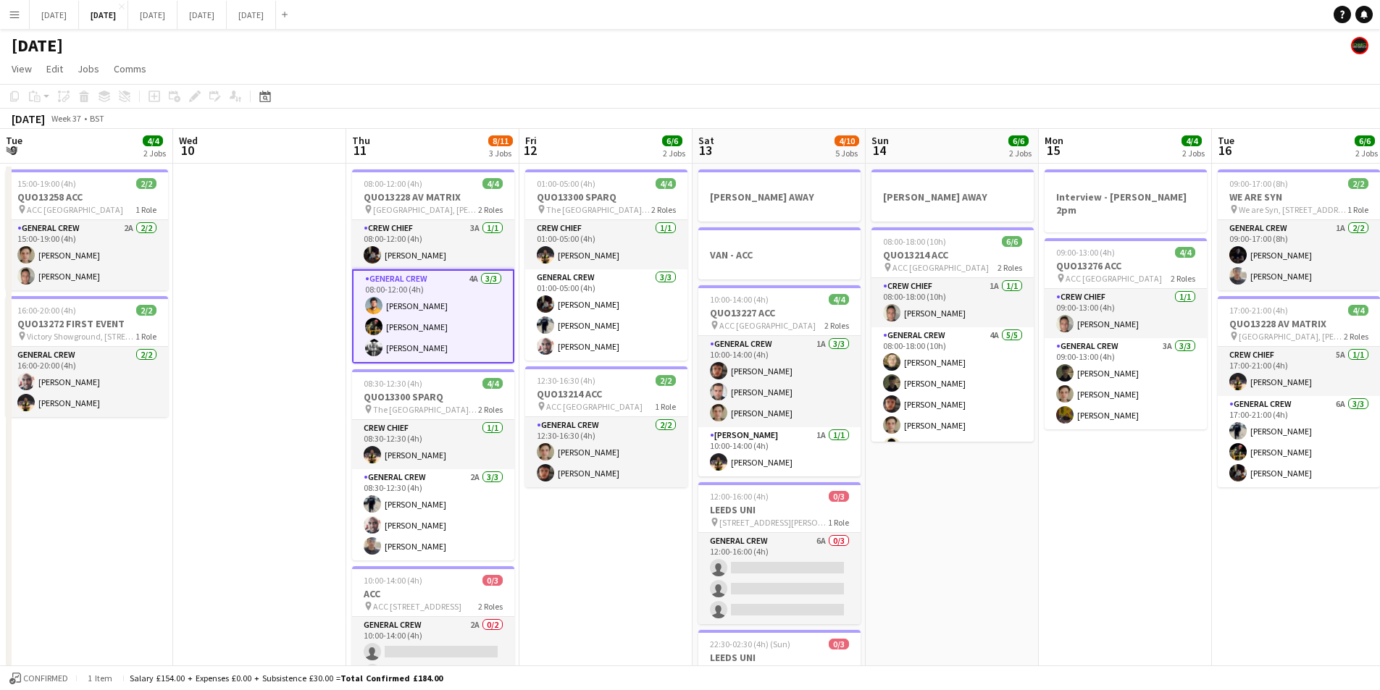
scroll to position [0, 371]
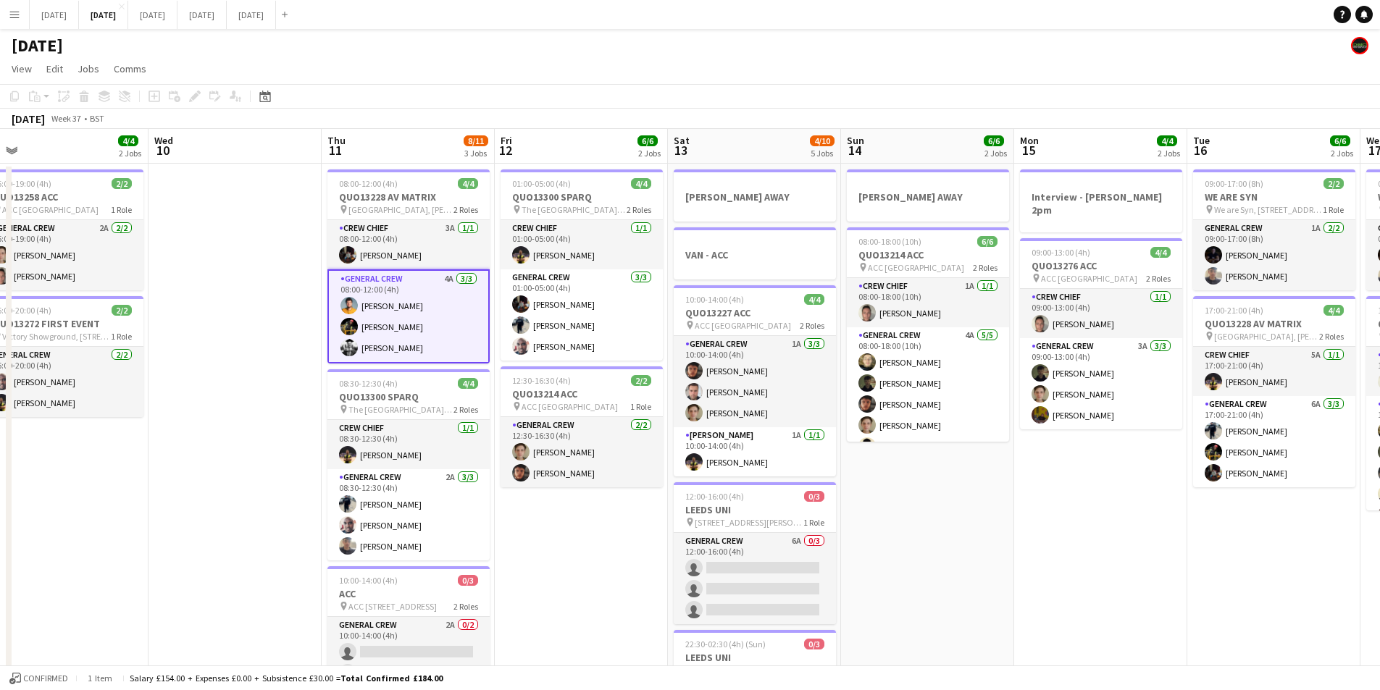
drag, startPoint x: 560, startPoint y: 570, endPoint x: 870, endPoint y: 595, distance: 311.0
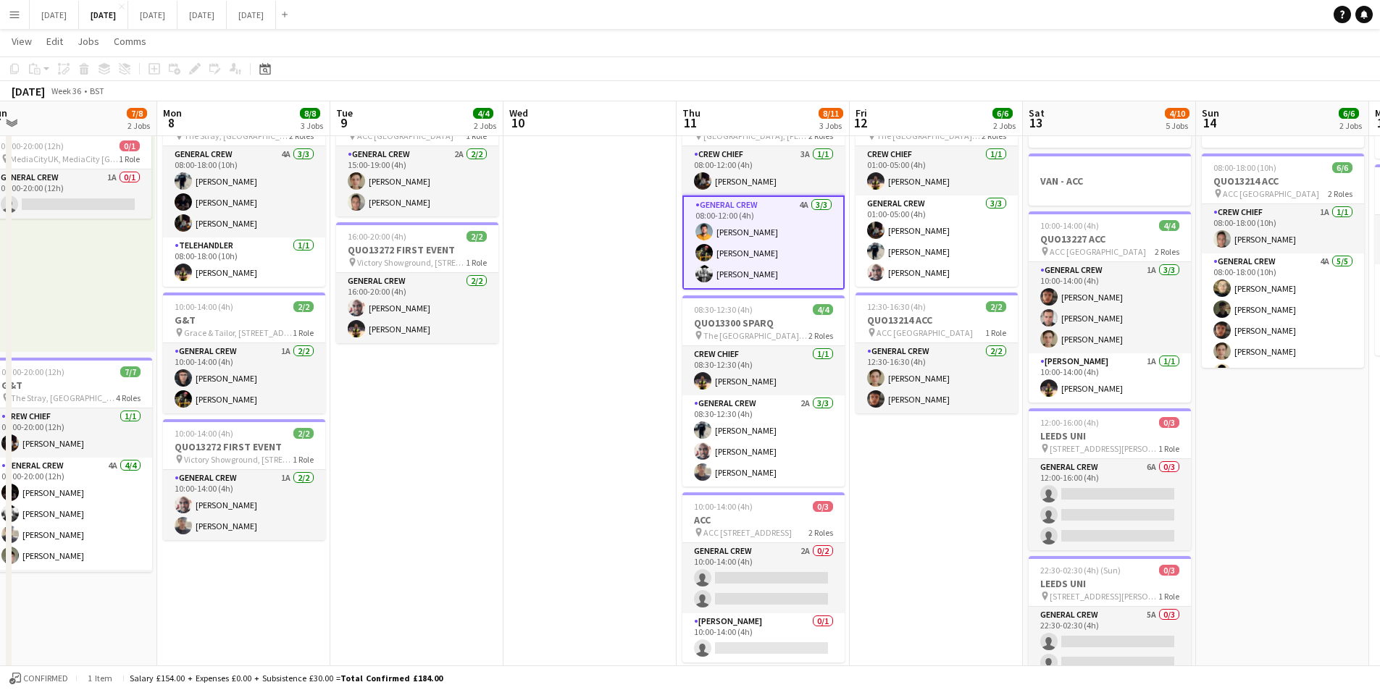
scroll to position [0, 361]
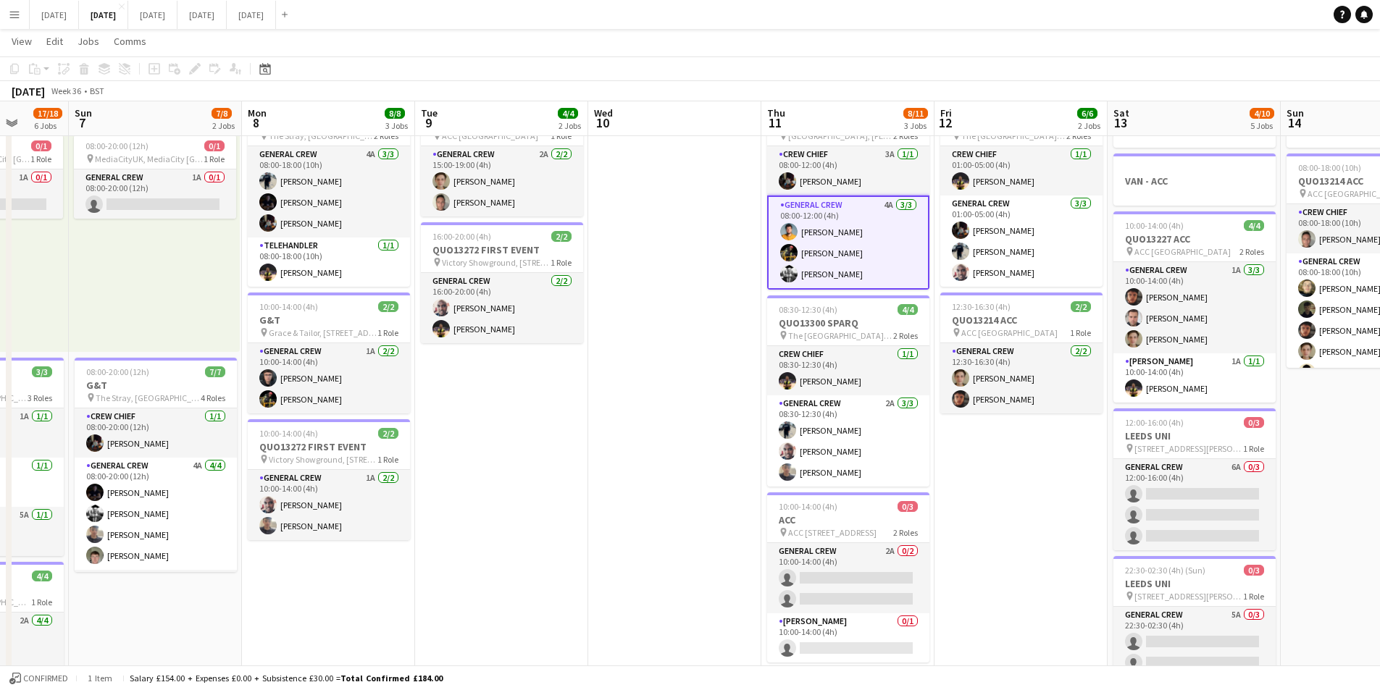
drag, startPoint x: 414, startPoint y: 514, endPoint x: 811, endPoint y: 514, distance: 397.7
click at [809, 516] on app-calendar-viewport "Thu 4 21/21 5 Jobs Fri 5 15/16 4 Jobs Sat 6 17/18 6 Jobs Sun 7 7/8 2 Jobs Mon 8…" at bounding box center [690, 618] width 1380 height 1268
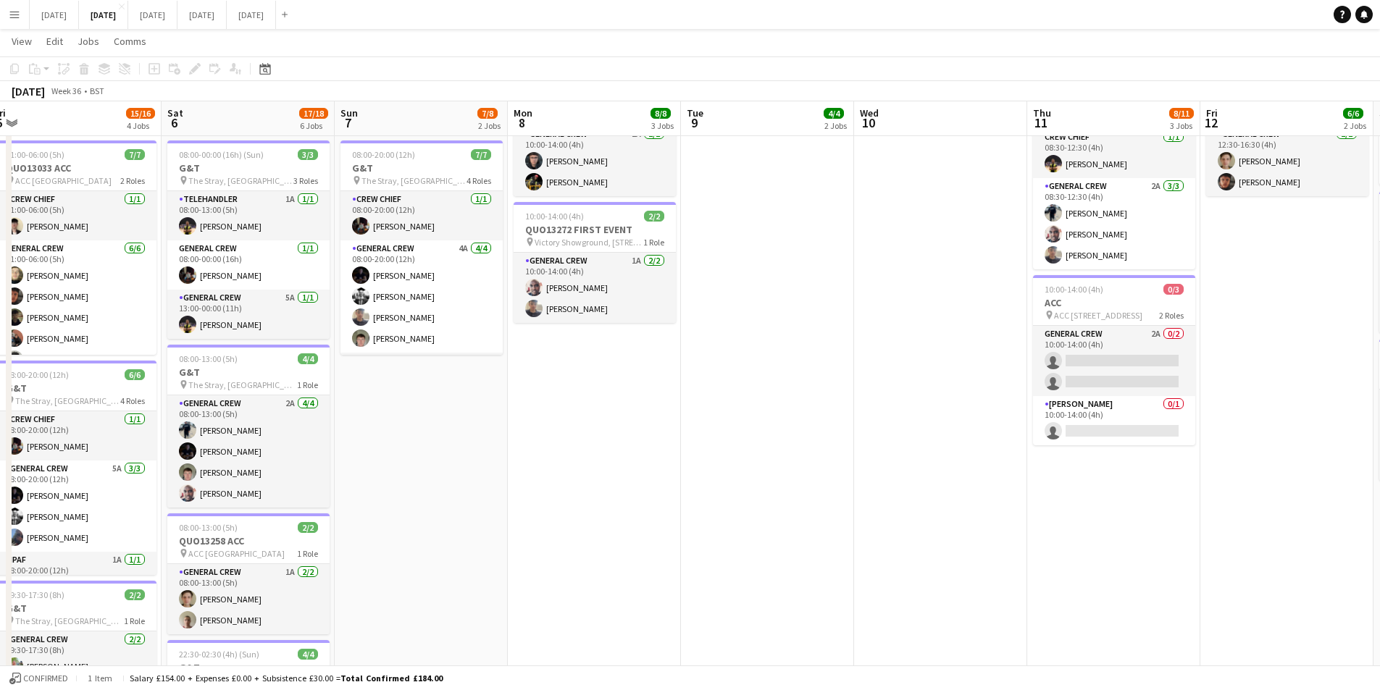
scroll to position [0, 357]
click at [856, 422] on app-date-cell at bounding box center [941, 454] width 173 height 1163
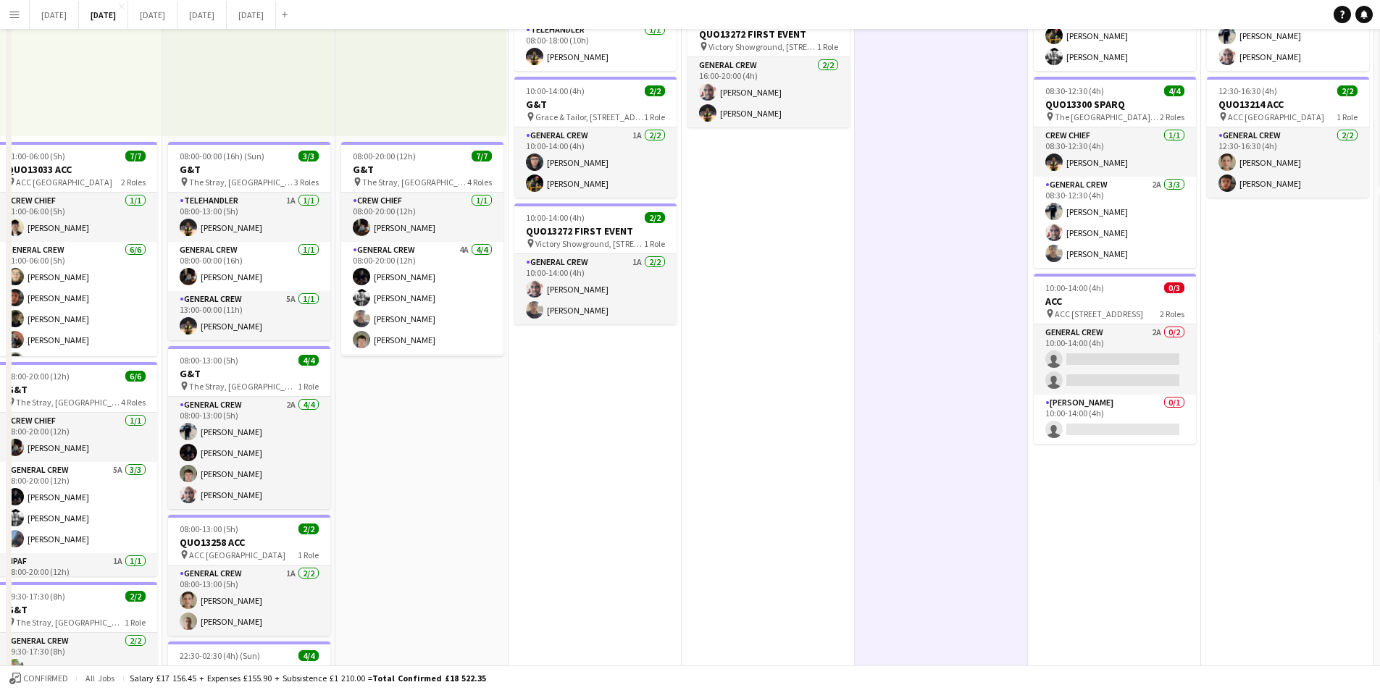
scroll to position [0, 0]
